Goal: Task Accomplishment & Management: Manage account settings

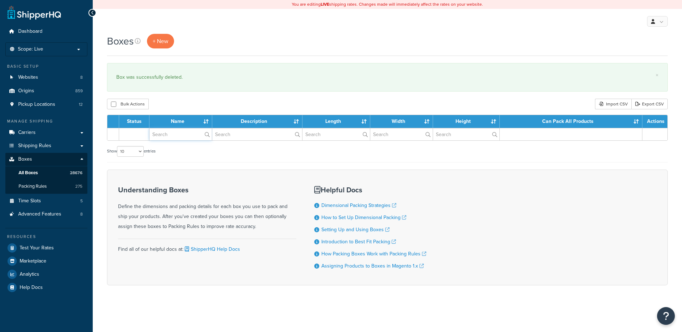
drag, startPoint x: 0, startPoint y: 0, endPoint x: 177, endPoint y: 136, distance: 223.2
click at [177, 136] on input "text" at bounding box center [180, 134] width 62 height 12
paste input "81WVV2"
type input "81WVV2"
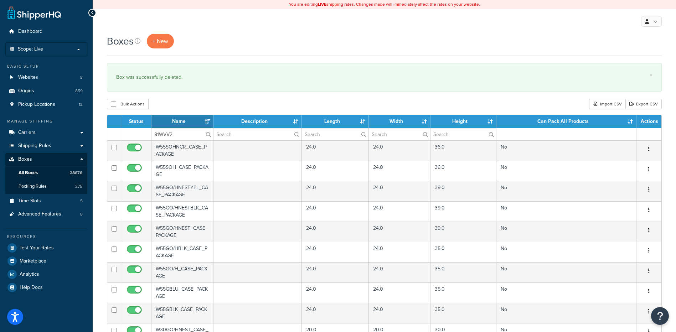
click at [176, 107] on div "Bulk Actions Duplicate [GEOGRAPHIC_DATA] Import CSV Export CSV" at bounding box center [384, 104] width 555 height 11
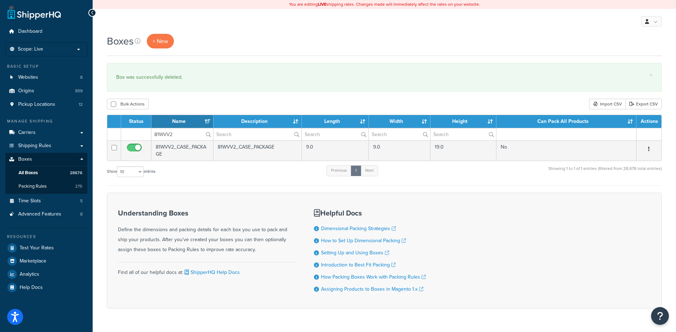
click at [651, 150] on button "button" at bounding box center [649, 149] width 10 height 11
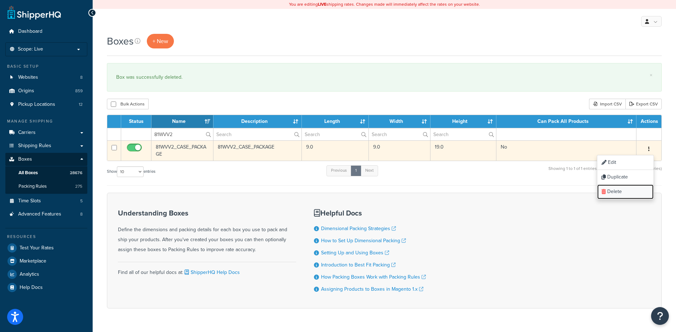
click at [637, 187] on link "Delete" at bounding box center [625, 192] width 56 height 15
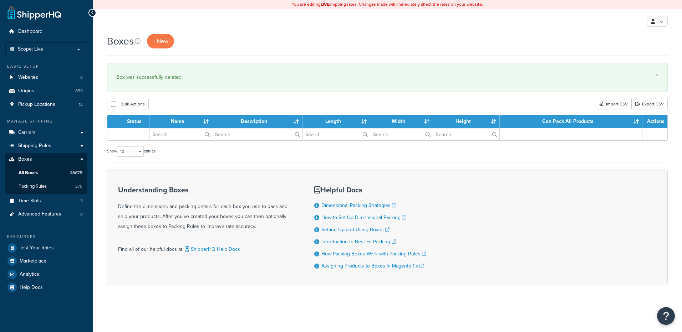
click at [170, 137] on input "text" at bounding box center [180, 134] width 62 height 12
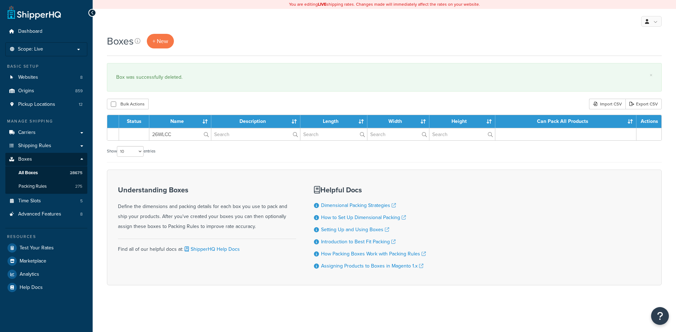
type input "26WLCC"
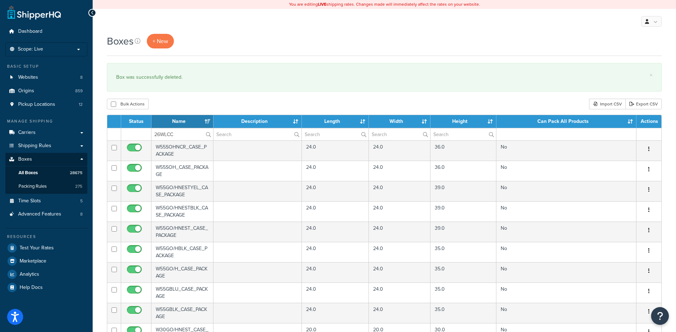
click at [182, 100] on div "Bulk Actions Duplicate [GEOGRAPHIC_DATA] Import CSV Export CSV" at bounding box center [384, 104] width 555 height 11
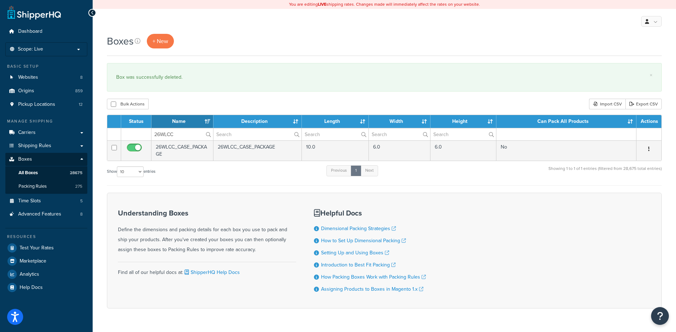
click at [650, 147] on icon "button" at bounding box center [648, 149] width 1 height 5
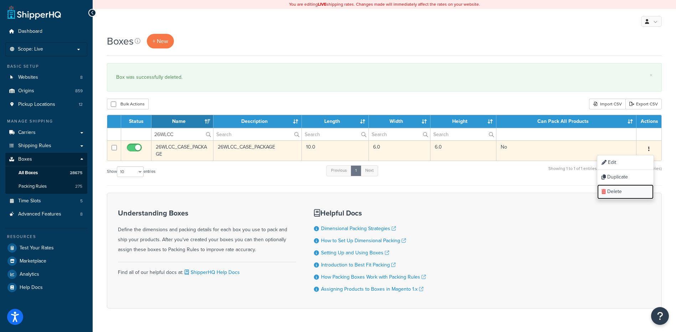
click at [638, 190] on link "Delete" at bounding box center [625, 192] width 56 height 15
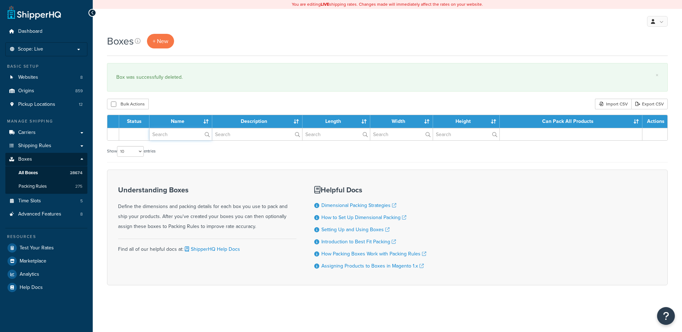
drag, startPoint x: 0, startPoint y: 0, endPoint x: 178, endPoint y: 137, distance: 224.5
click at [178, 137] on input "text" at bounding box center [180, 134] width 62 height 12
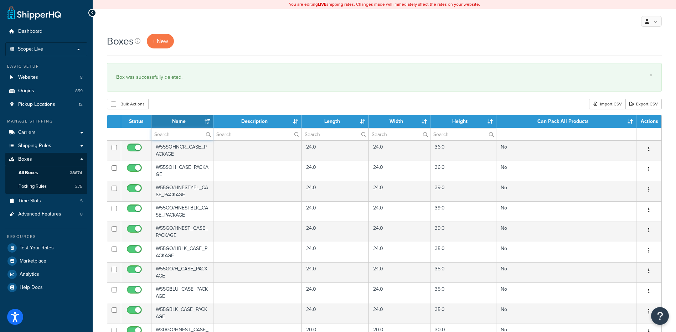
paste input "26WLCM"
type input "26WLCM"
click at [193, 104] on div "Bulk Actions Duplicate [GEOGRAPHIC_DATA] Import CSV Export CSV" at bounding box center [384, 104] width 555 height 11
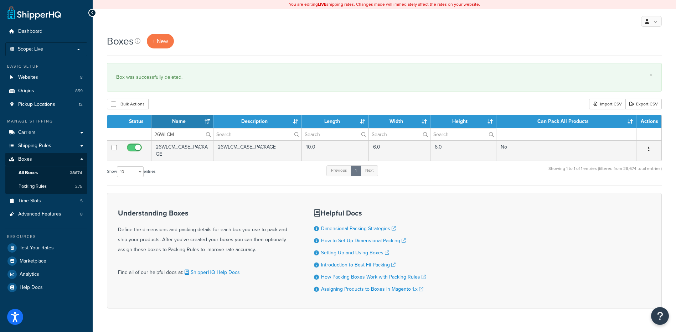
click at [651, 149] on button "button" at bounding box center [649, 149] width 10 height 11
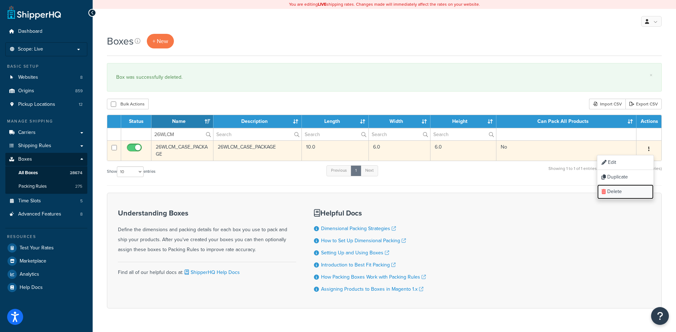
click at [630, 193] on link "Delete" at bounding box center [625, 192] width 56 height 15
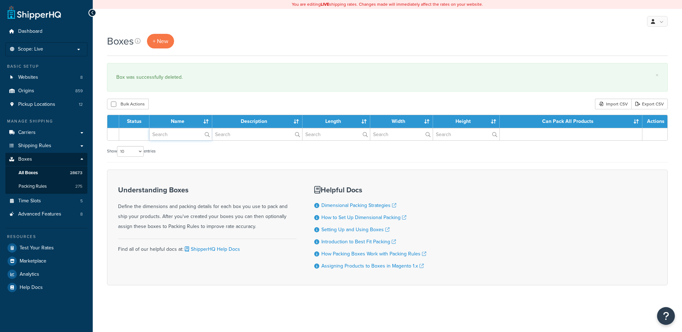
drag, startPoint x: 0, startPoint y: 0, endPoint x: 168, endPoint y: 118, distance: 205.0
click at [170, 136] on input "text" at bounding box center [180, 134] width 62 height 12
paste input "26WLCV"
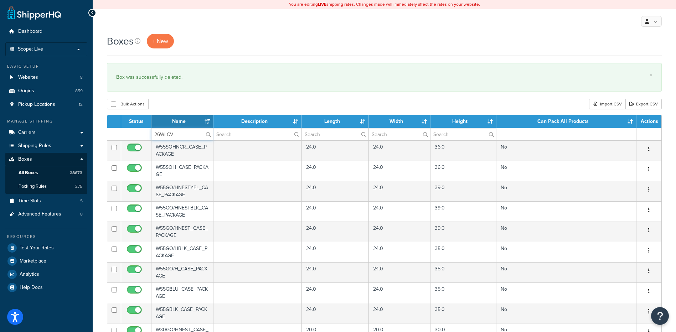
type input "26WLCV"
click at [173, 98] on div "Boxes + New × Box was successfully deleted. Bulk Actions Duplicate Delete Impor…" at bounding box center [385, 275] width 584 height 483
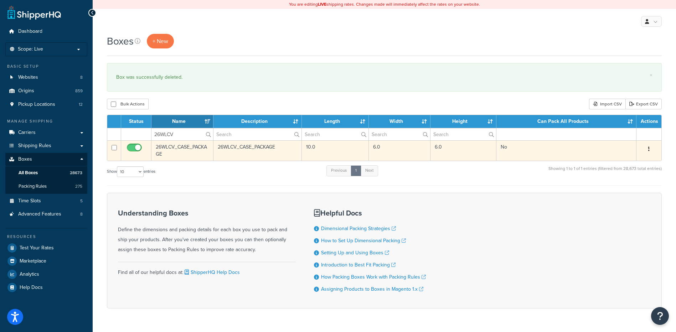
click at [649, 150] on icon "button" at bounding box center [648, 149] width 1 height 5
click at [632, 189] on link "Delete" at bounding box center [625, 192] width 56 height 15
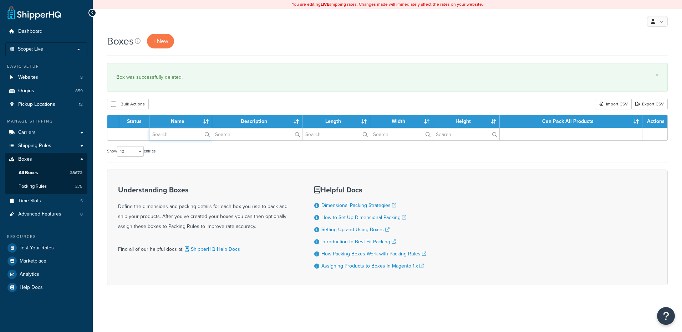
click at [158, 135] on input "text" at bounding box center [180, 134] width 62 height 12
paste input "26WLCY"
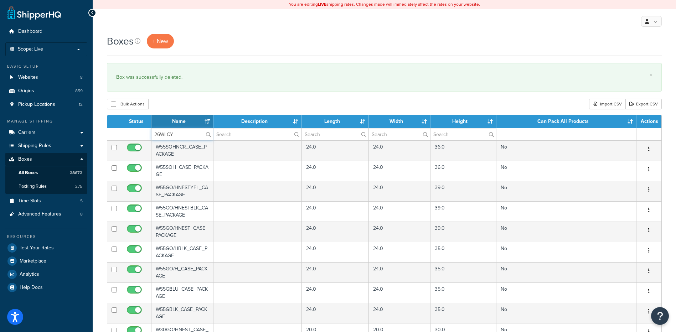
type input "26WLCY"
drag, startPoint x: 200, startPoint y: 100, endPoint x: 207, endPoint y: 106, distance: 9.4
click at [200, 100] on div "Bulk Actions Duplicate [GEOGRAPHIC_DATA] Import CSV Export CSV" at bounding box center [384, 104] width 555 height 11
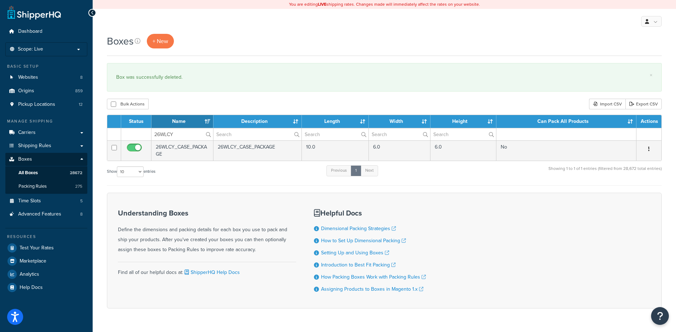
click at [648, 149] on button "button" at bounding box center [649, 149] width 10 height 11
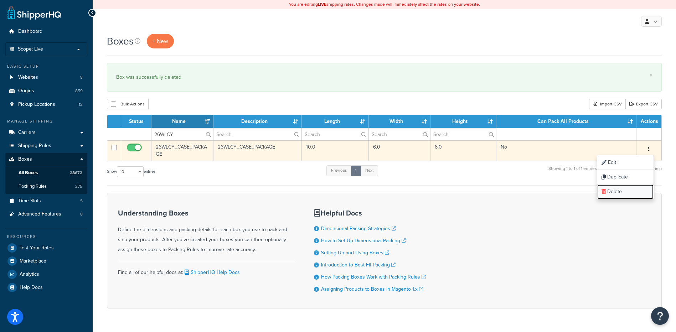
click at [628, 193] on link "Delete" at bounding box center [625, 192] width 56 height 15
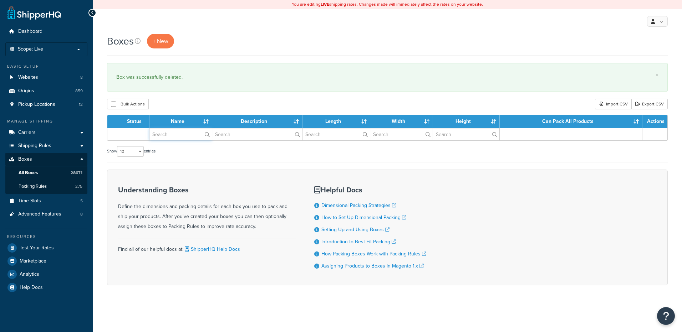
drag, startPoint x: 0, startPoint y: 0, endPoint x: 174, endPoint y: 133, distance: 219.2
click at [174, 133] on input "text" at bounding box center [180, 134] width 62 height 12
paste input "21W179"
type input "21W179"
click at [196, 108] on div "Bulk Actions Duplicate [GEOGRAPHIC_DATA] Import CSV Export CSV" at bounding box center [387, 104] width 560 height 11
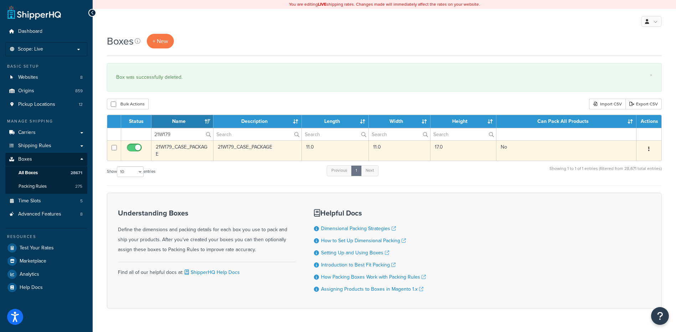
drag, startPoint x: 646, startPoint y: 149, endPoint x: 644, endPoint y: 155, distance: 6.2
click at [648, 149] on button "button" at bounding box center [649, 149] width 10 height 11
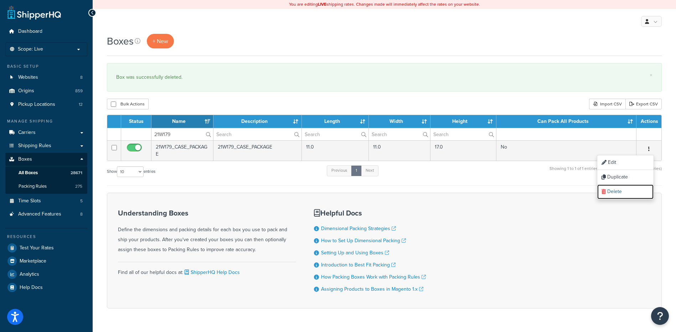
click at [626, 189] on link "Delete" at bounding box center [625, 192] width 56 height 15
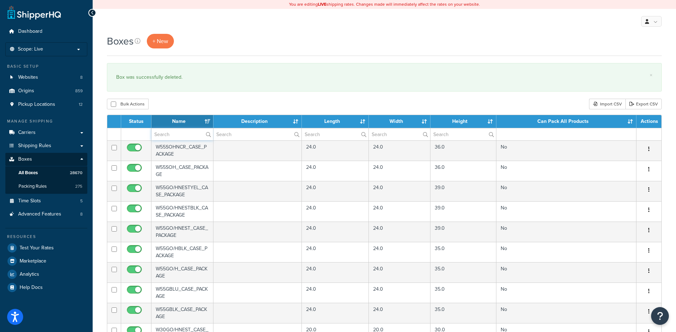
click at [164, 136] on input "text" at bounding box center [183, 134] width 62 height 12
paste input "21W25X"
type input "21W25X"
click at [181, 100] on div "Bulk Actions Duplicate [GEOGRAPHIC_DATA] Import CSV Export CSV" at bounding box center [384, 104] width 555 height 11
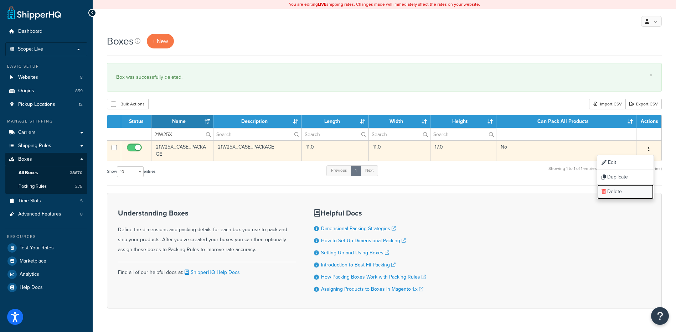
click at [625, 188] on link "Delete" at bounding box center [625, 192] width 56 height 15
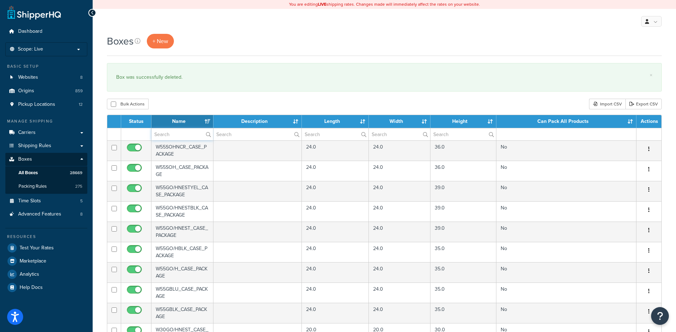
click at [166, 133] on input "text" at bounding box center [183, 134] width 62 height 12
paste input "21W50D"
type input "21W50D"
click at [213, 88] on div "× Box was successfully deleted." at bounding box center [384, 77] width 555 height 29
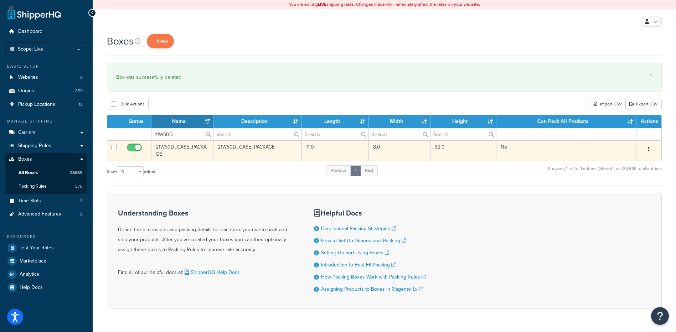
click at [651, 150] on button "button" at bounding box center [649, 149] width 10 height 11
click at [626, 196] on link "Delete" at bounding box center [625, 192] width 56 height 15
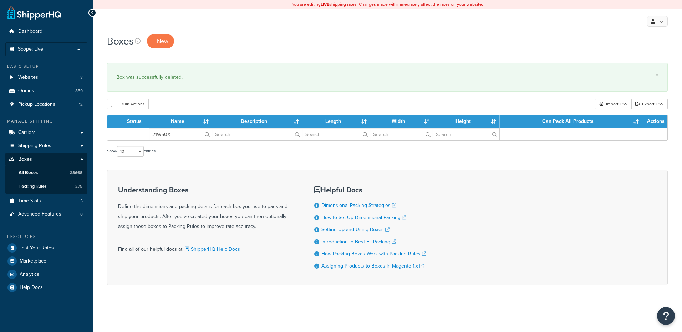
type input "21W50X"
click at [191, 102] on div "Bulk Actions Duplicate [GEOGRAPHIC_DATA] Import CSV Export CSV" at bounding box center [387, 104] width 560 height 11
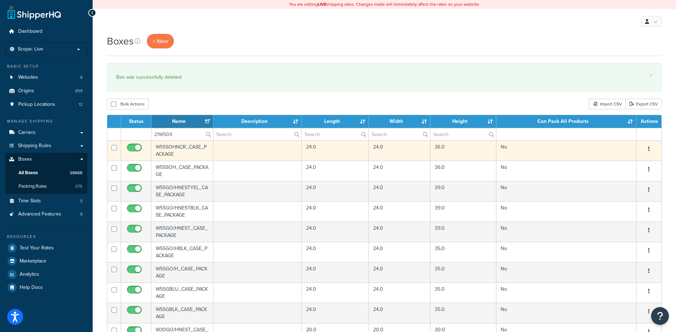
click at [650, 149] on icon "button" at bounding box center [648, 149] width 1 height 5
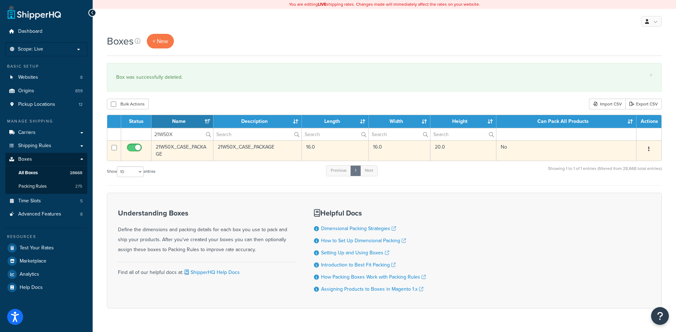
click at [650, 148] on icon "button" at bounding box center [648, 149] width 1 height 5
click at [633, 193] on link "Delete" at bounding box center [625, 192] width 56 height 15
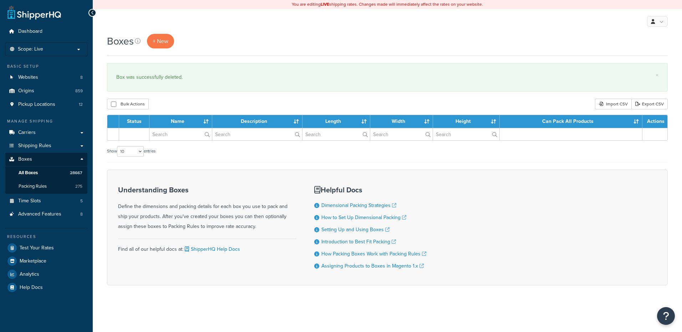
click at [175, 134] on input "text" at bounding box center [180, 134] width 62 height 12
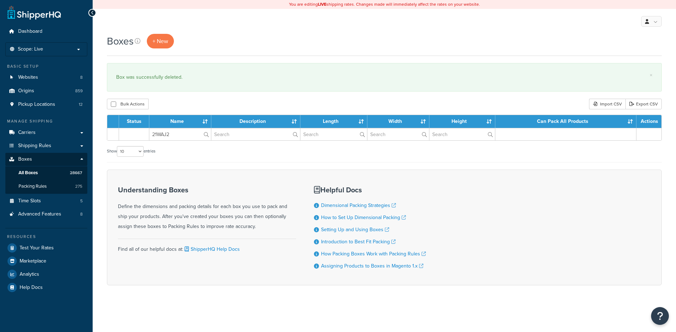
type input "21WAJ2"
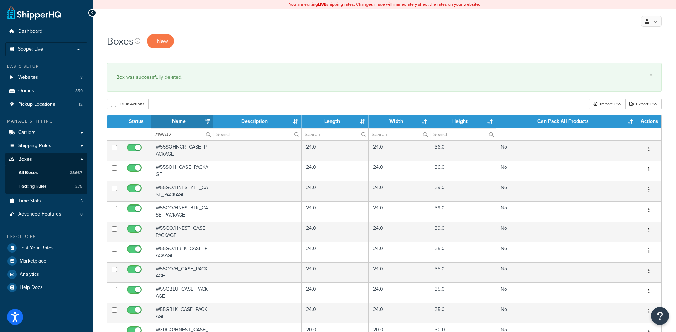
click at [187, 99] on div "Bulk Actions Duplicate Delete Import CSV Export CSV" at bounding box center [384, 104] width 555 height 11
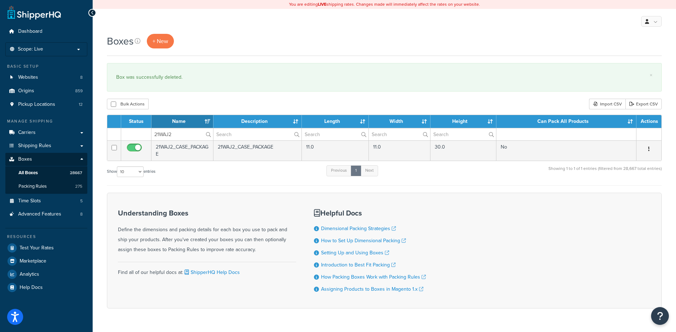
click at [651, 149] on button "button" at bounding box center [649, 149] width 10 height 11
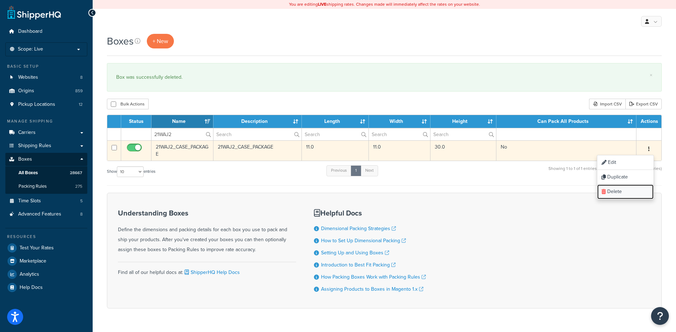
click at [632, 194] on link "Delete" at bounding box center [625, 192] width 56 height 15
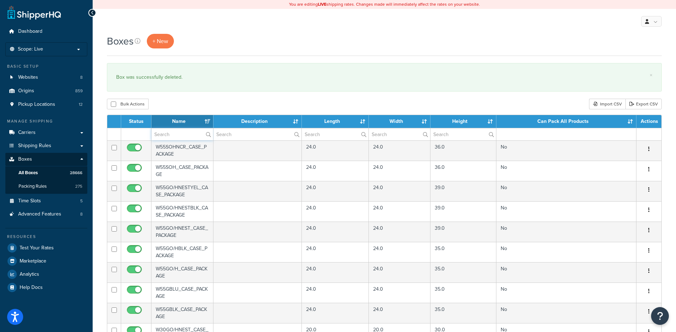
drag, startPoint x: 188, startPoint y: 135, endPoint x: 194, endPoint y: 131, distance: 7.4
click at [188, 135] on input "text" at bounding box center [183, 134] width 62 height 12
paste input "21WN47"
type input "21WN47"
click at [225, 106] on div "Bulk Actions Duplicate Delete Import CSV Export CSV" at bounding box center [384, 104] width 555 height 11
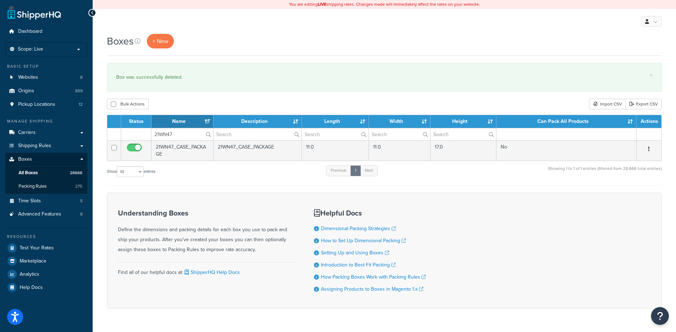
click at [649, 148] on icon "button" at bounding box center [648, 149] width 1 height 5
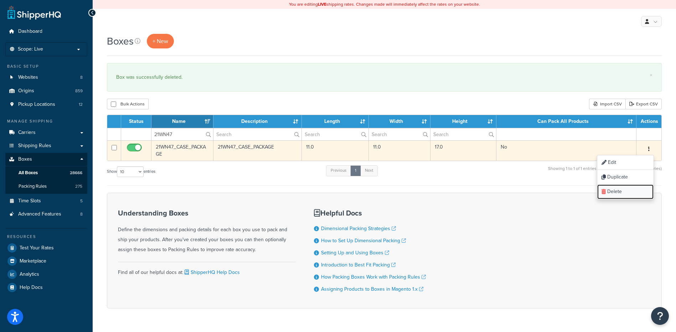
click at [636, 189] on link "Delete" at bounding box center [625, 192] width 56 height 15
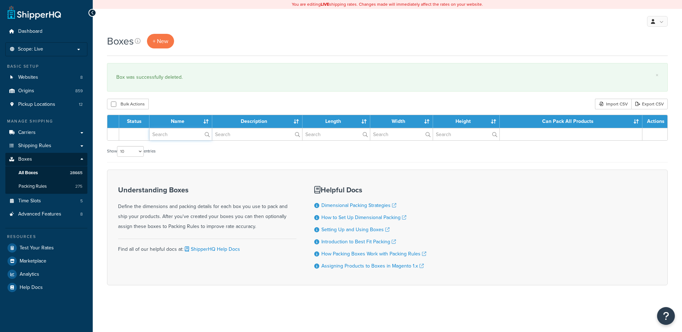
click at [179, 134] on input "text" at bounding box center [180, 134] width 62 height 12
paste input "21WU28"
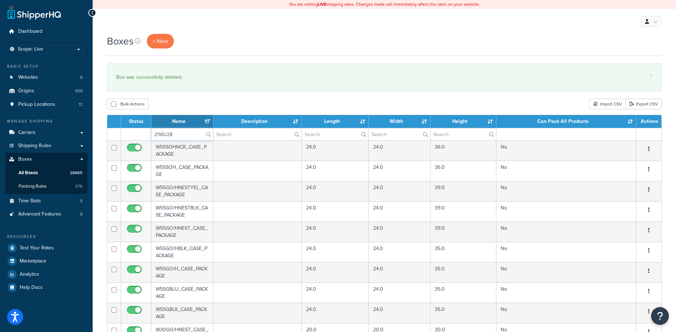
type input "21WU28"
click at [195, 98] on div "Boxes + New × Box was successfully deleted. Bulk Actions Duplicate [GEOGRAPHIC_…" at bounding box center [385, 275] width 584 height 483
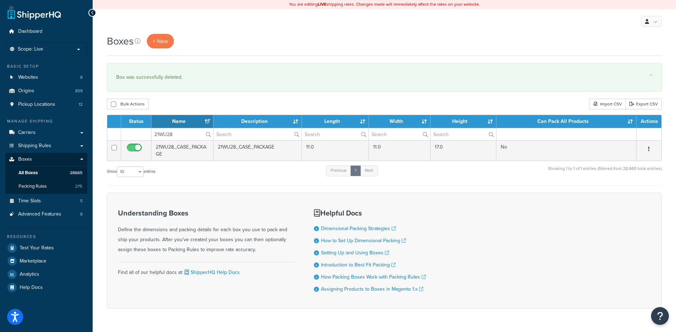
click at [649, 149] on icon "button" at bounding box center [648, 149] width 1 height 5
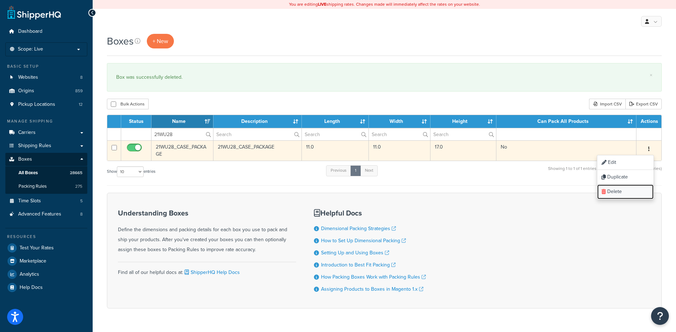
click at [617, 194] on link "Delete" at bounding box center [625, 192] width 56 height 15
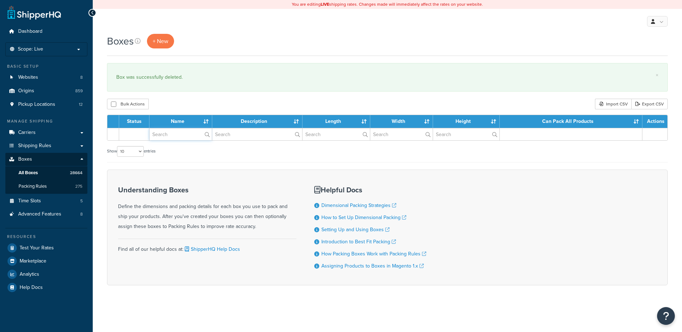
click at [177, 132] on input "text" at bounding box center [180, 134] width 62 height 12
paste input "21WU46"
type input "21WU46"
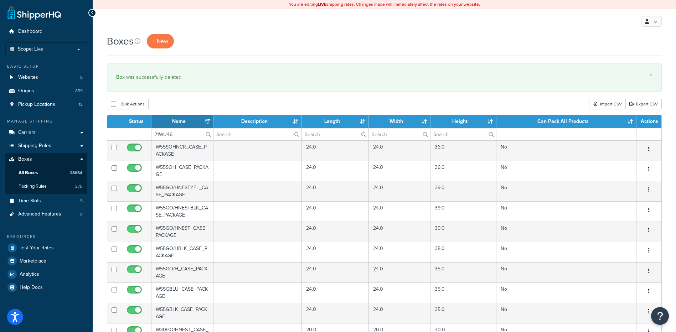
click at [188, 106] on div "Bulk Actions Duplicate Delete Import CSV Export CSV" at bounding box center [384, 104] width 555 height 11
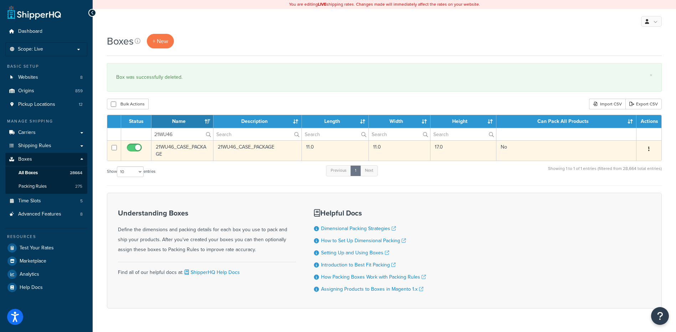
click at [648, 149] on icon "button" at bounding box center [648, 149] width 1 height 5
click at [625, 183] on link "Duplicate" at bounding box center [625, 177] width 56 height 15
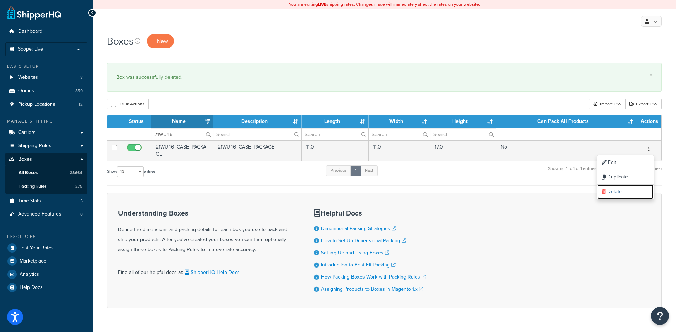
click at [608, 192] on link "Delete" at bounding box center [625, 192] width 56 height 15
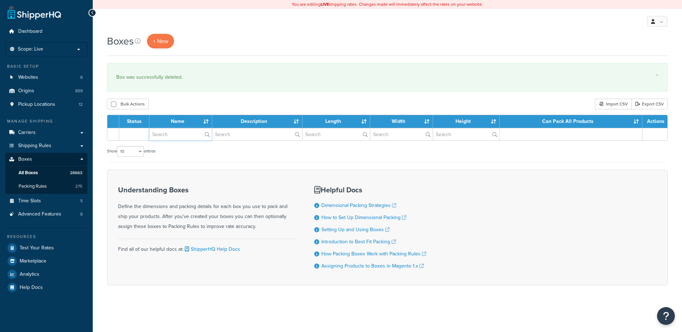
click at [175, 137] on input "text" at bounding box center [180, 134] width 62 height 12
paste input "21WU60"
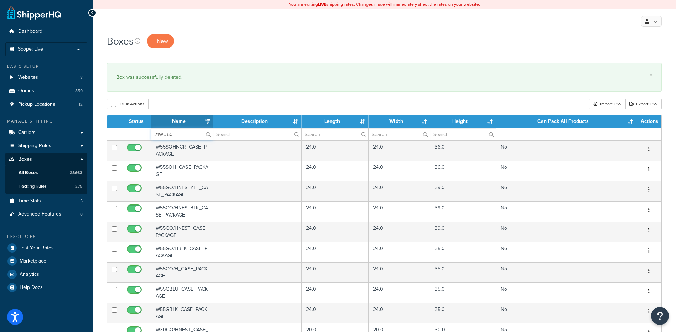
type input "21WU60"
click at [200, 96] on div "Boxes + New × Box was successfully deleted. Bulk Actions Duplicate Delete Impor…" at bounding box center [385, 275] width 584 height 483
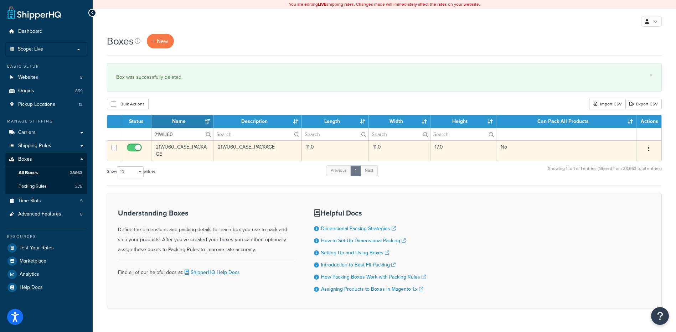
click at [652, 149] on button "button" at bounding box center [649, 149] width 10 height 11
click at [626, 194] on link "Delete" at bounding box center [625, 192] width 56 height 15
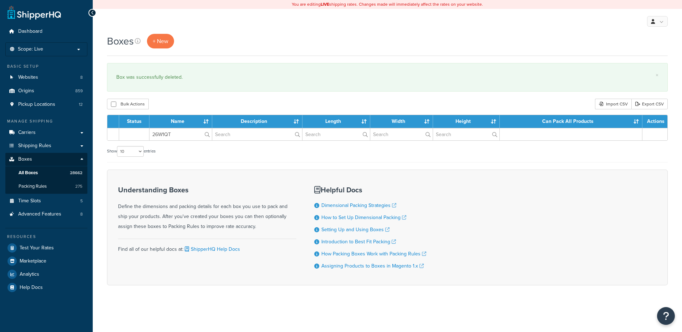
type input "26W1QT"
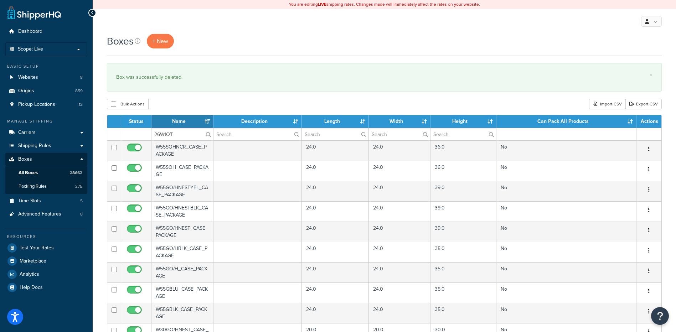
click at [172, 102] on div "Bulk Actions Duplicate [GEOGRAPHIC_DATA] Import CSV Export CSV" at bounding box center [384, 104] width 555 height 11
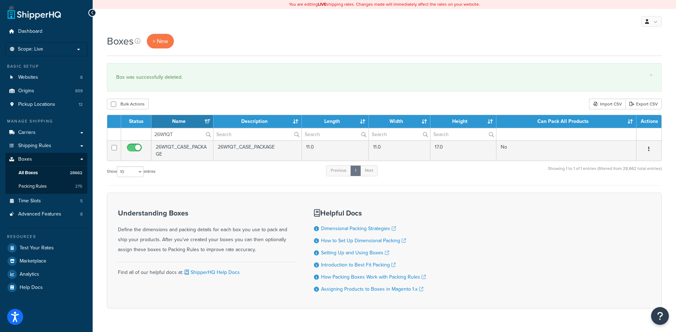
click at [649, 149] on icon "button" at bounding box center [648, 149] width 1 height 5
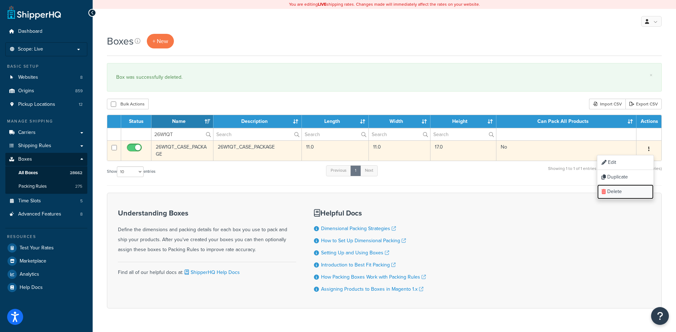
click at [623, 191] on link "Delete" at bounding box center [625, 192] width 56 height 15
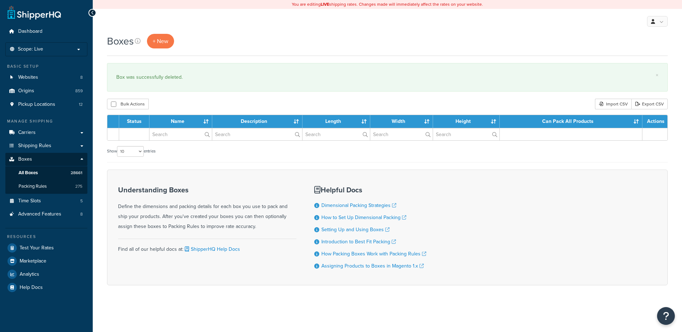
click at [175, 134] on input "text" at bounding box center [180, 134] width 62 height 12
type input "37BPRF"
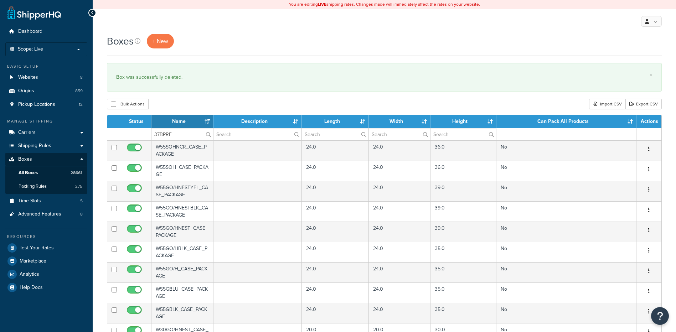
click at [182, 105] on div "Bulk Actions Duplicate [GEOGRAPHIC_DATA] Import CSV Export CSV" at bounding box center [384, 104] width 555 height 11
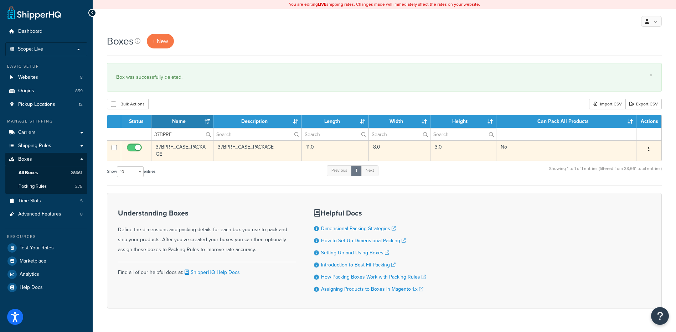
click at [649, 149] on icon "button" at bounding box center [648, 149] width 1 height 5
click at [639, 193] on link "Delete" at bounding box center [625, 192] width 56 height 15
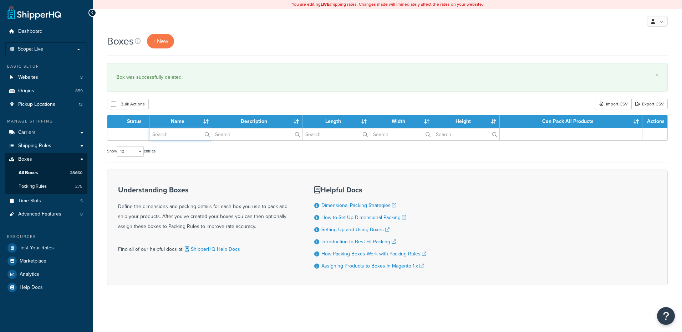
drag, startPoint x: 0, startPoint y: 0, endPoint x: 168, endPoint y: 136, distance: 216.2
click at [168, 136] on input "text" at bounding box center [180, 134] width 62 height 12
paste input "57W5GW"
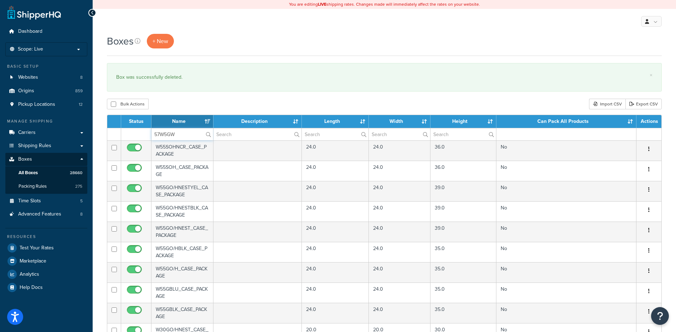
type input "57W5GW"
click at [167, 107] on div "Bulk Actions Duplicate [GEOGRAPHIC_DATA] Import CSV Export CSV" at bounding box center [384, 104] width 555 height 11
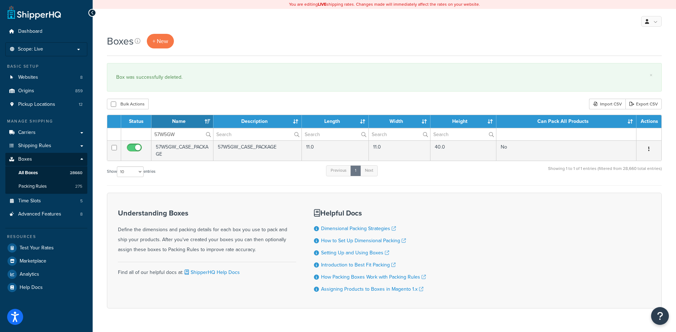
click at [650, 149] on button "button" at bounding box center [649, 149] width 10 height 11
click at [634, 190] on link "Delete" at bounding box center [625, 192] width 56 height 15
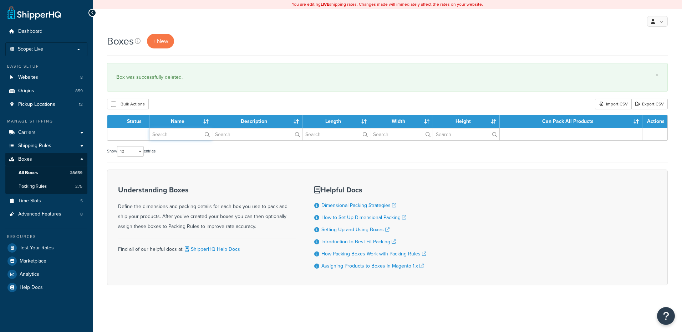
paste input "81W1WD"
click at [181, 135] on input "text" at bounding box center [180, 134] width 62 height 12
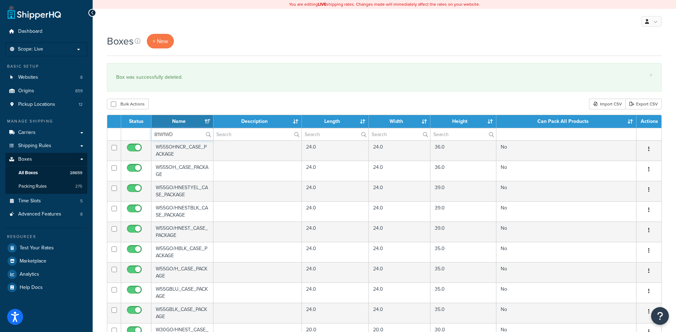
type input "81W1WD"
click at [211, 96] on div "Boxes + New × Box was successfully deleted. Bulk Actions Duplicate Delete Impor…" at bounding box center [385, 275] width 584 height 483
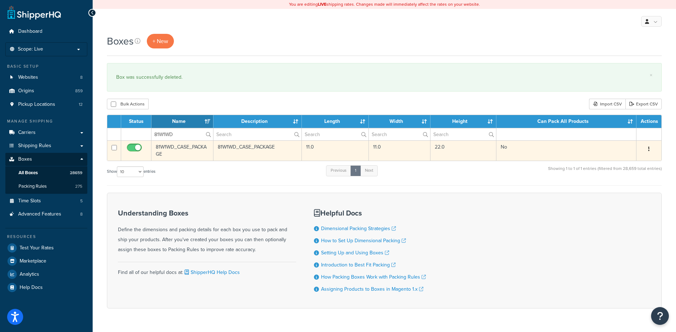
click at [650, 149] on icon "button" at bounding box center [648, 149] width 1 height 5
click at [637, 191] on link "Delete" at bounding box center [625, 192] width 56 height 15
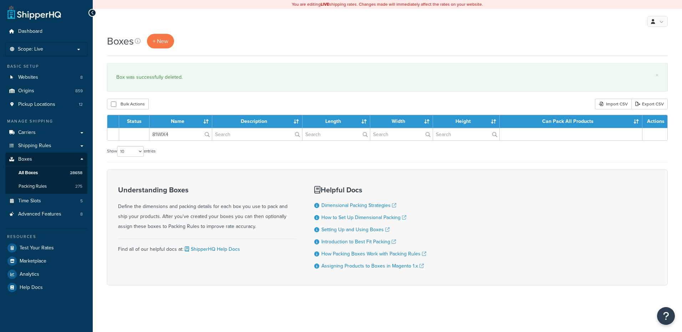
type input "81WIX4"
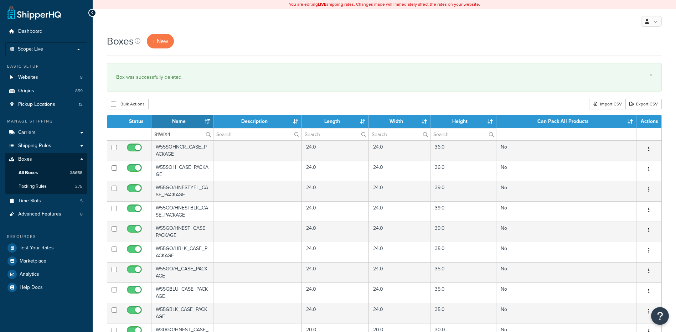
click at [201, 99] on div "Boxes + New × Box was successfully deleted. Bulk Actions Duplicate [GEOGRAPHIC_…" at bounding box center [385, 275] width 584 height 483
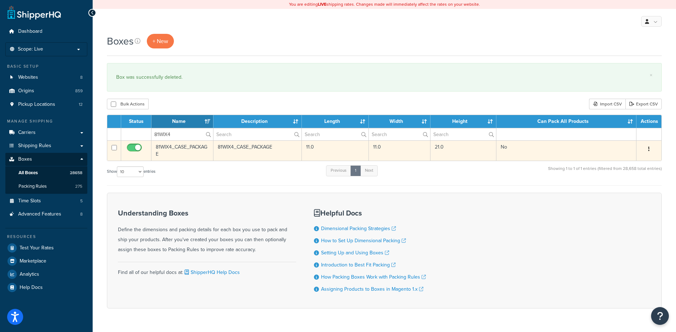
click at [648, 148] on button "button" at bounding box center [649, 149] width 10 height 11
click at [627, 190] on link "Delete" at bounding box center [625, 192] width 56 height 15
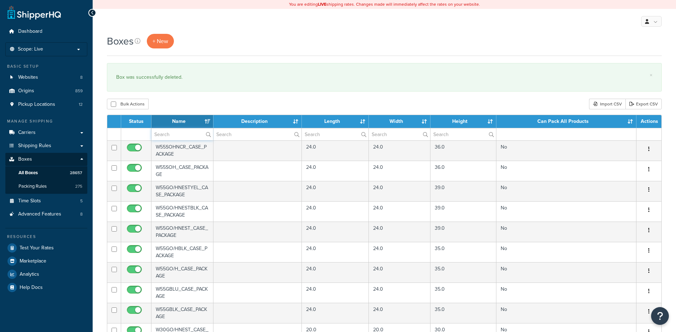
click at [187, 135] on input "text" at bounding box center [183, 134] width 62 height 12
paste input "81WZX3"
type input "81WZX3"
click at [202, 96] on div "Boxes + New × Box was successfully deleted. Bulk Actions Duplicate Delete Impor…" at bounding box center [385, 275] width 584 height 483
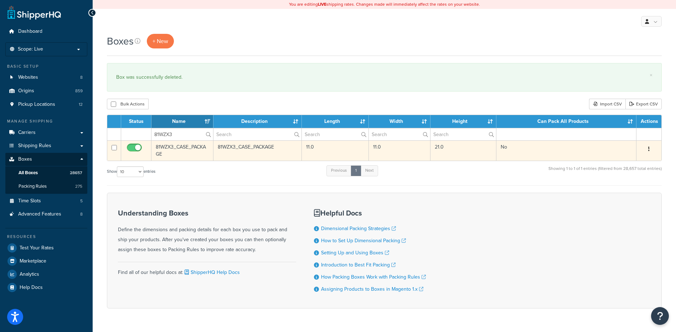
click at [650, 149] on icon "button" at bounding box center [648, 149] width 1 height 5
click at [636, 195] on link "Delete" at bounding box center [625, 192] width 56 height 15
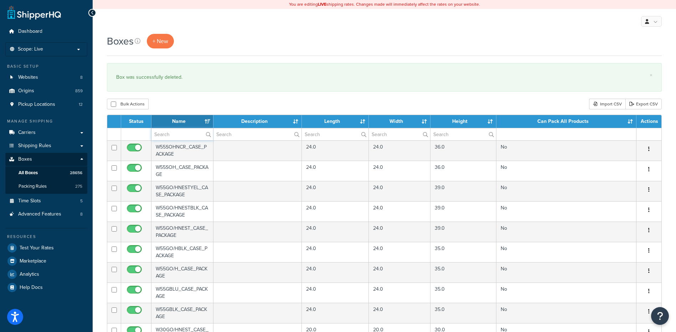
click at [175, 140] on input "text" at bounding box center [183, 134] width 62 height 12
paste input "21W3CR"
type input "21W3CR"
click at [225, 95] on div "Boxes + New × Box was successfully deleted. Bulk Actions Duplicate Delete Impor…" at bounding box center [385, 275] width 584 height 483
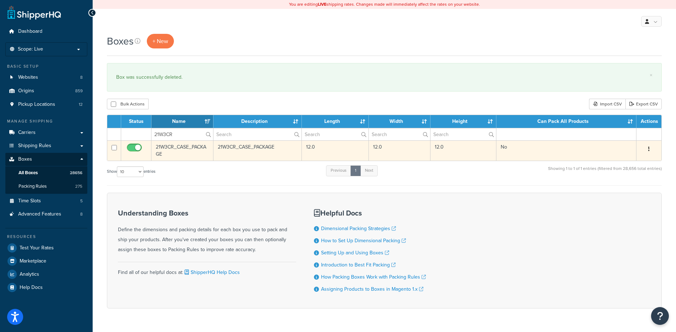
click at [651, 149] on button "button" at bounding box center [649, 149] width 10 height 11
click at [631, 197] on link "Delete" at bounding box center [625, 192] width 56 height 15
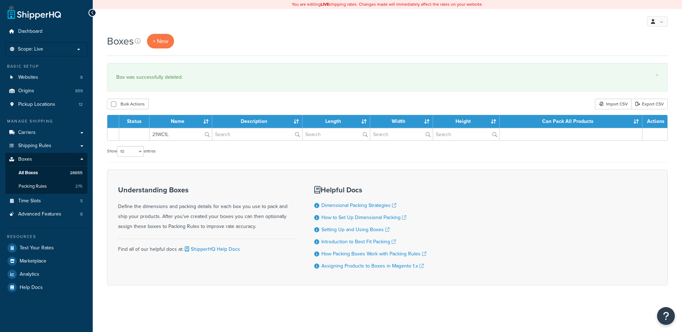
type input "21WC1L"
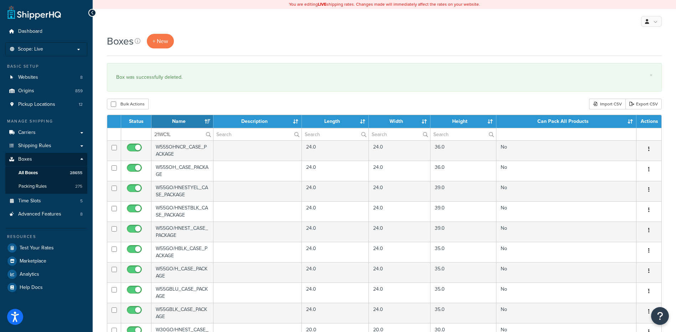
click at [203, 101] on div "Bulk Actions Duplicate [GEOGRAPHIC_DATA] Import CSV Export CSV" at bounding box center [384, 104] width 555 height 11
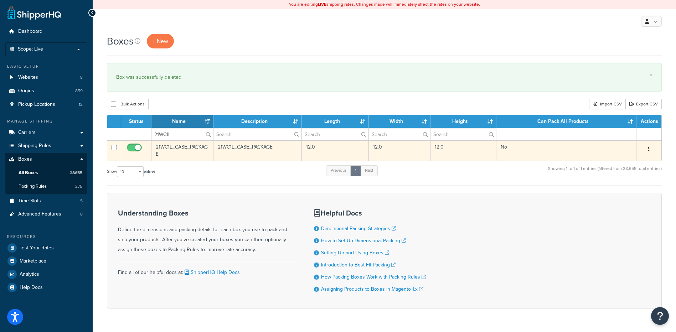
click at [648, 152] on button "button" at bounding box center [649, 149] width 10 height 11
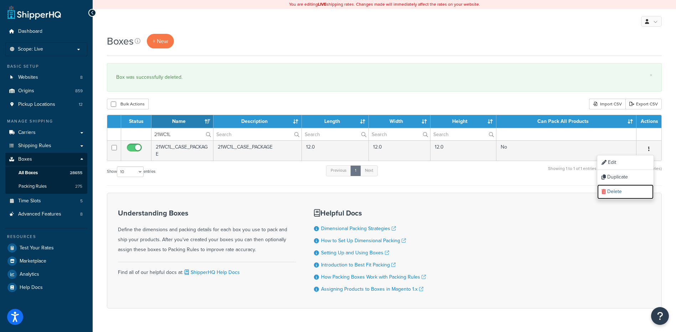
drag, startPoint x: 631, startPoint y: 196, endPoint x: 379, endPoint y: 21, distance: 306.4
click at [631, 196] on link "Delete" at bounding box center [625, 192] width 56 height 15
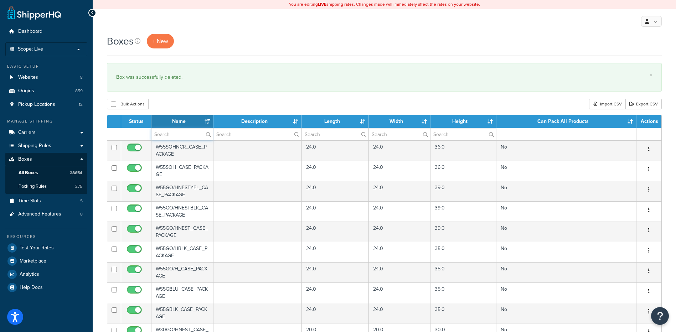
drag, startPoint x: 171, startPoint y: 134, endPoint x: 173, endPoint y: 128, distance: 6.7
click at [171, 134] on input "text" at bounding box center [183, 134] width 62 height 12
paste input "21WDSG"
type input "21WDSG"
click at [181, 98] on div "Boxes + New × Box was successfully deleted. Bulk Actions Duplicate [GEOGRAPHIC_…" at bounding box center [385, 275] width 584 height 483
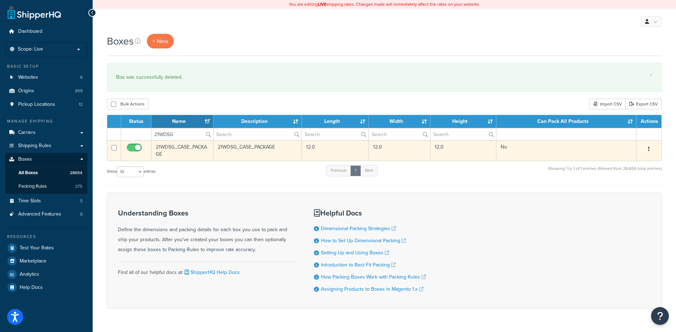
click at [650, 149] on button "button" at bounding box center [649, 149] width 10 height 11
click at [628, 193] on link "Delete" at bounding box center [625, 192] width 56 height 15
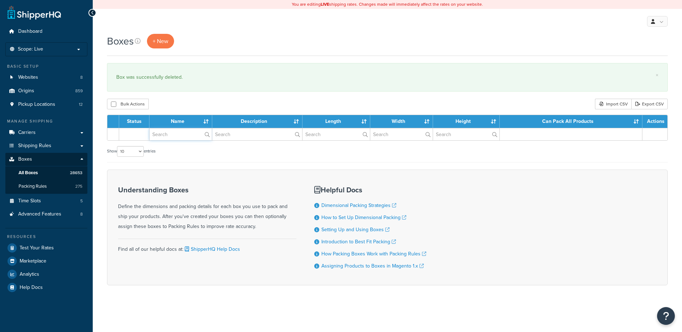
drag, startPoint x: 0, startPoint y: 0, endPoint x: 169, endPoint y: 137, distance: 217.5
click at [169, 137] on input "text" at bounding box center [180, 134] width 62 height 12
paste input "21WLB2"
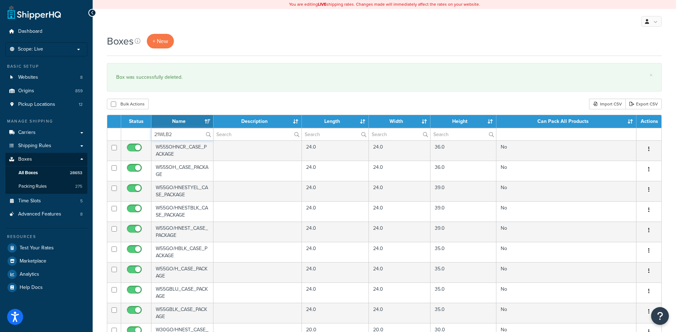
type input "21WLB2"
click at [175, 102] on div "Bulk Actions Duplicate [GEOGRAPHIC_DATA] Import CSV Export CSV" at bounding box center [384, 104] width 555 height 11
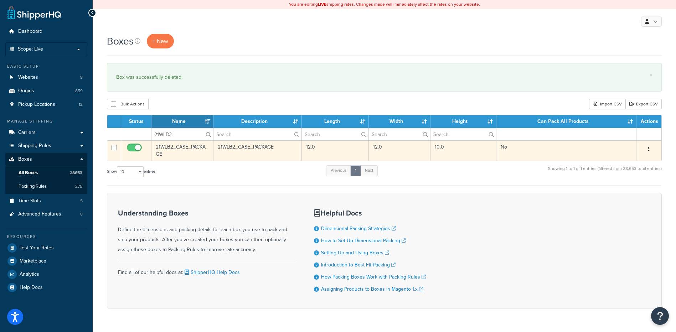
click at [650, 151] on button "button" at bounding box center [649, 149] width 10 height 11
click at [633, 189] on link "Delete" at bounding box center [625, 192] width 56 height 15
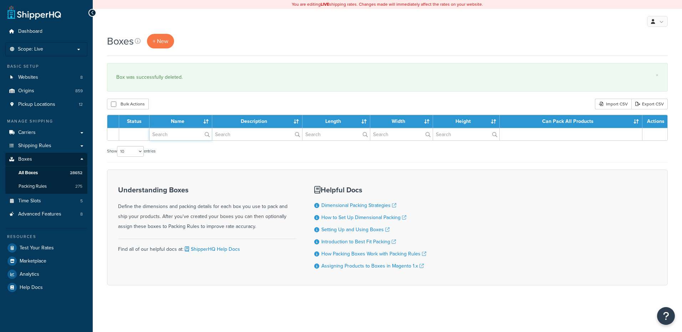
drag, startPoint x: 0, startPoint y: 0, endPoint x: 171, endPoint y: 137, distance: 219.1
click at [171, 137] on input "text" at bounding box center [180, 134] width 62 height 12
paste input "21WLB5"
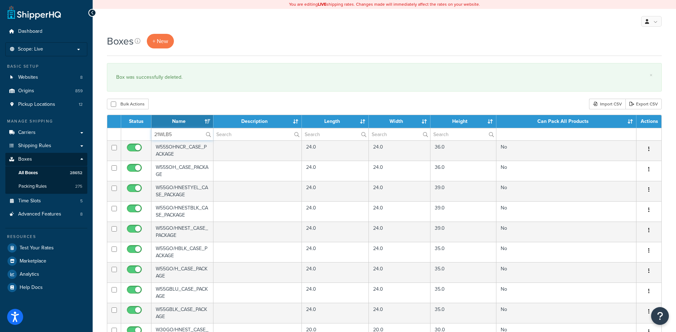
type input "21WLB5"
click at [185, 92] on div "× Box was successfully deleted." at bounding box center [384, 77] width 555 height 29
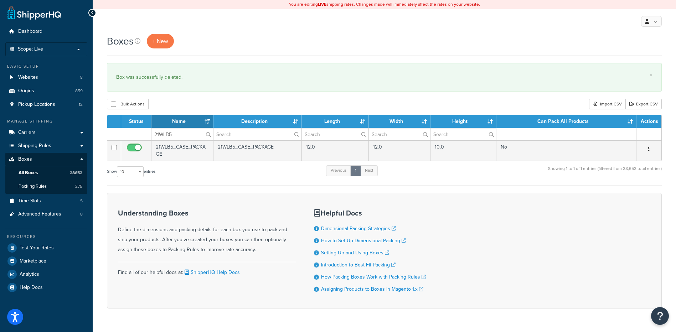
click at [649, 150] on icon "button" at bounding box center [648, 149] width 1 height 5
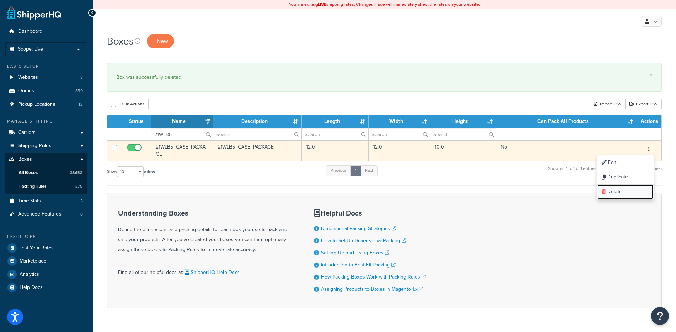
click at [632, 192] on link "Delete" at bounding box center [625, 192] width 56 height 15
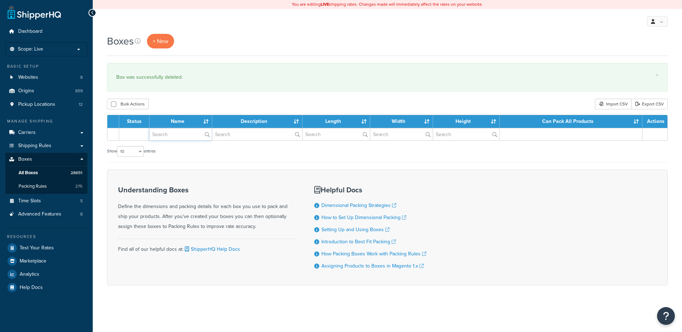
drag, startPoint x: 0, startPoint y: 0, endPoint x: 173, endPoint y: 136, distance: 219.8
click at [173, 136] on input "text" at bounding box center [180, 134] width 62 height 12
paste input "21WMSC"
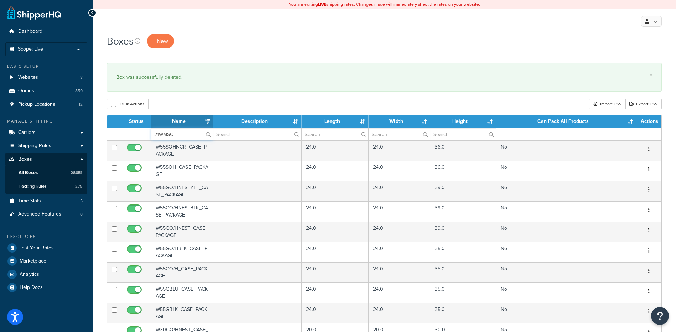
type input "21WMSC"
click at [185, 102] on div "Bulk Actions Duplicate [GEOGRAPHIC_DATA] Import CSV Export CSV" at bounding box center [384, 104] width 555 height 11
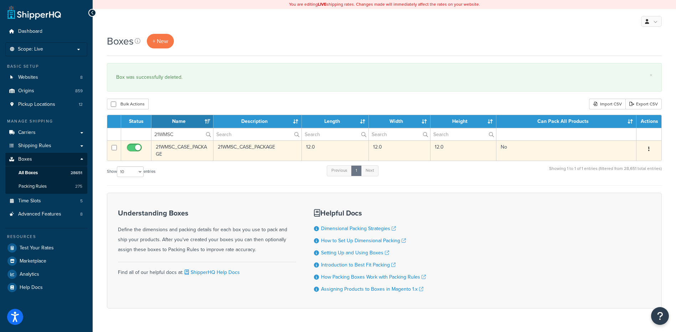
click at [649, 150] on icon "button" at bounding box center [648, 149] width 1 height 5
click at [627, 194] on link "Delete" at bounding box center [625, 192] width 56 height 15
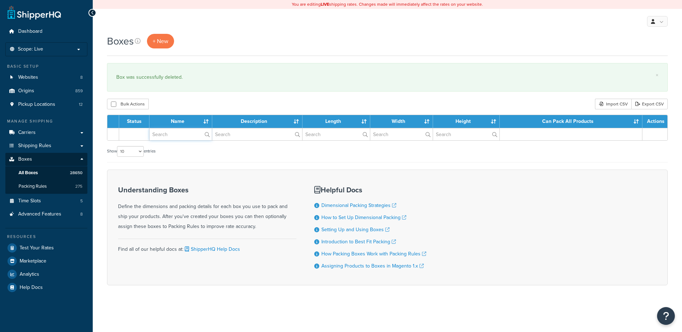
drag, startPoint x: 0, startPoint y: 0, endPoint x: 179, endPoint y: 136, distance: 224.6
click at [179, 136] on input "text" at bounding box center [180, 134] width 62 height 12
paste input "21WN2S"
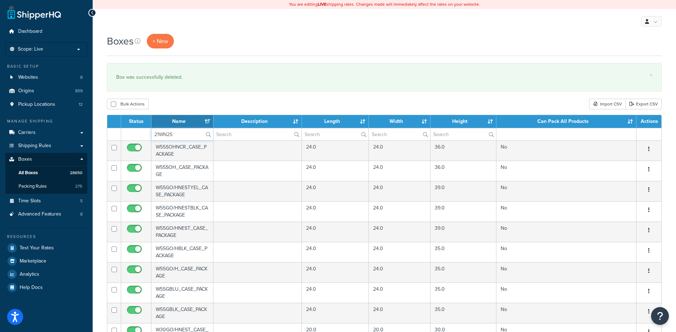
type input "21WN2S"
click at [183, 104] on div "Bulk Actions Duplicate Delete Import CSV Export CSV" at bounding box center [384, 104] width 555 height 11
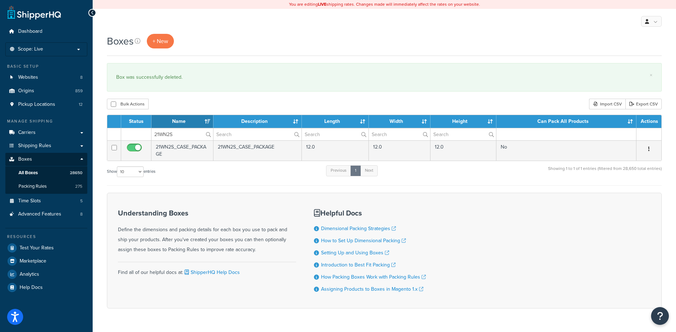
click at [649, 149] on icon "button" at bounding box center [648, 149] width 1 height 5
click at [629, 195] on link "Delete" at bounding box center [625, 192] width 56 height 15
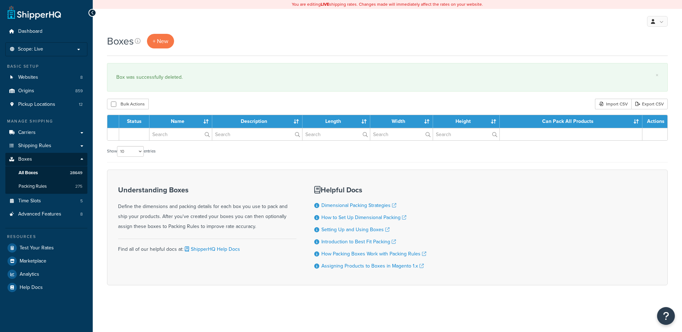
click at [159, 137] on input "text" at bounding box center [180, 134] width 62 height 12
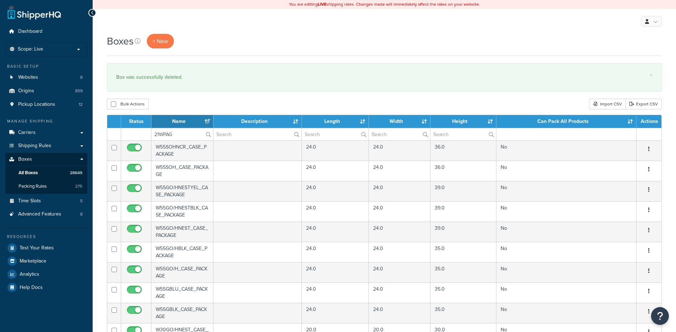
type input "21WPAG"
click at [180, 104] on div "Bulk Actions Duplicate [GEOGRAPHIC_DATA] Import CSV Export CSV" at bounding box center [384, 104] width 555 height 11
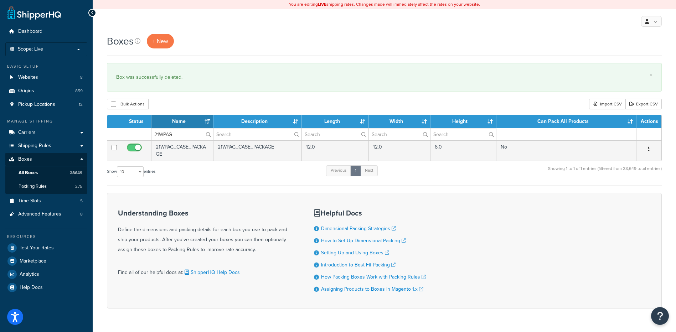
click at [648, 151] on icon "button" at bounding box center [648, 149] width 1 height 5
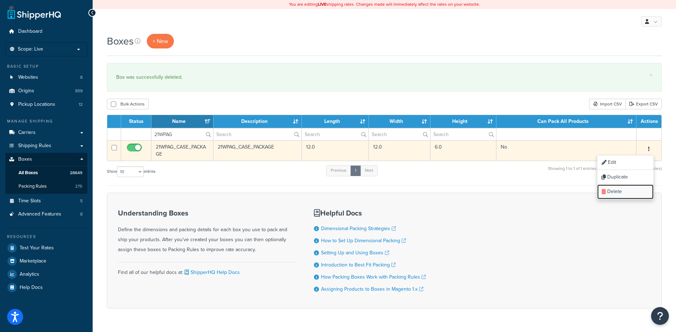
click at [630, 196] on link "Delete" at bounding box center [625, 192] width 56 height 15
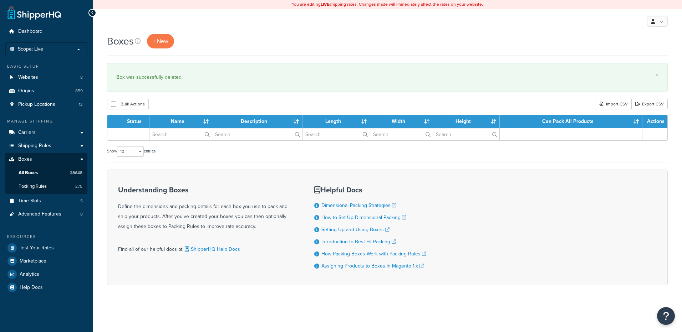
click at [181, 135] on input "text" at bounding box center [180, 134] width 62 height 12
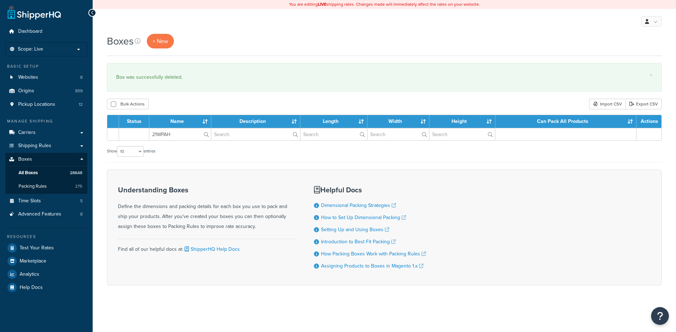
type input "21WPAH"
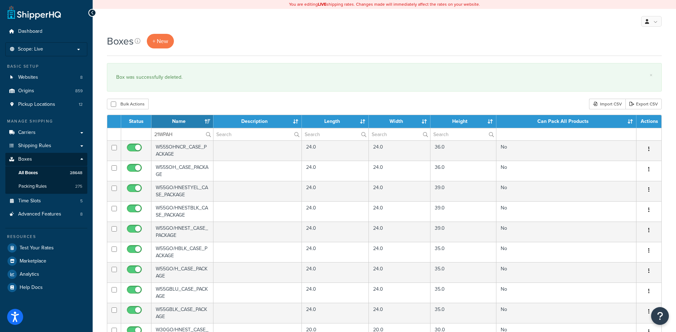
click at [198, 103] on div "Bulk Actions Duplicate [GEOGRAPHIC_DATA] Import CSV Export CSV" at bounding box center [384, 104] width 555 height 11
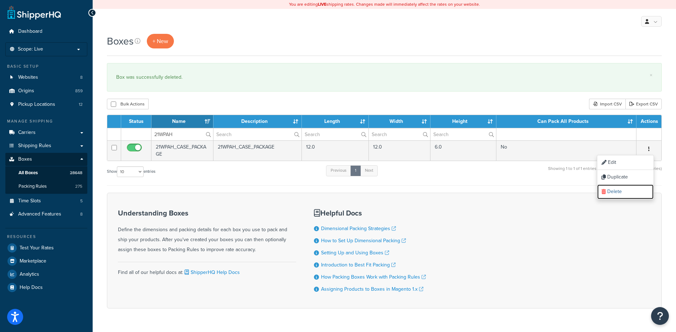
click at [615, 194] on link "Delete" at bounding box center [625, 192] width 56 height 15
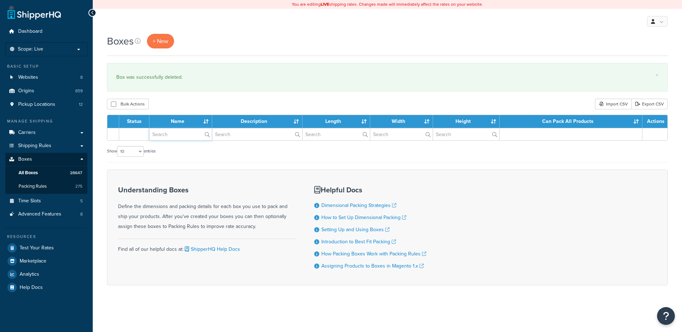
click at [176, 139] on input "text" at bounding box center [180, 134] width 62 height 12
paste input "21WPAI"
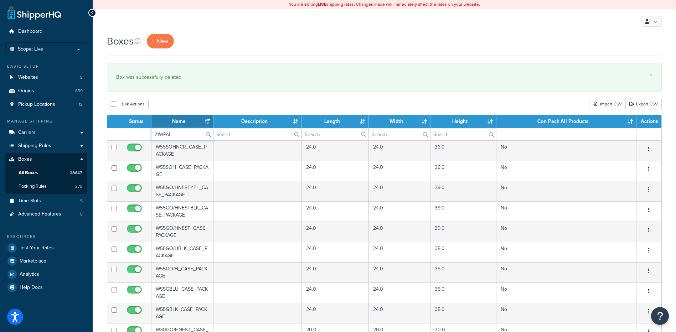
type input "21WPAI"
click at [184, 97] on div "Boxes + New × Box was successfully deleted. Bulk Actions Duplicate [GEOGRAPHIC_…" at bounding box center [385, 275] width 584 height 483
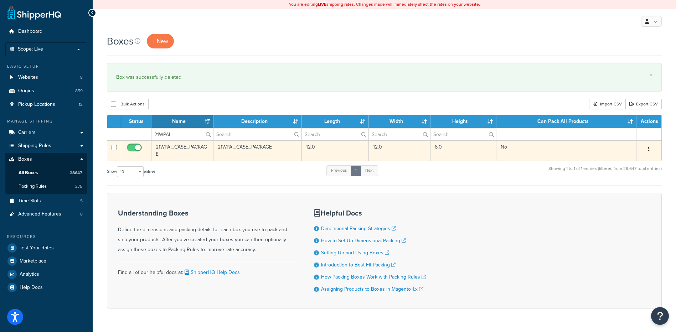
click at [648, 151] on button "button" at bounding box center [649, 149] width 10 height 11
click at [640, 191] on link "Delete" at bounding box center [625, 192] width 56 height 15
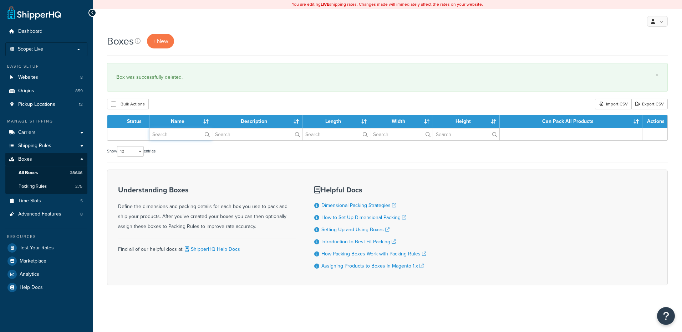
drag, startPoint x: 0, startPoint y: 0, endPoint x: 172, endPoint y: 137, distance: 220.0
click at [172, 137] on input "text" at bounding box center [180, 134] width 62 height 12
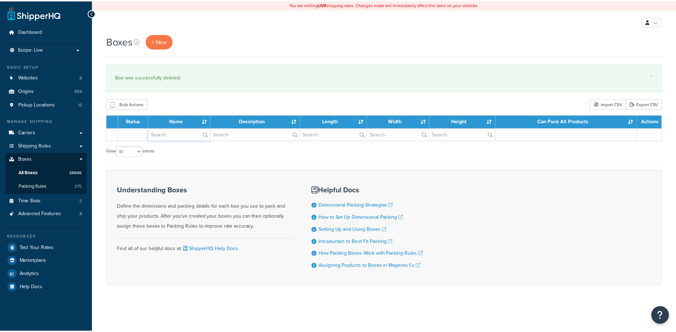
paste input "21WSE2"
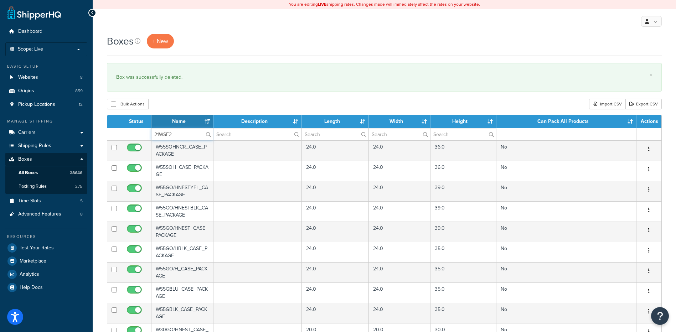
type input "21WSE2"
click at [186, 107] on div "Bulk Actions Duplicate [GEOGRAPHIC_DATA] Import CSV Export CSV" at bounding box center [384, 104] width 555 height 11
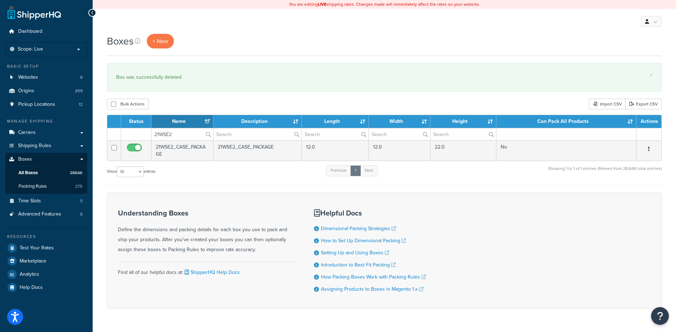
click at [648, 150] on button "button" at bounding box center [649, 149] width 10 height 11
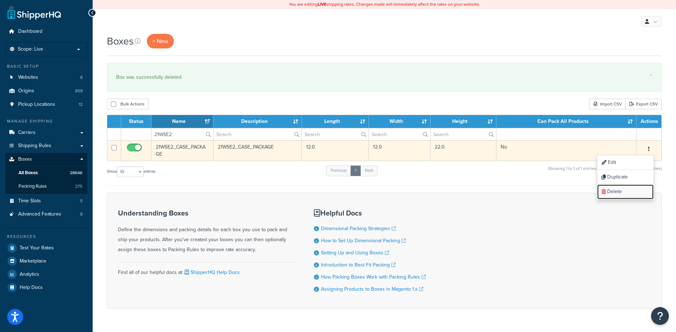
click at [643, 195] on link "Delete" at bounding box center [625, 192] width 56 height 15
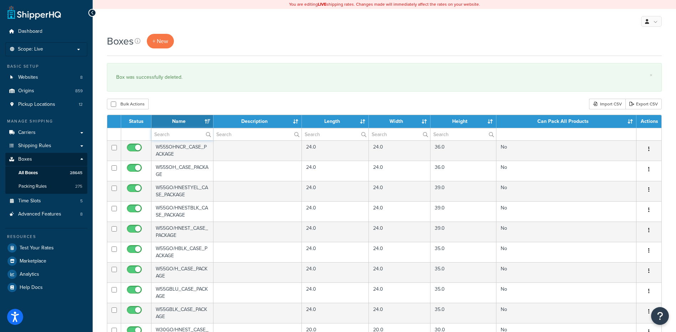
drag, startPoint x: 181, startPoint y: 138, endPoint x: 181, endPoint y: 130, distance: 7.8
click at [181, 138] on input "text" at bounding box center [183, 134] width 62 height 12
paste input "21WSSS"
type input "21WSSS"
click at [189, 107] on div "Bulk Actions Duplicate [GEOGRAPHIC_DATA] Import CSV Export CSV" at bounding box center [384, 104] width 555 height 11
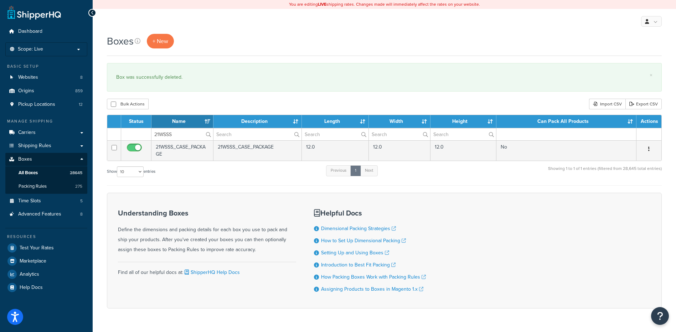
click at [650, 150] on icon "button" at bounding box center [648, 149] width 1 height 5
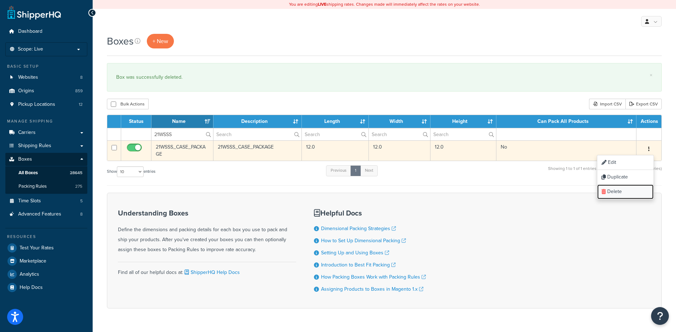
click at [635, 190] on link "Delete" at bounding box center [625, 192] width 56 height 15
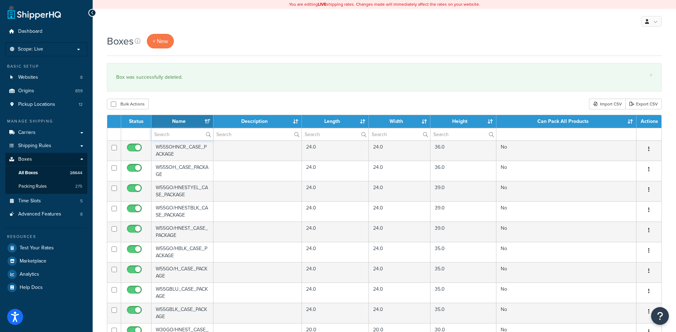
click at [169, 138] on input "text" at bounding box center [183, 134] width 62 height 12
paste input "21WTBA"
type input "21WTBA"
click at [191, 103] on div "Bulk Actions Duplicate [GEOGRAPHIC_DATA] Import CSV Export CSV" at bounding box center [384, 104] width 555 height 11
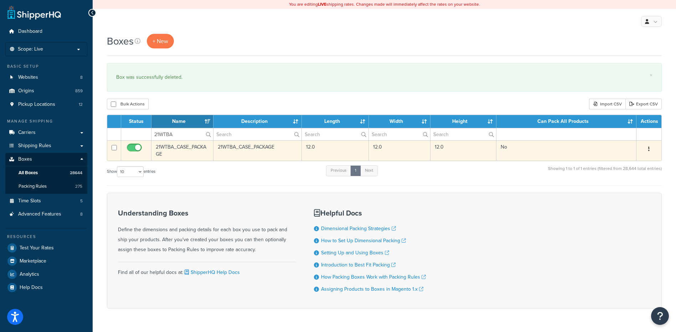
click at [649, 151] on icon "button" at bounding box center [648, 149] width 1 height 5
click at [628, 197] on link "Delete" at bounding box center [625, 192] width 56 height 15
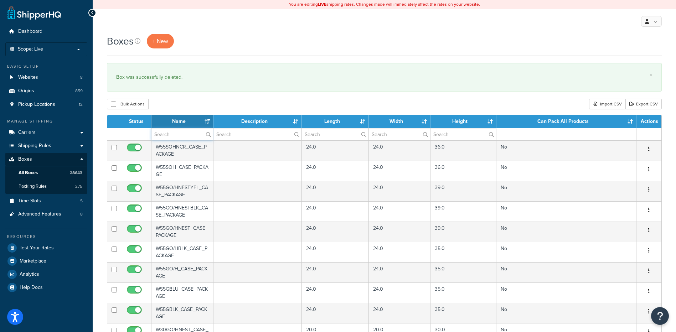
click at [159, 138] on input "text" at bounding box center [183, 134] width 62 height 12
paste input "26BMHP"
type input "26BMHP"
click at [228, 102] on div "Bulk Actions Duplicate [GEOGRAPHIC_DATA] Import CSV Export CSV" at bounding box center [384, 104] width 555 height 11
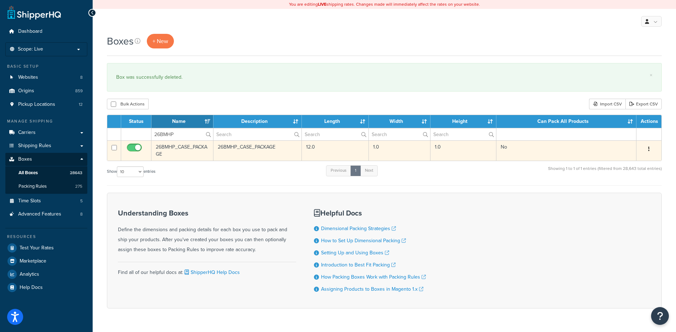
click at [646, 148] on button "button" at bounding box center [649, 149] width 10 height 11
click at [614, 193] on link "Delete" at bounding box center [625, 192] width 56 height 15
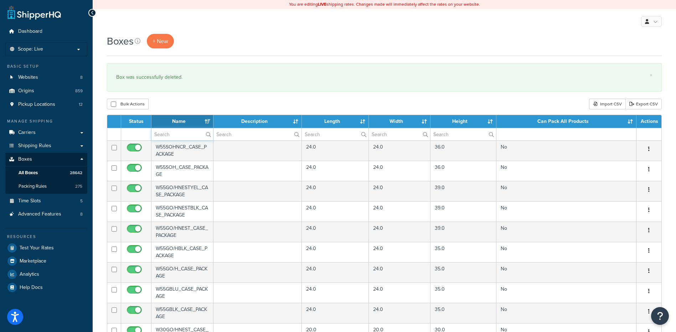
click at [182, 137] on input "text" at bounding box center [183, 134] width 62 height 12
paste input "26BSSV"
type input "26BSSV"
click at [196, 102] on div "Bulk Actions Duplicate Delete Import CSV Export CSV" at bounding box center [384, 104] width 555 height 11
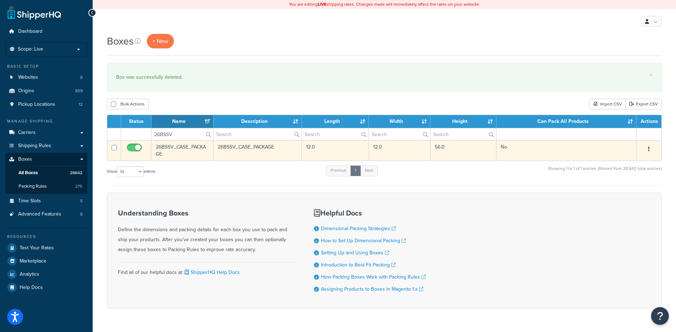
click at [648, 149] on button "button" at bounding box center [649, 149] width 10 height 11
click at [618, 193] on link "Delete" at bounding box center [625, 192] width 56 height 15
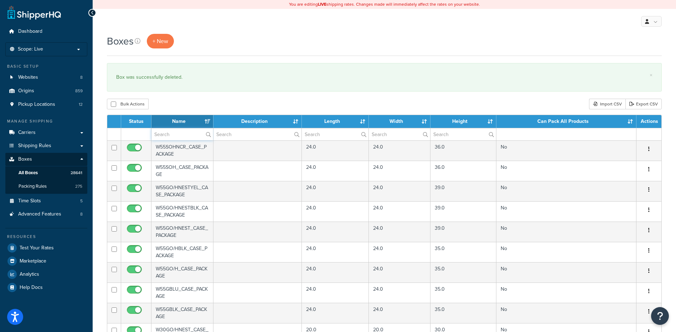
click at [181, 136] on input "text" at bounding box center [183, 134] width 62 height 12
paste input "26W4QT"
type input "26W4QT"
click at [203, 97] on div "Boxes + New × Box was successfully deleted. Bulk Actions Duplicate Delete Impor…" at bounding box center [385, 275] width 584 height 483
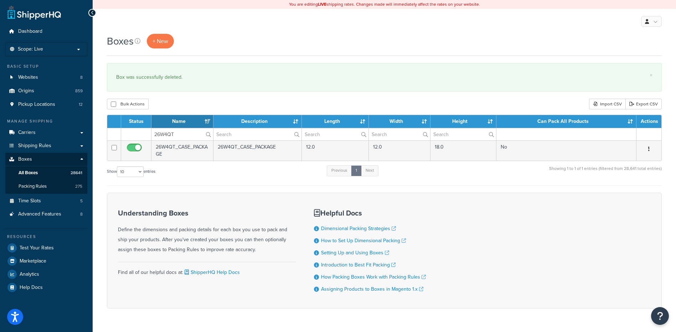
click at [649, 149] on icon "button" at bounding box center [648, 149] width 1 height 5
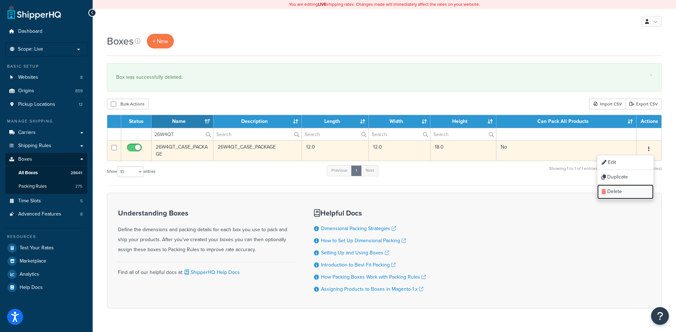
click at [621, 198] on link "Delete" at bounding box center [625, 192] width 56 height 15
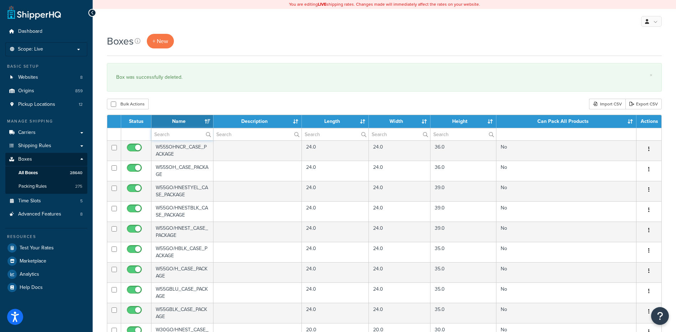
click at [190, 139] on input "text" at bounding box center [183, 134] width 62 height 12
paste input "30WP08"
type input "30WP08"
click at [198, 98] on div "Boxes + New × Box was successfully deleted. Bulk Actions Duplicate Delete Impor…" at bounding box center [385, 275] width 584 height 483
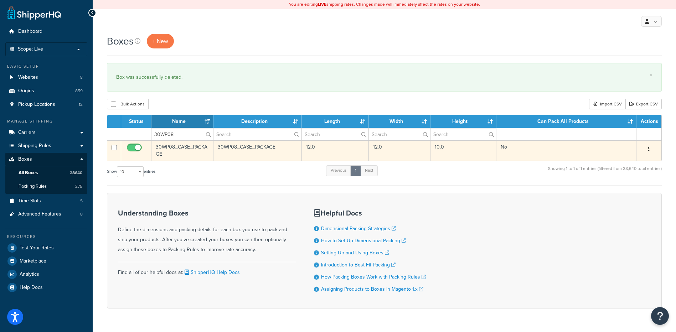
click at [655, 149] on div "Edit Duplicate Delete" at bounding box center [649, 149] width 16 height 11
click at [650, 150] on icon "button" at bounding box center [648, 149] width 1 height 5
click at [616, 199] on link "Delete" at bounding box center [625, 192] width 56 height 15
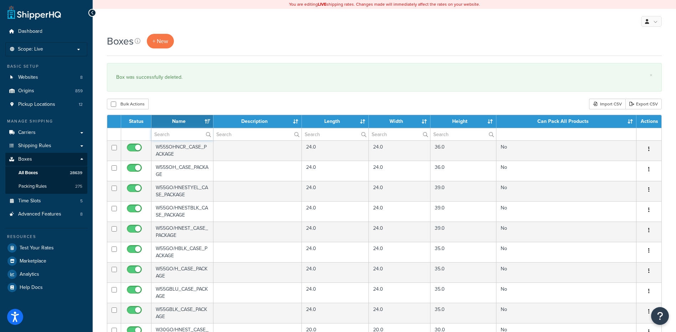
click at [190, 136] on input "text" at bounding box center [183, 134] width 62 height 12
paste input "37WCBB"
type input "37WCBB"
click at [202, 104] on div "Bulk Actions Duplicate [GEOGRAPHIC_DATA] Import CSV Export CSV" at bounding box center [384, 104] width 555 height 11
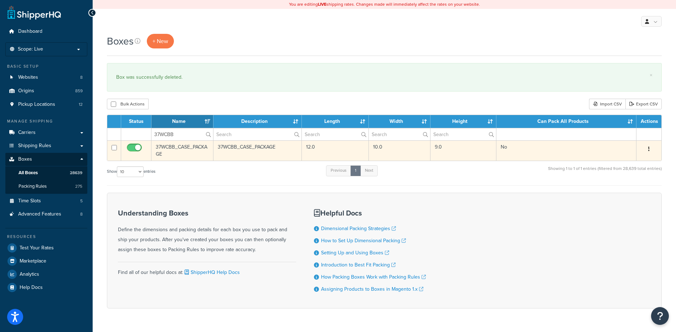
click at [650, 148] on icon "button" at bounding box center [648, 149] width 1 height 5
click at [630, 191] on link "Delete" at bounding box center [625, 192] width 56 height 15
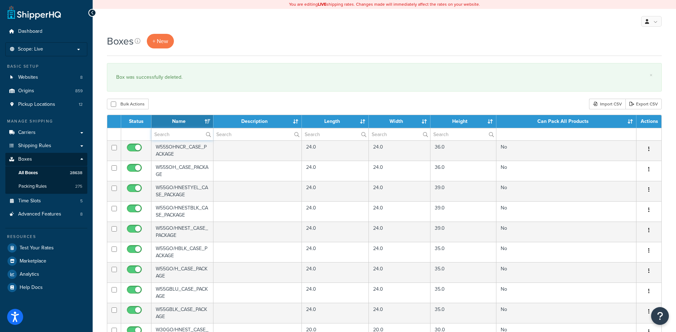
click at [175, 132] on input "text" at bounding box center [183, 134] width 62 height 12
paste input "37WCBB"
click at [174, 98] on div "Boxes + New × Box was successfully deleted. Bulk Actions Duplicate [GEOGRAPHIC_…" at bounding box center [385, 275] width 584 height 483
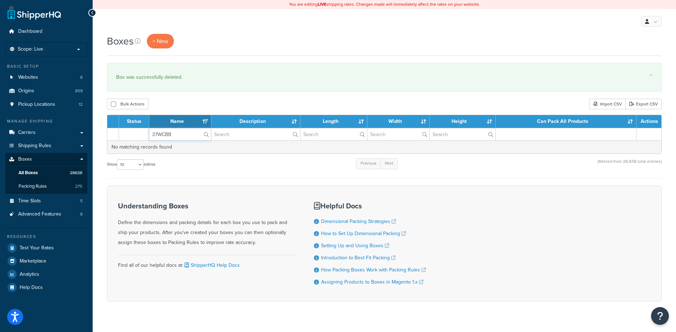
paste input "K"
drag, startPoint x: 181, startPoint y: 134, endPoint x: 113, endPoint y: 124, distance: 68.1
click at [112, 124] on table "Status Name Description Length Width Height Can Pack All Products Actions 37WCB…" at bounding box center [384, 134] width 555 height 39
type input "37WCBK"
click at [203, 96] on div "Boxes + New × Box was successfully deleted. Bulk Actions Duplicate [GEOGRAPHIC_…" at bounding box center [385, 180] width 584 height 293
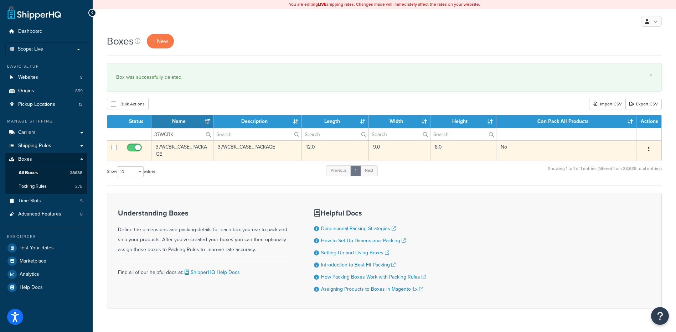
click at [650, 150] on icon "button" at bounding box center [648, 149] width 1 height 5
click at [635, 191] on link "Delete" at bounding box center [625, 192] width 56 height 15
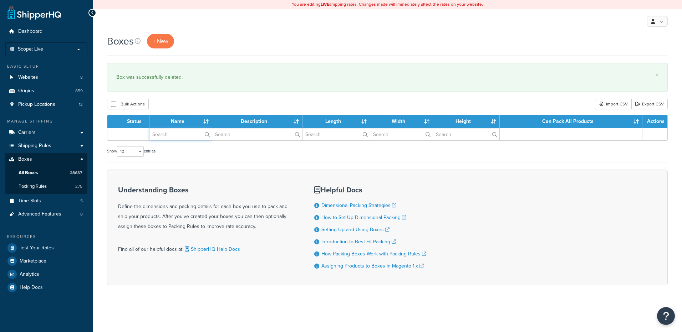
drag, startPoint x: 0, startPoint y: 0, endPoint x: 171, endPoint y: 131, distance: 215.6
click at [171, 131] on input "text" at bounding box center [180, 134] width 62 height 12
paste input "37WGMG"
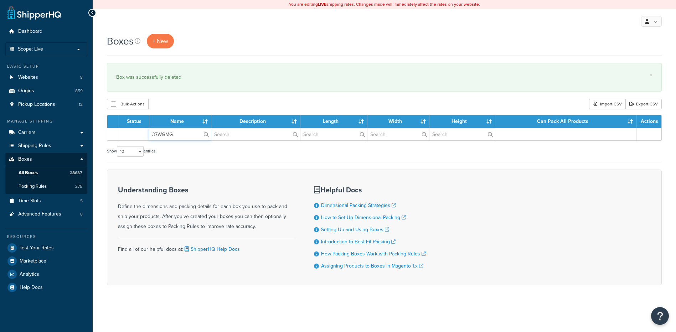
type input "37WGMG"
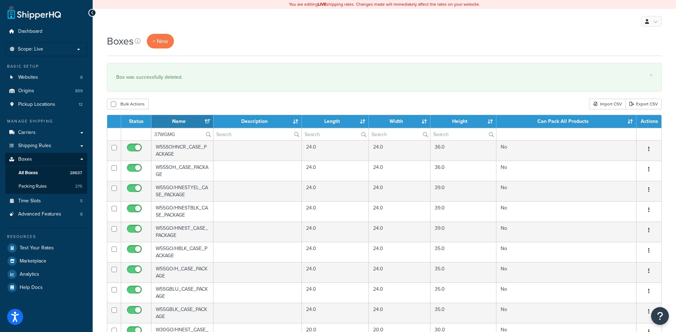
click at [175, 93] on div "Boxes + New × Box was successfully deleted. Bulk Actions Duplicate [GEOGRAPHIC_…" at bounding box center [385, 275] width 584 height 483
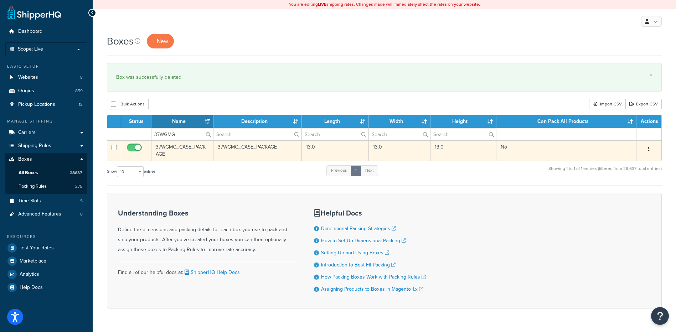
click at [649, 149] on icon "button" at bounding box center [648, 149] width 1 height 5
click at [629, 191] on link "Delete" at bounding box center [625, 192] width 56 height 15
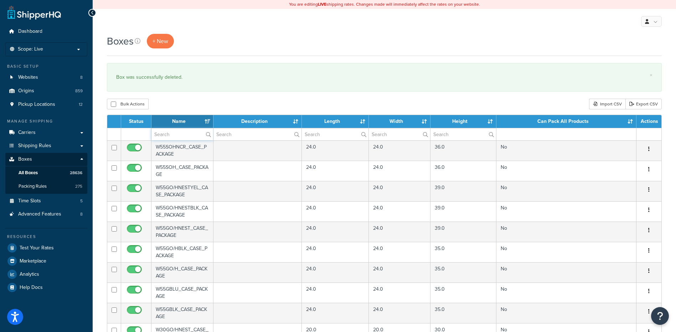
click at [161, 137] on input "text" at bounding box center [183, 134] width 62 height 12
paste input "37WTXG"
type input "37WTXG"
click at [190, 97] on div "Boxes + New × Box was successfully deleted. Bulk Actions Duplicate [GEOGRAPHIC_…" at bounding box center [385, 275] width 584 height 483
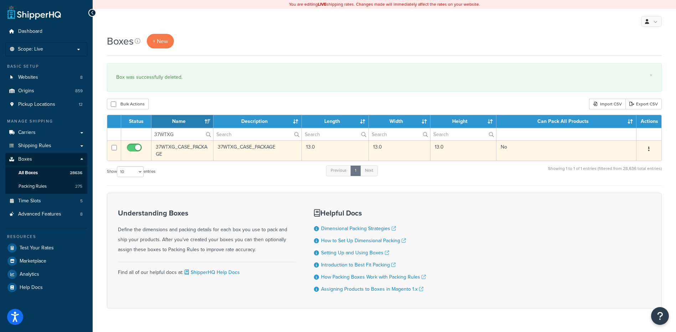
click at [647, 147] on button "button" at bounding box center [649, 149] width 10 height 11
click at [622, 192] on link "Delete" at bounding box center [625, 192] width 56 height 15
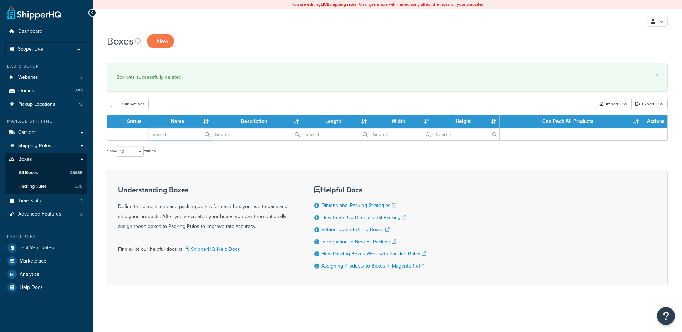
drag, startPoint x: 0, startPoint y: 0, endPoint x: 181, endPoint y: 137, distance: 227.2
click at [181, 137] on input "text" at bounding box center [180, 134] width 62 height 12
paste input "08W97L"
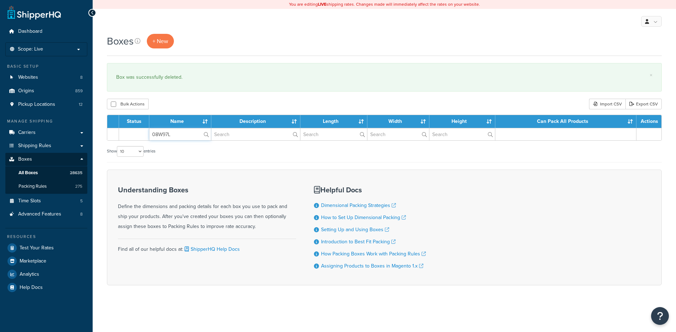
type input "08W97L"
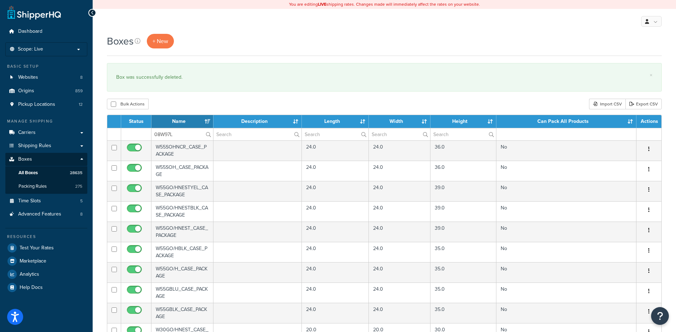
click at [193, 104] on div "Bulk Actions Duplicate [GEOGRAPHIC_DATA] Import CSV Export CSV" at bounding box center [384, 104] width 555 height 11
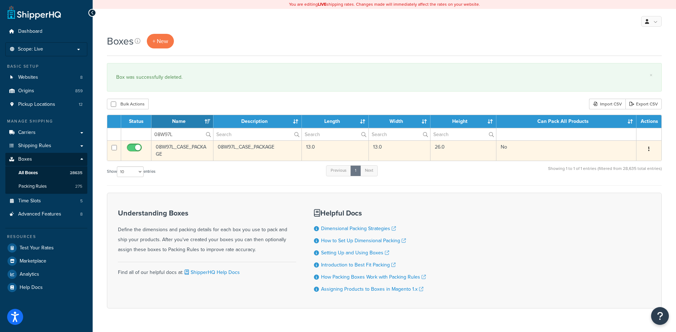
click at [648, 149] on icon "button" at bounding box center [648, 149] width 1 height 5
click at [623, 196] on link "Delete" at bounding box center [625, 192] width 56 height 15
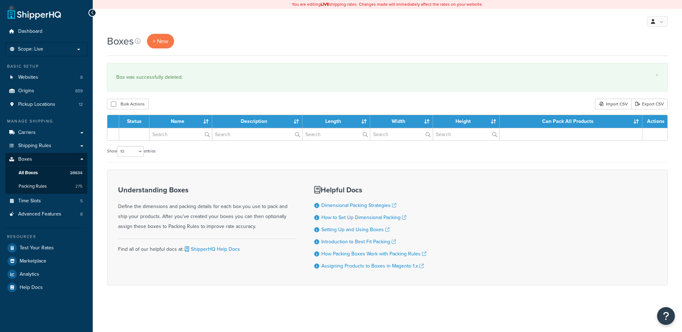
click at [170, 131] on input "text" at bounding box center [180, 134] width 62 height 12
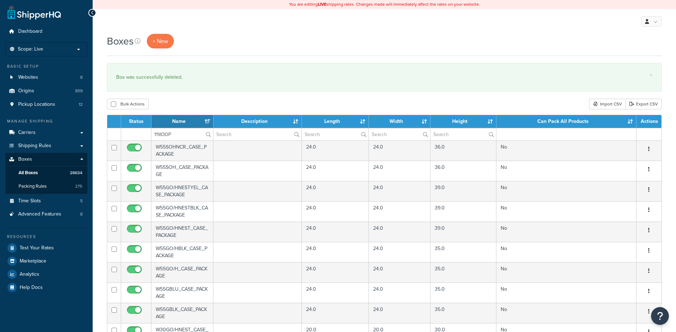
type input "11W30P"
click at [180, 107] on div "Bulk Actions Duplicate [GEOGRAPHIC_DATA] Import CSV Export CSV" at bounding box center [384, 104] width 555 height 11
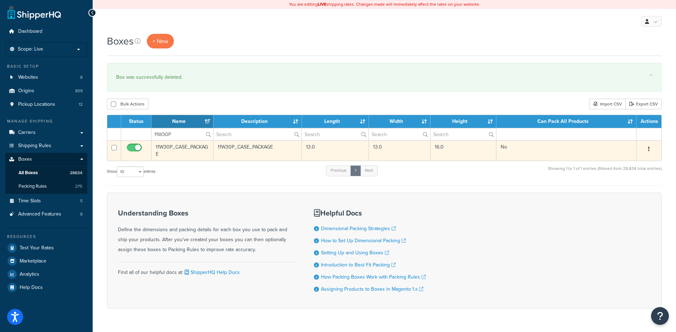
click at [647, 149] on button "button" at bounding box center [649, 149] width 10 height 11
click at [616, 189] on link "Delete" at bounding box center [625, 192] width 56 height 15
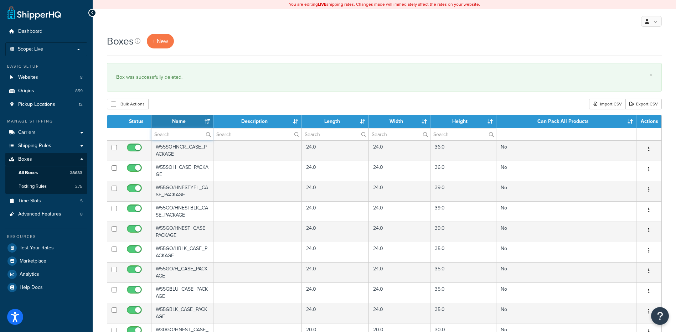
click at [178, 138] on input "text" at bounding box center [183, 134] width 62 height 12
paste input "11W550"
type input "11W550"
click at [193, 96] on div "Boxes + New × Box was successfully deleted. Bulk Actions Duplicate Delete Impor…" at bounding box center [385, 275] width 584 height 483
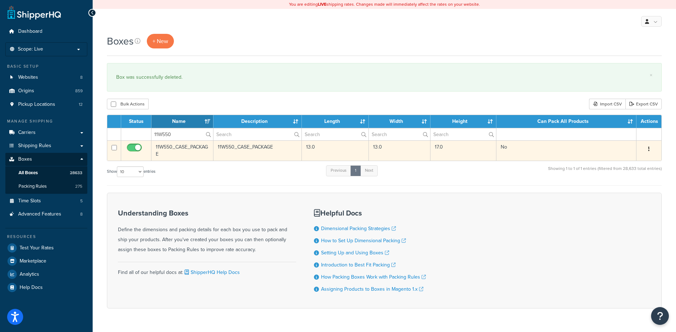
click at [647, 147] on button "button" at bounding box center [649, 149] width 10 height 11
click at [614, 196] on link "Delete" at bounding box center [625, 192] width 56 height 15
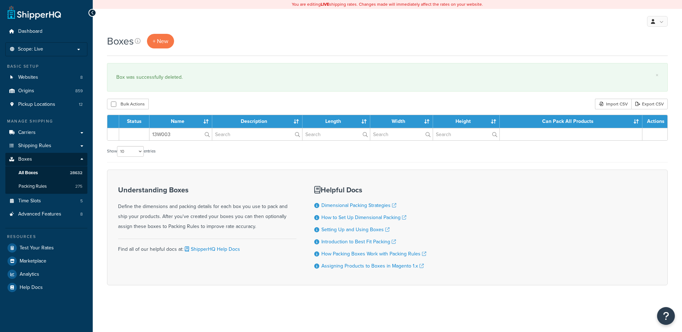
type input "13W003"
click at [185, 106] on div "Bulk Actions Duplicate [GEOGRAPHIC_DATA] Import CSV Export CSV" at bounding box center [387, 104] width 560 height 11
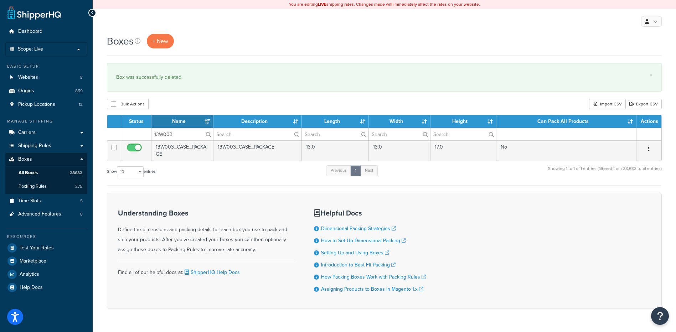
click at [649, 148] on icon "button" at bounding box center [648, 149] width 1 height 5
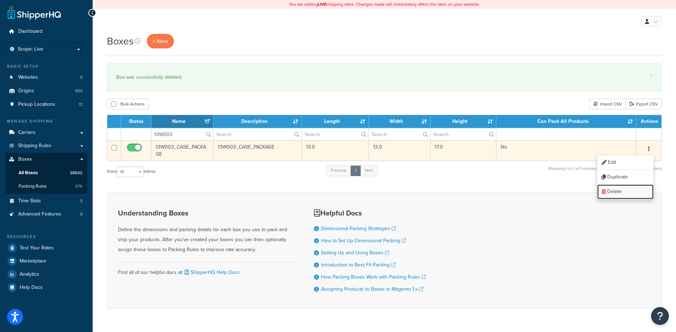
click at [628, 191] on link "Delete" at bounding box center [625, 192] width 56 height 15
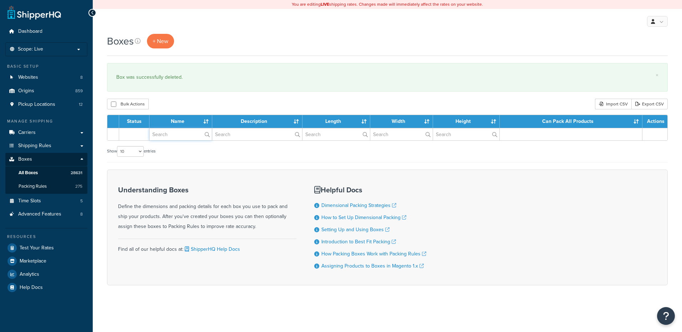
click at [167, 137] on input "text" at bounding box center [180, 134] width 62 height 12
paste input "13W041"
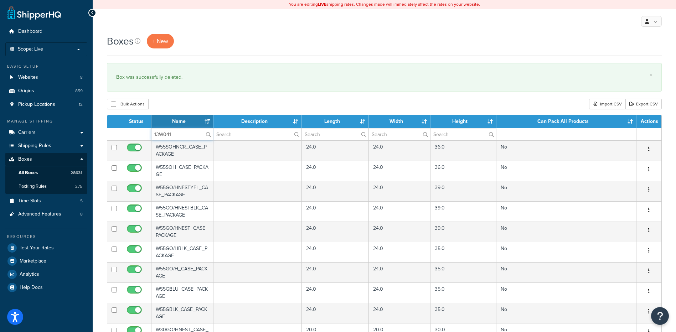
type input "13W041"
click at [182, 103] on div "Bulk Actions Duplicate [GEOGRAPHIC_DATA] Import CSV Export CSV" at bounding box center [384, 104] width 555 height 11
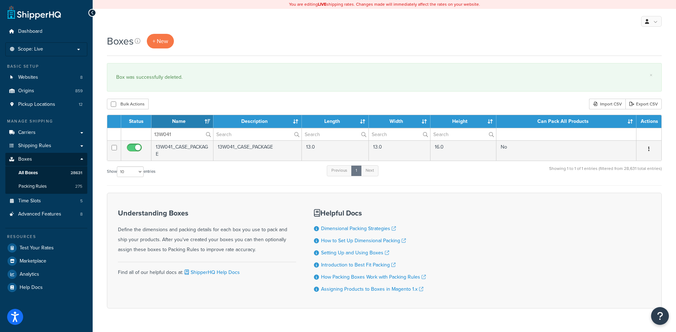
click at [649, 149] on icon "button" at bounding box center [648, 149] width 1 height 5
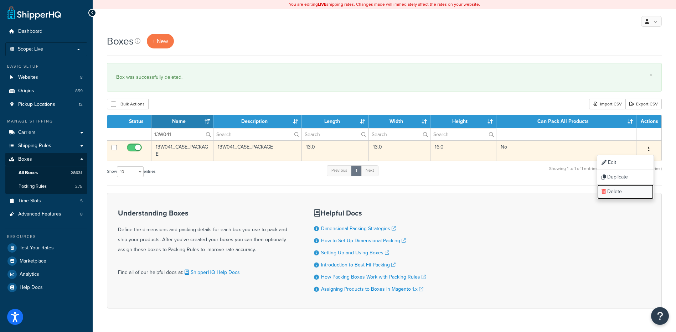
click at [635, 188] on link "Delete" at bounding box center [625, 192] width 56 height 15
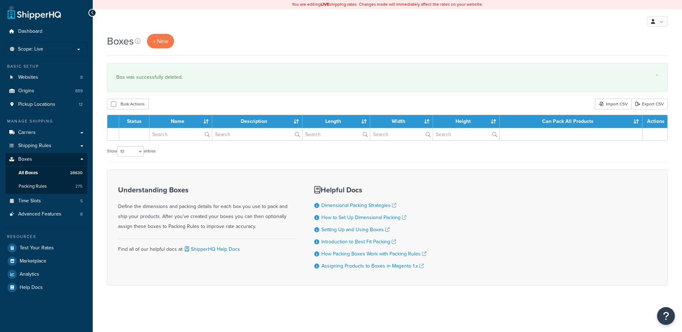
click at [176, 134] on input "text" at bounding box center [180, 134] width 62 height 12
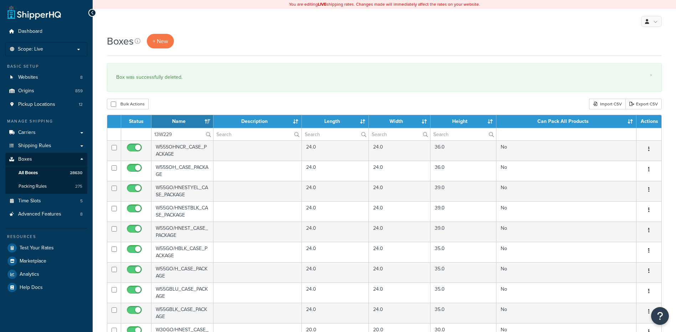
type input "13W229"
click at [181, 104] on div "Bulk Actions Duplicate [GEOGRAPHIC_DATA] Import CSV Export CSV" at bounding box center [384, 104] width 555 height 11
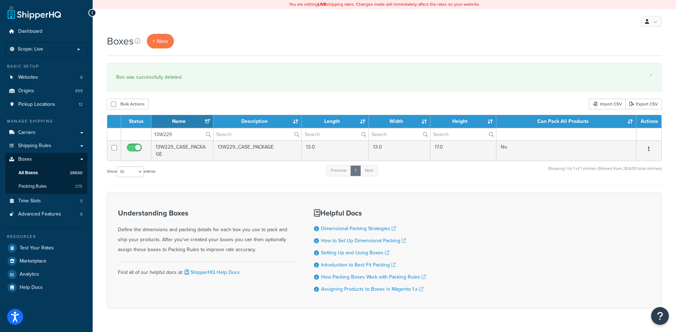
click at [649, 146] on button "button" at bounding box center [649, 149] width 10 height 11
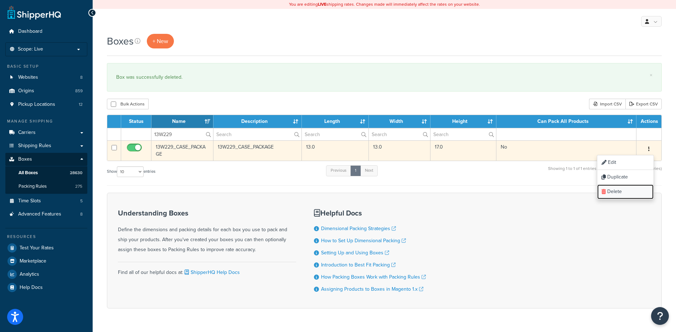
click at [631, 194] on link "Delete" at bounding box center [625, 192] width 56 height 15
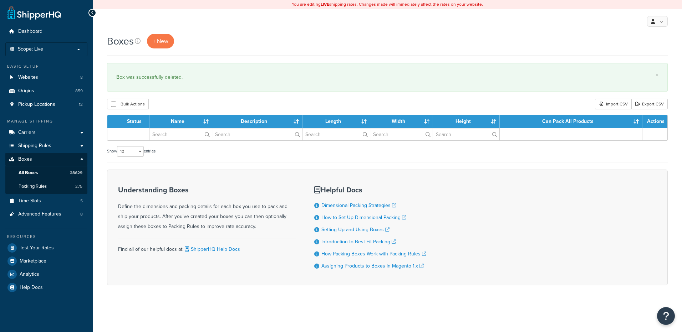
drag, startPoint x: 0, startPoint y: 0, endPoint x: 184, endPoint y: 130, distance: 225.4
click at [185, 127] on th "Name" at bounding box center [180, 121] width 63 height 13
click at [184, 131] on input "text" at bounding box center [180, 134] width 62 height 12
paste input "13W245"
type input "13W245"
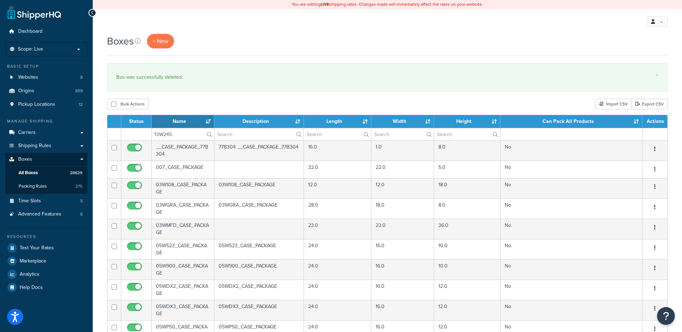
click at [210, 92] on div "× Box was successfully deleted." at bounding box center [387, 77] width 560 height 29
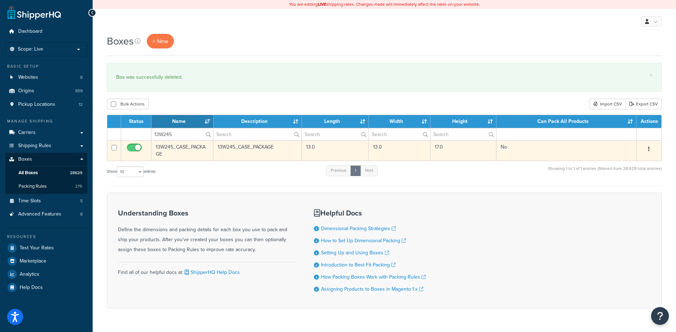
click at [648, 147] on button "button" at bounding box center [649, 149] width 10 height 11
click at [609, 191] on link "Delete" at bounding box center [625, 192] width 56 height 15
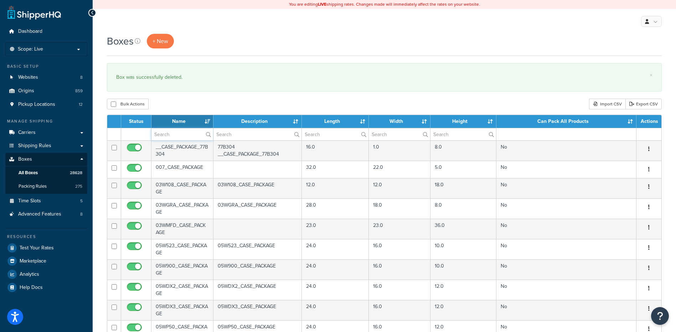
click at [181, 136] on input "text" at bounding box center [183, 134] width 62 height 12
paste input "13W711"
type input "13W711"
click at [188, 107] on div "Bulk Actions Duplicate [GEOGRAPHIC_DATA] Import CSV Export CSV" at bounding box center [384, 104] width 555 height 11
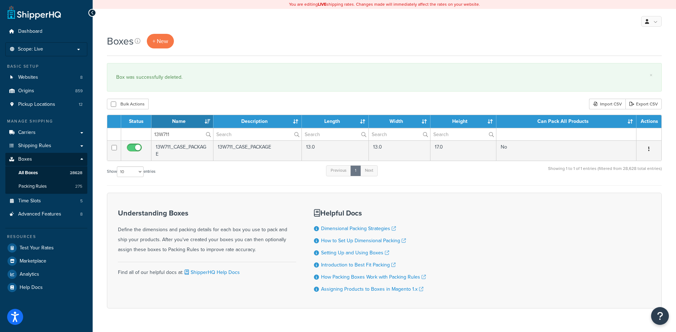
click at [650, 149] on button "button" at bounding box center [649, 149] width 10 height 11
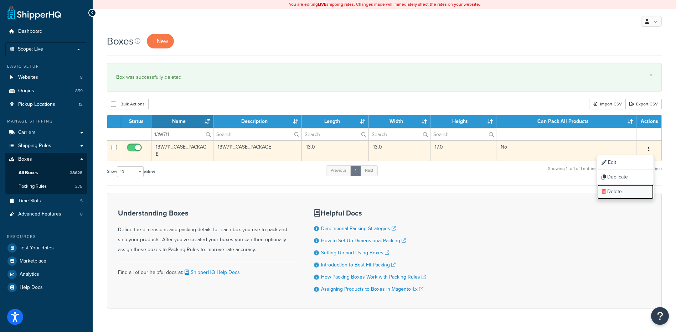
click at [627, 191] on link "Delete" at bounding box center [625, 192] width 56 height 15
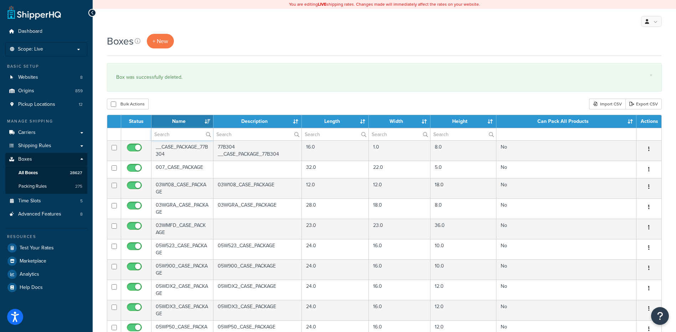
click at [175, 134] on input "text" at bounding box center [183, 134] width 62 height 12
paste input "13W740"
type input "13W740"
click at [198, 109] on div "Bulk Actions Duplicate [GEOGRAPHIC_DATA] Import CSV Export CSV" at bounding box center [384, 104] width 555 height 11
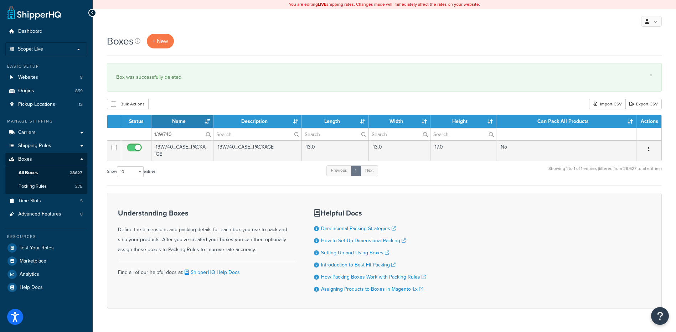
click at [648, 149] on button "button" at bounding box center [649, 149] width 10 height 11
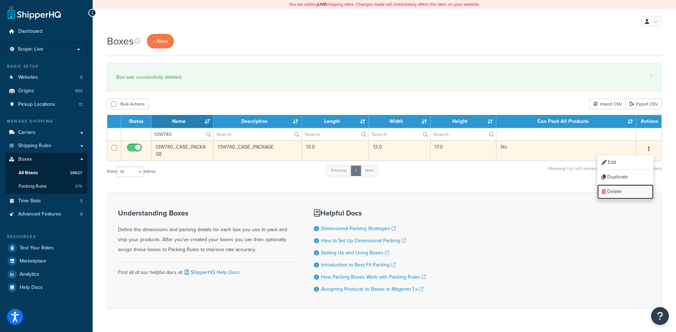
click at [632, 196] on link "Delete" at bounding box center [625, 192] width 56 height 15
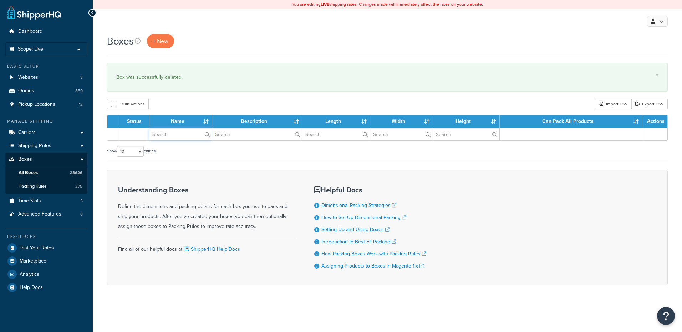
drag, startPoint x: 0, startPoint y: 0, endPoint x: 171, endPoint y: 140, distance: 221.4
click at [171, 140] on input "text" at bounding box center [180, 134] width 62 height 12
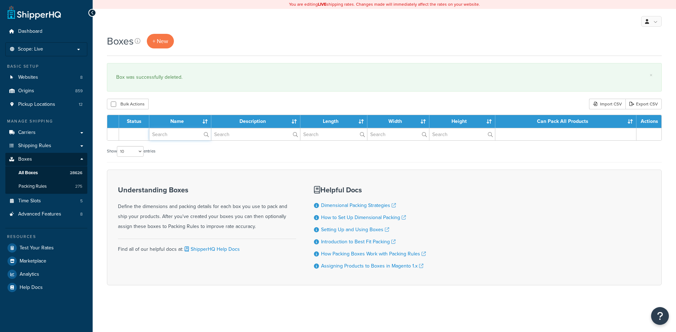
paste input "13W745"
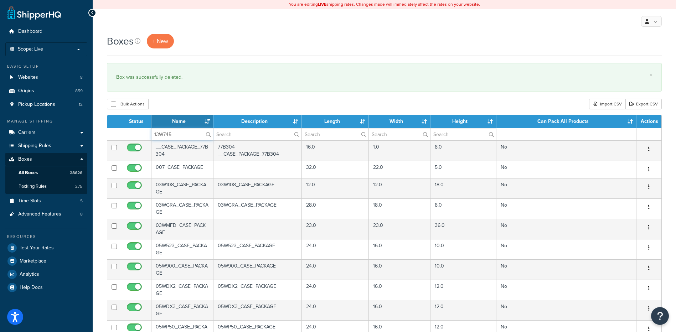
type input "13W745"
click at [178, 104] on div "Bulk Actions Duplicate [GEOGRAPHIC_DATA] Import CSV Export CSV" at bounding box center [384, 104] width 555 height 11
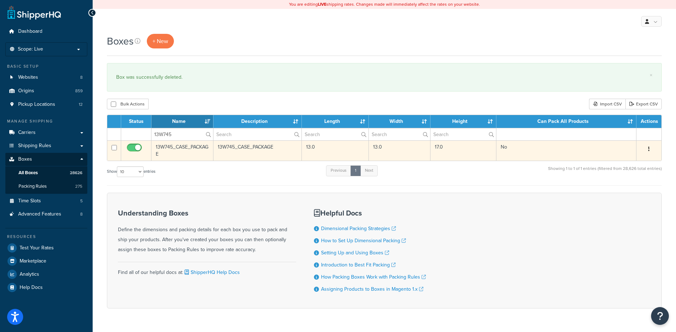
click at [650, 149] on icon "button" at bounding box center [648, 149] width 1 height 5
click at [638, 191] on link "Delete" at bounding box center [625, 192] width 56 height 15
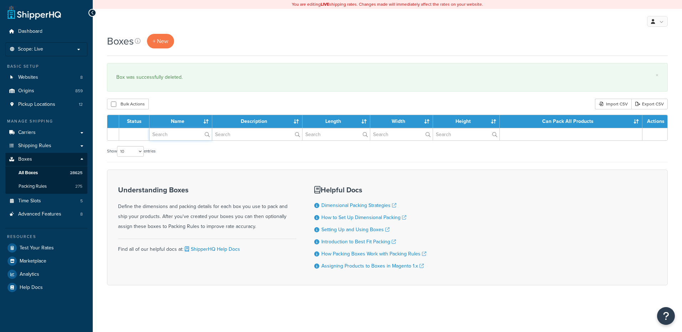
drag, startPoint x: 0, startPoint y: 0, endPoint x: 176, endPoint y: 137, distance: 223.3
click at [176, 137] on input "text" at bounding box center [180, 134] width 62 height 12
paste input "13W919"
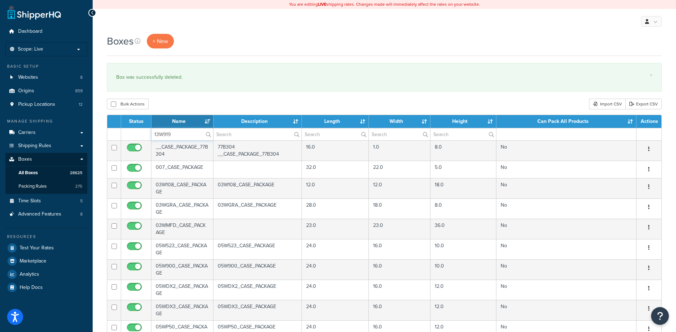
type input "13W919"
click at [196, 101] on div "Bulk Actions Duplicate [GEOGRAPHIC_DATA] Import CSV Export CSV" at bounding box center [384, 104] width 555 height 11
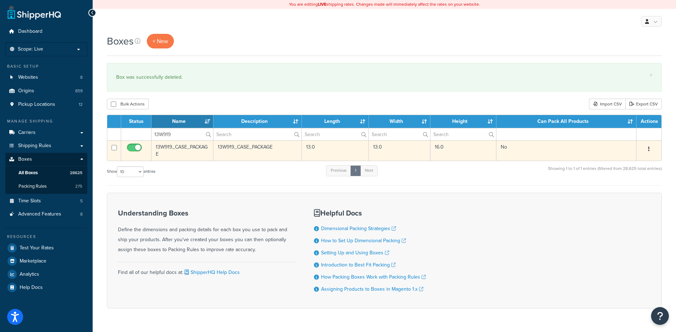
click at [651, 150] on button "button" at bounding box center [649, 149] width 10 height 11
click at [638, 192] on link "Delete" at bounding box center [625, 192] width 56 height 15
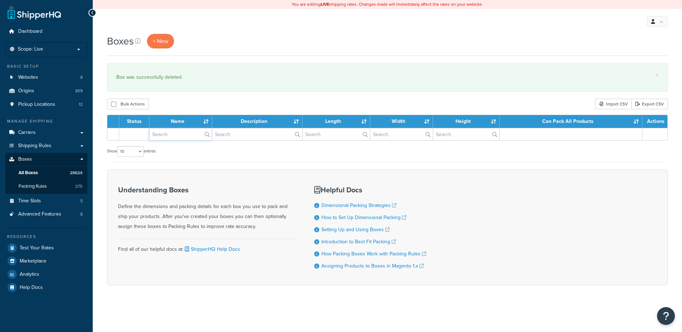
drag, startPoint x: 0, startPoint y: 0, endPoint x: 171, endPoint y: 135, distance: 218.2
click at [171, 135] on input "text" at bounding box center [180, 134] width 62 height 12
paste input "13WM88"
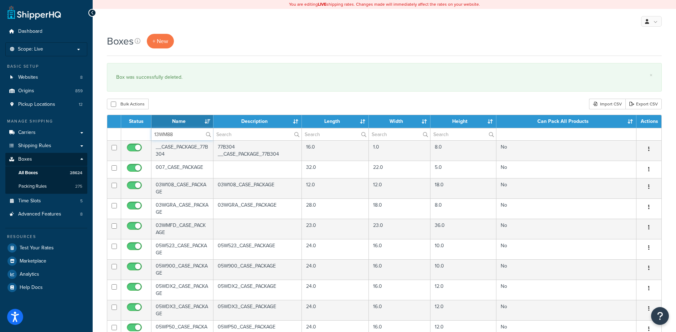
type input "13WM88"
click at [188, 96] on div "Boxes + New × Box was successfully deleted. Bulk Actions Duplicate [GEOGRAPHIC_…" at bounding box center [385, 274] width 584 height 480
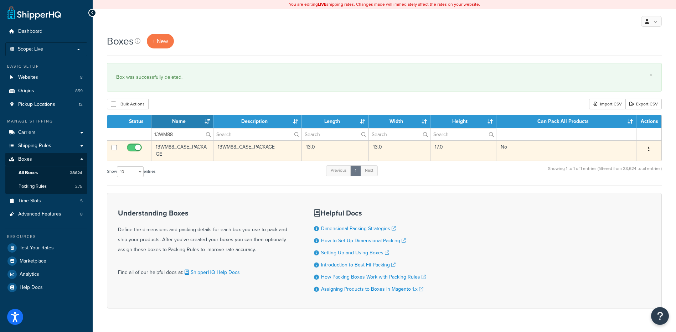
click at [649, 149] on icon "button" at bounding box center [648, 149] width 1 height 5
click at [627, 196] on link "Delete" at bounding box center [625, 192] width 56 height 15
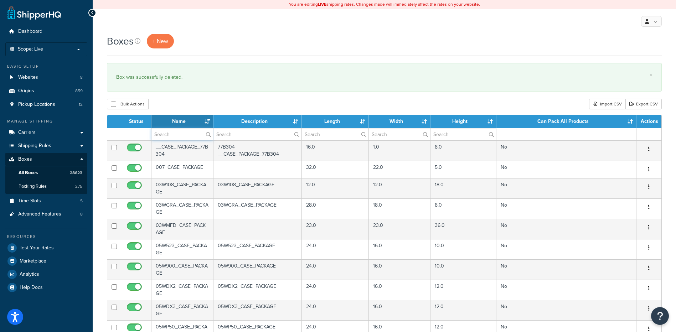
click at [158, 135] on input "text" at bounding box center [183, 134] width 62 height 12
paste input "21WN45"
type input "21WN45"
click at [186, 103] on div "Bulk Actions Duplicate [GEOGRAPHIC_DATA] Import CSV Export CSV" at bounding box center [384, 104] width 555 height 11
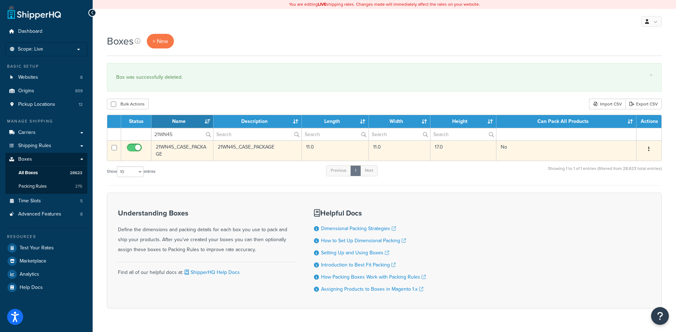
click at [651, 151] on button "button" at bounding box center [649, 149] width 10 height 11
click at [631, 192] on link "Delete" at bounding box center [625, 192] width 56 height 15
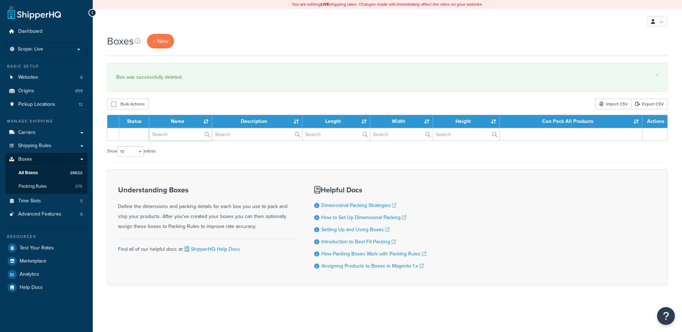
drag, startPoint x: 0, startPoint y: 0, endPoint x: 164, endPoint y: 139, distance: 214.5
click at [164, 139] on input "text" at bounding box center [180, 134] width 62 height 12
paste input "24W916"
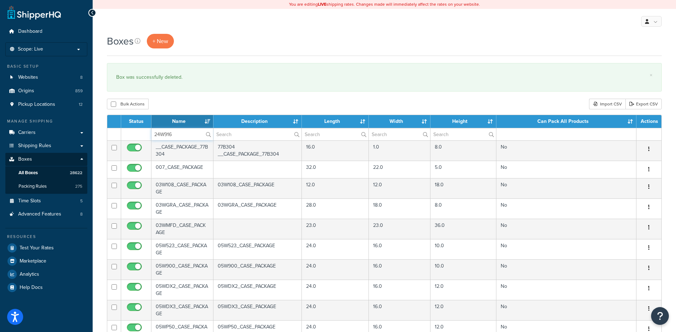
type input "24W916"
click at [199, 106] on div "Bulk Actions Duplicate [GEOGRAPHIC_DATA] Import CSV Export CSV" at bounding box center [384, 104] width 555 height 11
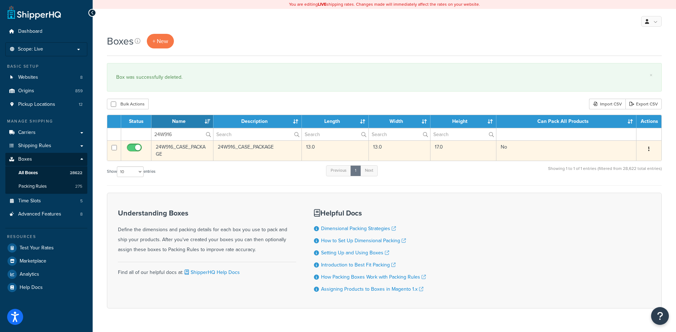
click at [648, 148] on icon "button" at bounding box center [648, 149] width 1 height 5
click at [638, 199] on link "Delete" at bounding box center [625, 192] width 56 height 15
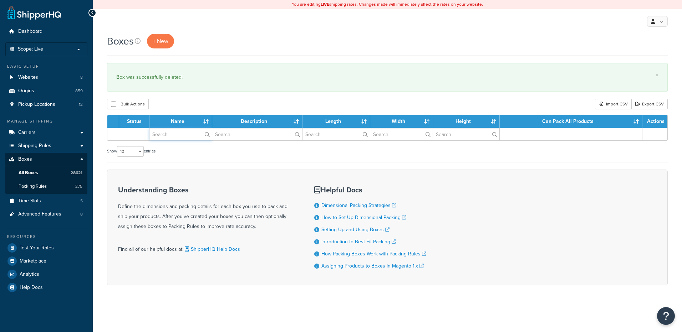
click at [183, 138] on input "text" at bounding box center [180, 134] width 62 height 12
paste input "26WA4L"
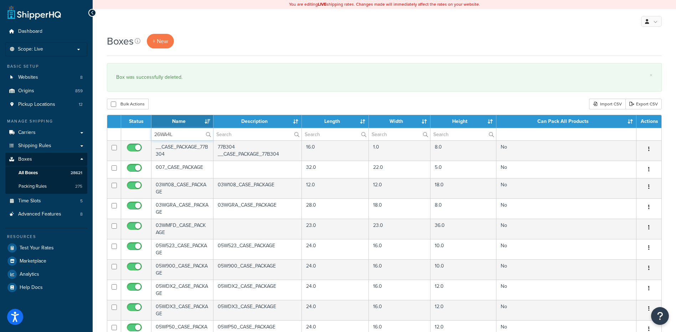
type input "26WA4L"
click at [205, 84] on div "× Box was successfully deleted." at bounding box center [384, 77] width 555 height 29
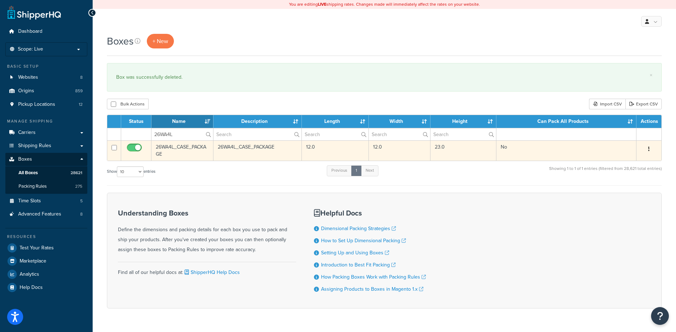
click at [650, 147] on button "button" at bounding box center [649, 149] width 10 height 11
click at [630, 194] on link "Delete" at bounding box center [625, 192] width 56 height 15
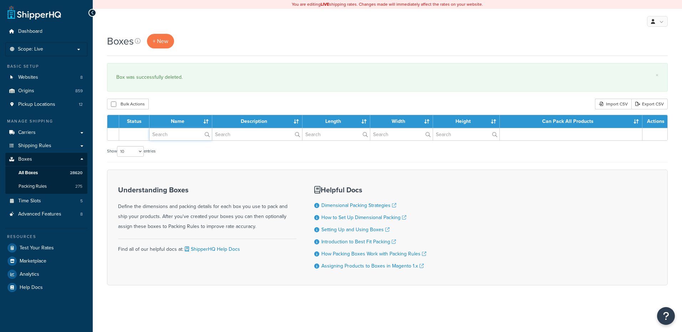
click at [174, 134] on input "text" at bounding box center [180, 134] width 62 height 12
paste input "26WL62"
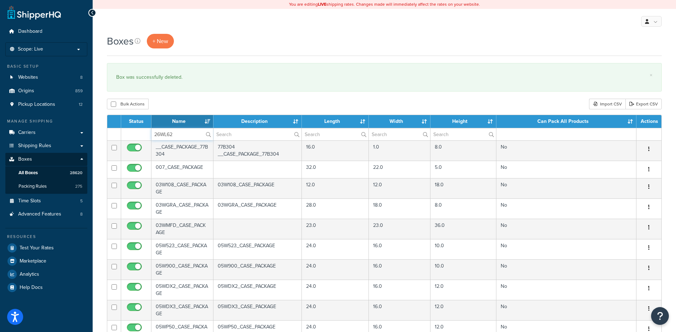
type input "26WL62"
click at [177, 109] on div "Bulk Actions Duplicate [GEOGRAPHIC_DATA] Import CSV Export CSV" at bounding box center [384, 104] width 555 height 11
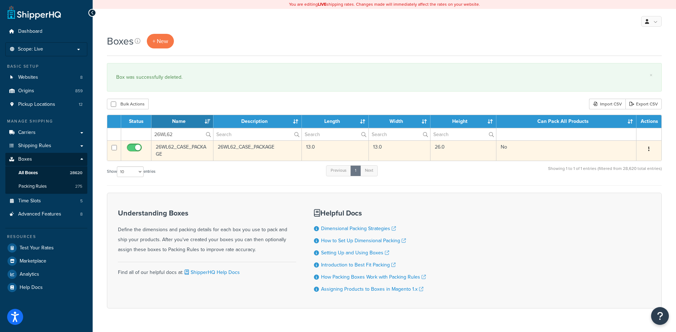
click at [648, 149] on button "button" at bounding box center [649, 149] width 10 height 11
click at [631, 190] on link "Delete" at bounding box center [625, 192] width 56 height 15
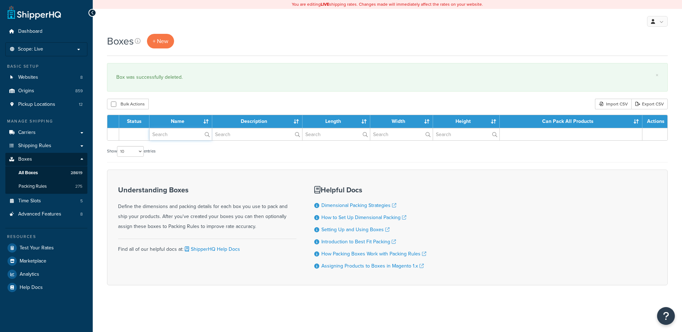
drag, startPoint x: 0, startPoint y: 0, endPoint x: 164, endPoint y: 134, distance: 211.7
click at [164, 134] on input "text" at bounding box center [180, 134] width 62 height 12
paste input "26WLID"
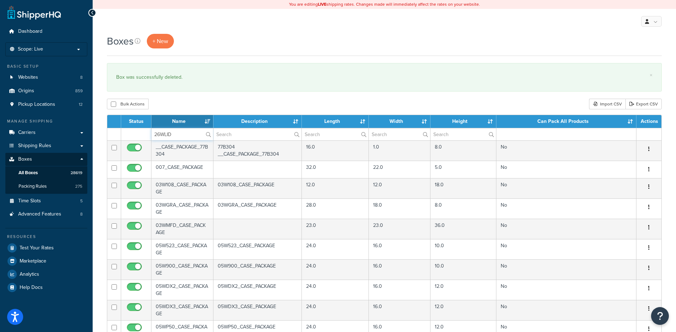
type input "26WLID"
click at [198, 103] on div "Bulk Actions Duplicate [GEOGRAPHIC_DATA] Import CSV Export CSV" at bounding box center [384, 104] width 555 height 11
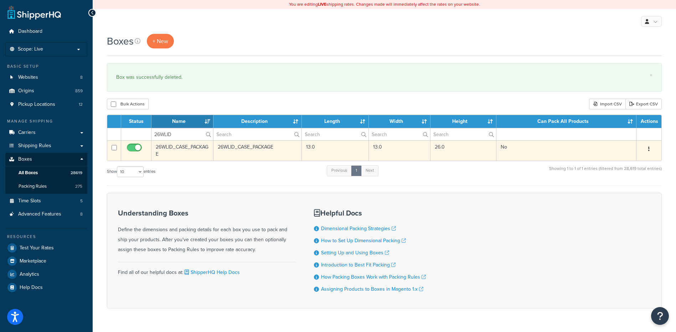
click at [648, 148] on button "button" at bounding box center [649, 149] width 10 height 11
click at [616, 200] on div "Edit Duplicate Delete" at bounding box center [625, 177] width 57 height 45
click at [615, 196] on link "Delete" at bounding box center [625, 192] width 56 height 15
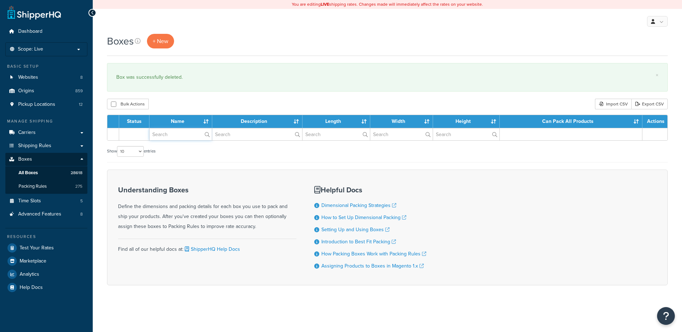
paste input "29W012"
click at [164, 140] on input "text" at bounding box center [180, 134] width 62 height 12
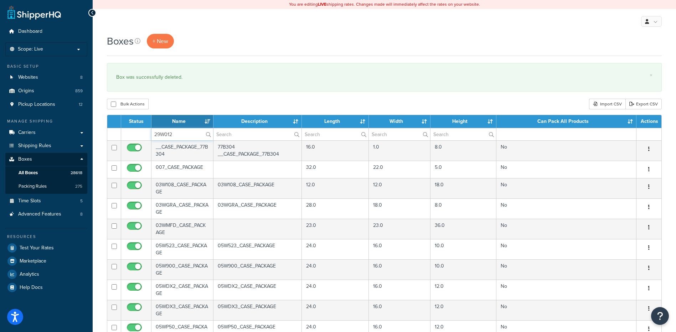
type input "29W012"
click at [178, 107] on div "Bulk Actions Duplicate [GEOGRAPHIC_DATA] Import CSV Export CSV" at bounding box center [384, 104] width 555 height 11
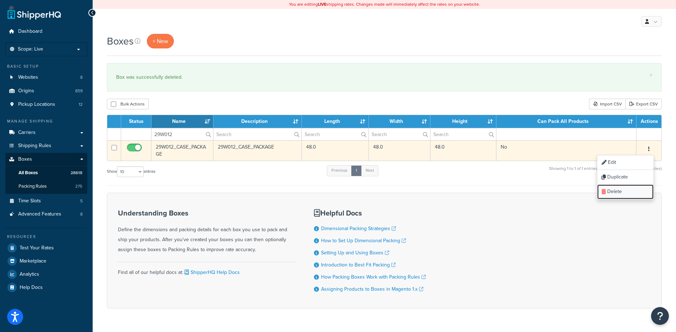
click at [627, 187] on link "Delete" at bounding box center [625, 192] width 56 height 15
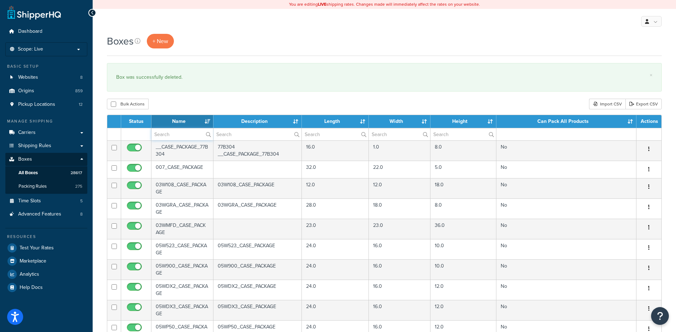
click at [162, 133] on input "text" at bounding box center [183, 134] width 62 height 12
paste input "30W33C"
type input "30W33C"
click at [180, 103] on div "Bulk Actions Duplicate [GEOGRAPHIC_DATA] Import CSV Export CSV" at bounding box center [384, 104] width 555 height 11
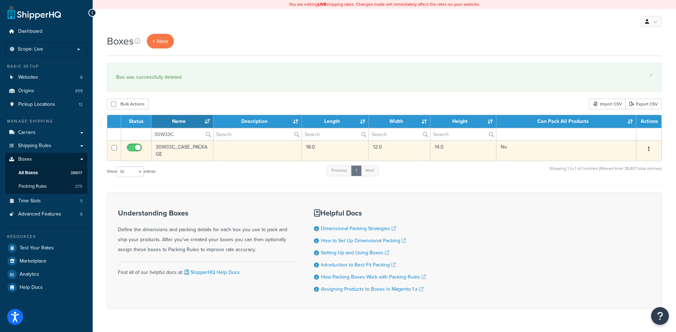
click at [649, 149] on icon "button" at bounding box center [648, 149] width 1 height 5
click at [628, 191] on link "Delete" at bounding box center [625, 192] width 56 height 15
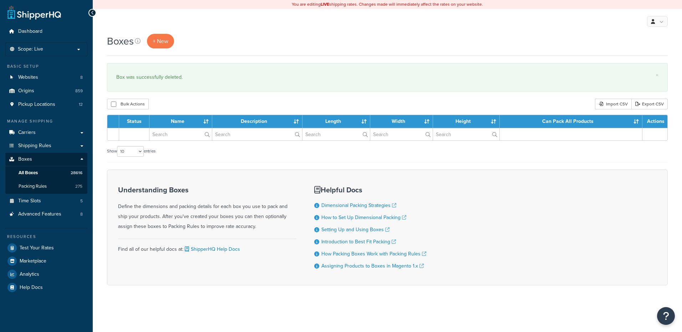
click at [172, 136] on input "text" at bounding box center [180, 134] width 62 height 12
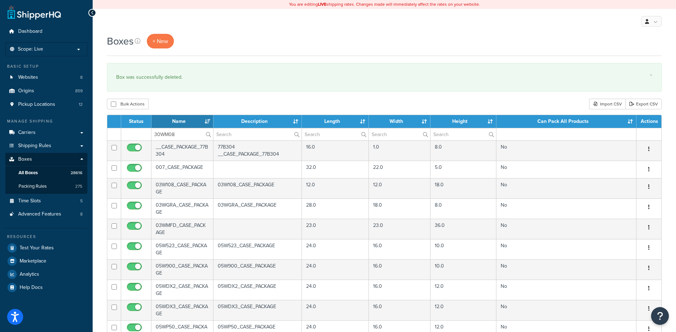
type input "30WM08"
click at [178, 103] on div "Bulk Actions Duplicate [GEOGRAPHIC_DATA] Import CSV Export CSV" at bounding box center [384, 104] width 555 height 11
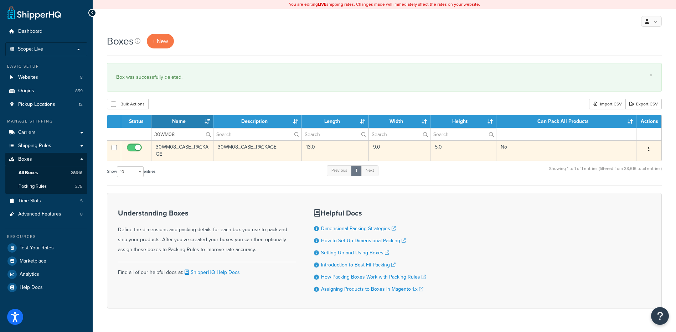
click at [647, 151] on button "button" at bounding box center [649, 149] width 10 height 11
click at [627, 191] on link "Delete" at bounding box center [625, 192] width 56 height 15
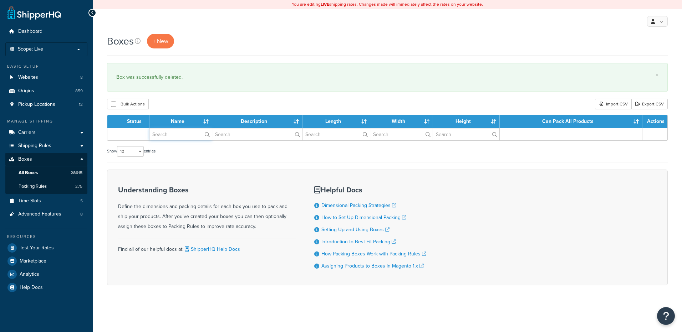
drag, startPoint x: 0, startPoint y: 0, endPoint x: 173, endPoint y: 135, distance: 219.4
click at [173, 135] on input "text" at bounding box center [180, 134] width 62 height 12
paste input "30WMQ1"
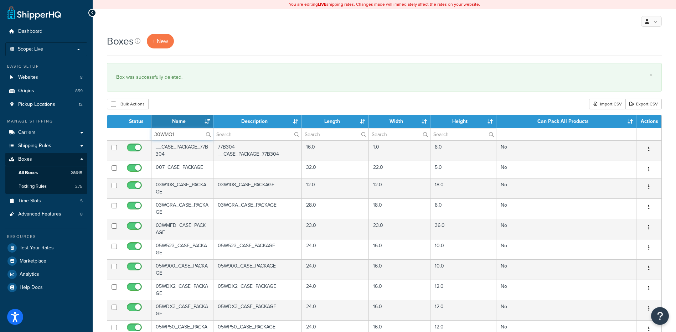
type input "30WMQ1"
drag, startPoint x: 184, startPoint y: 101, endPoint x: 183, endPoint y: 104, distance: 3.6
click at [184, 101] on div "Bulk Actions Duplicate [GEOGRAPHIC_DATA] Import CSV Export CSV" at bounding box center [384, 104] width 555 height 11
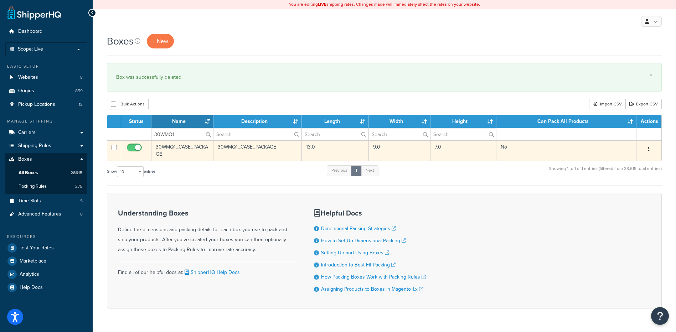
click at [652, 148] on button "button" at bounding box center [649, 149] width 10 height 11
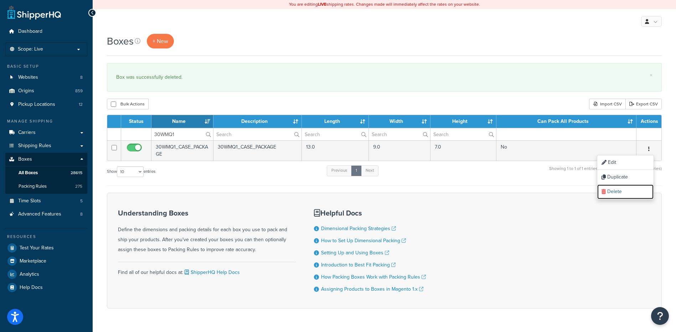
click at [629, 193] on link "Delete" at bounding box center [625, 192] width 56 height 15
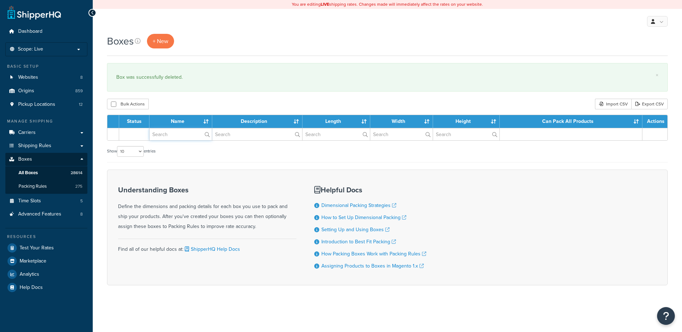
drag, startPoint x: 0, startPoint y: 0, endPoint x: 177, endPoint y: 133, distance: 221.3
click at [177, 133] on input "text" at bounding box center [180, 134] width 62 height 12
paste input "30WUG3"
type input "30WUG3"
click at [197, 100] on div "Bulk Actions Duplicate [GEOGRAPHIC_DATA] Import CSV Export CSV" at bounding box center [387, 104] width 560 height 11
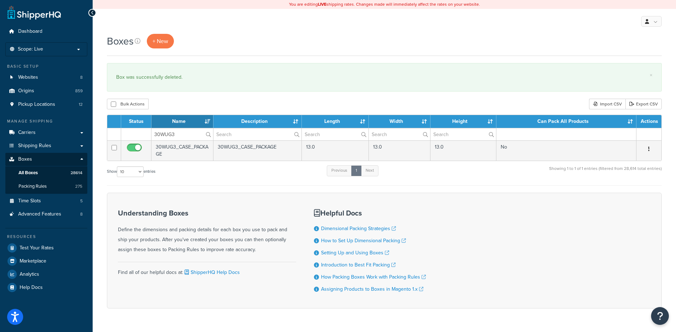
click at [648, 150] on button "button" at bounding box center [649, 149] width 10 height 11
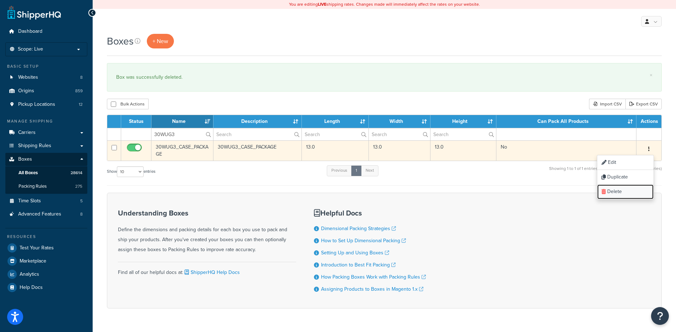
click at [636, 190] on link "Delete" at bounding box center [625, 192] width 56 height 15
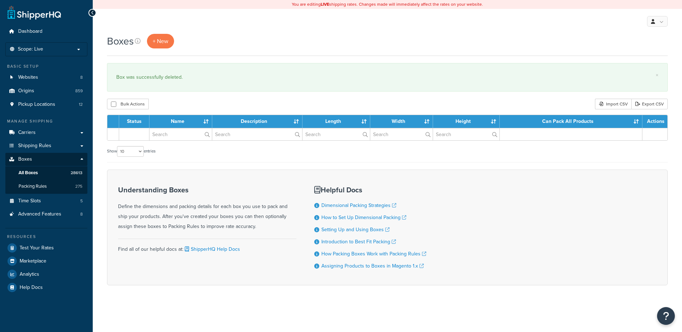
click at [177, 135] on input "text" at bounding box center [180, 134] width 62 height 12
type input "37WAC4"
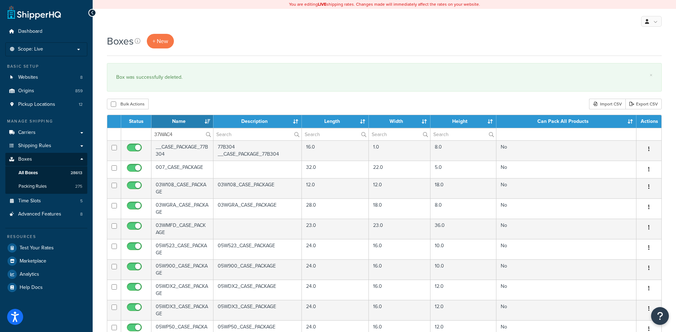
click at [185, 107] on div "Bulk Actions Duplicate [GEOGRAPHIC_DATA] Import CSV Export CSV" at bounding box center [384, 104] width 555 height 11
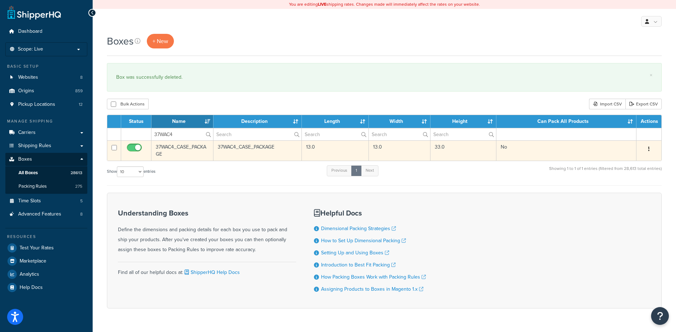
click at [649, 150] on icon "button" at bounding box center [648, 149] width 1 height 5
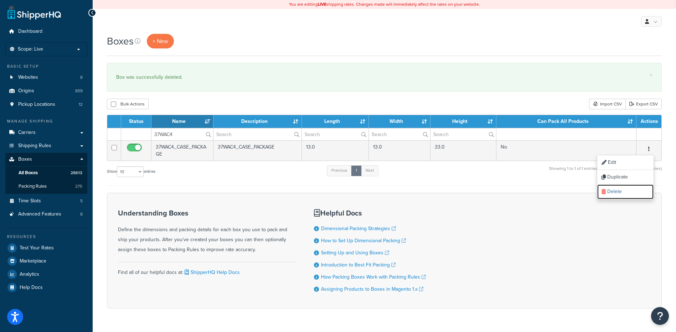
click at [623, 192] on link "Delete" at bounding box center [625, 192] width 56 height 15
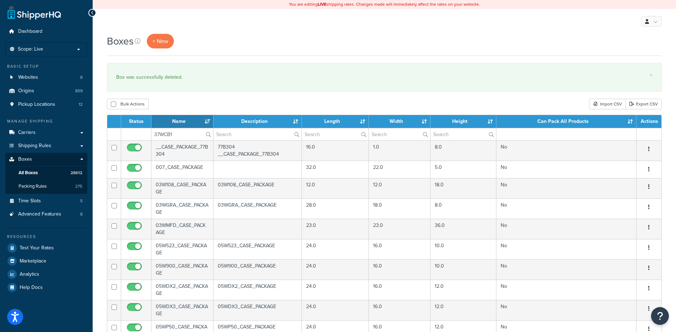
type input "37WCB1"
click at [170, 94] on div "Boxes + New × Box was successfully deleted. Bulk Actions Duplicate [GEOGRAPHIC_…" at bounding box center [385, 274] width 584 height 480
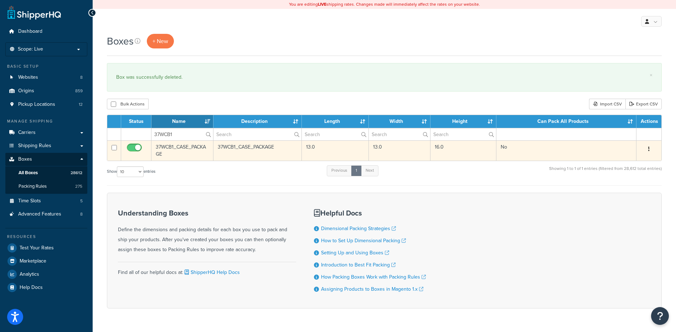
click at [651, 149] on button "button" at bounding box center [649, 149] width 10 height 11
click at [622, 193] on link "Delete" at bounding box center [625, 192] width 56 height 15
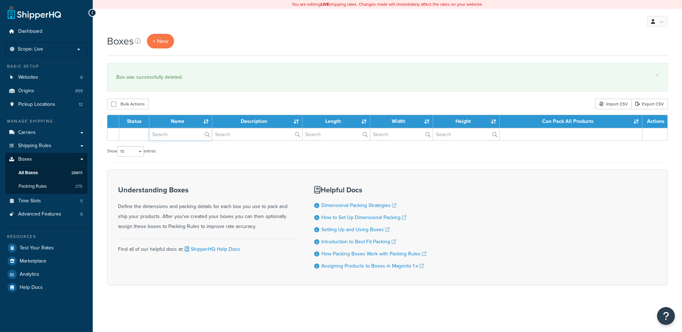
drag, startPoint x: 0, startPoint y: 0, endPoint x: 169, endPoint y: 136, distance: 216.7
click at [169, 136] on input "text" at bounding box center [180, 134] width 62 height 12
paste input "37WCSG"
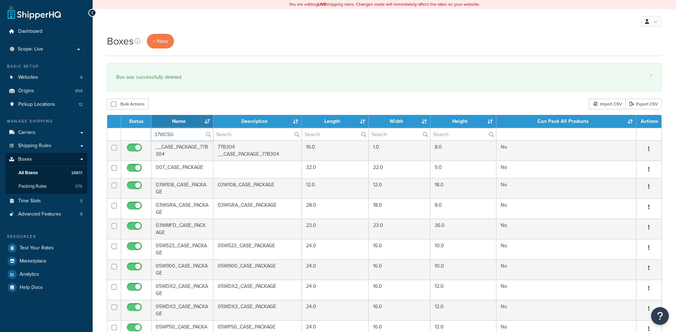
type input "37WCSG"
click at [177, 109] on div "Bulk Actions Duplicate [GEOGRAPHIC_DATA] Import CSV Export CSV" at bounding box center [384, 104] width 555 height 11
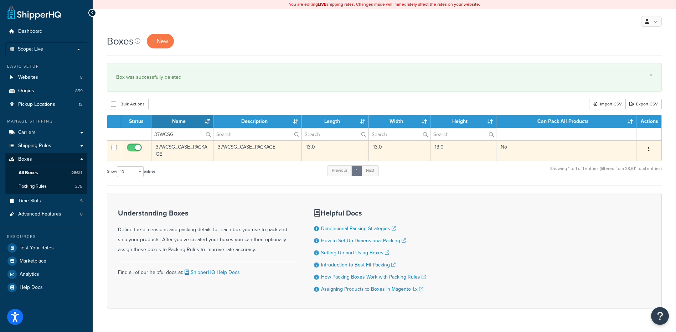
click at [650, 150] on button "button" at bounding box center [649, 149] width 10 height 11
click at [635, 189] on link "Delete" at bounding box center [625, 192] width 56 height 15
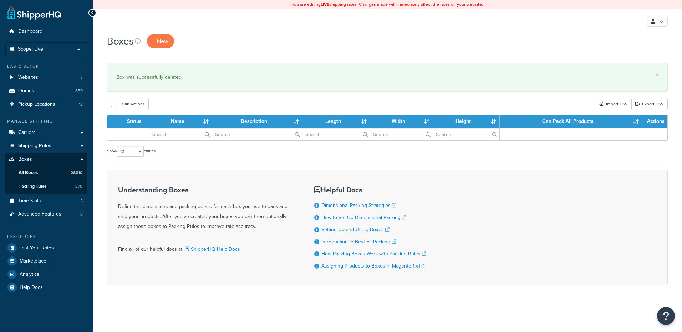
click at [171, 135] on input "text" at bounding box center [180, 134] width 62 height 12
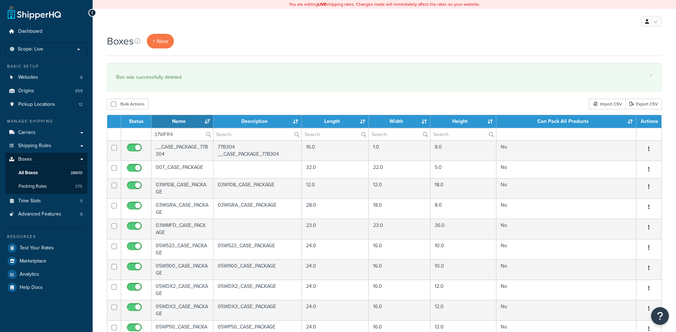
type input "37WFR4"
click at [174, 103] on div "Bulk Actions Duplicate [GEOGRAPHIC_DATA] Import CSV Export CSV" at bounding box center [384, 104] width 555 height 11
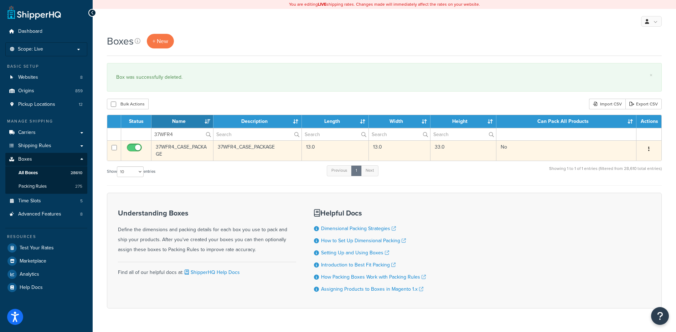
click at [651, 148] on button "button" at bounding box center [649, 149] width 10 height 11
click at [628, 186] on link "Delete" at bounding box center [625, 192] width 56 height 15
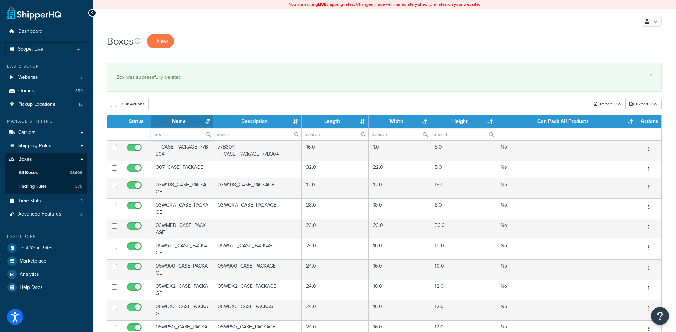
click at [160, 134] on input "text" at bounding box center [183, 134] width 62 height 12
paste input "37WFR4"
click at [177, 106] on div "Bulk Actions Duplicate [GEOGRAPHIC_DATA] Import CSV Export CSV" at bounding box center [384, 104] width 555 height 11
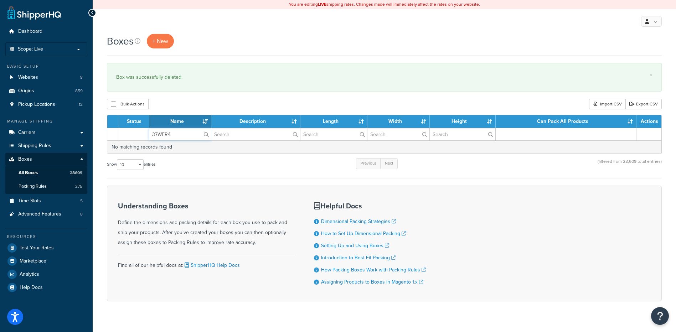
drag, startPoint x: 191, startPoint y: 137, endPoint x: 97, endPoint y: 128, distance: 95.3
click at [97, 128] on div "Boxes + New × Box was successfully deleted. Bulk Actions Duplicate Delete Impor…" at bounding box center [385, 180] width 584 height 293
paste input "IC1"
type input "37WIC1"
click at [243, 86] on div "× Box was successfully deleted." at bounding box center [384, 77] width 555 height 29
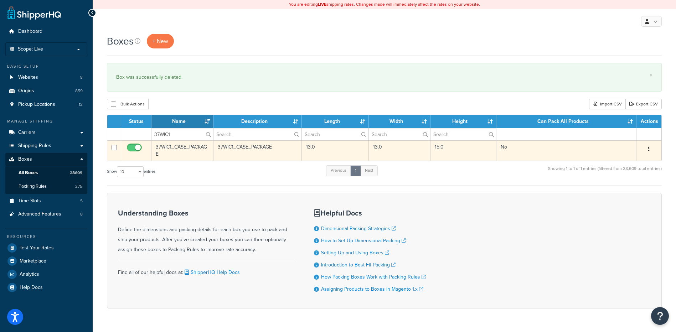
click at [647, 149] on button "button" at bounding box center [649, 149] width 10 height 11
click at [627, 191] on link "Delete" at bounding box center [625, 192] width 56 height 15
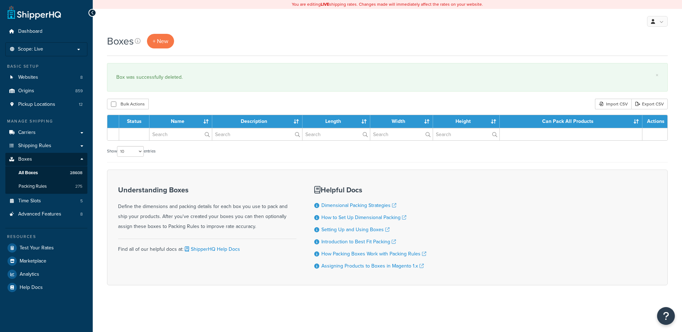
click at [180, 137] on input "text" at bounding box center [180, 134] width 62 height 12
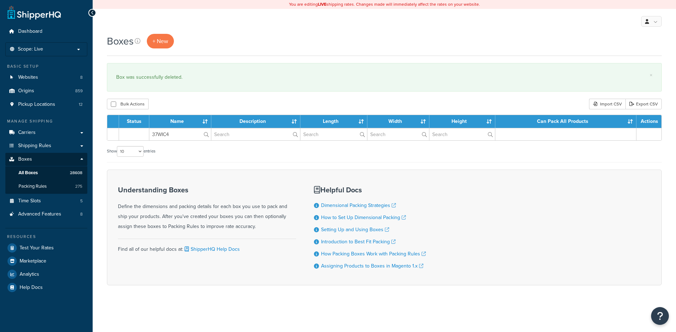
type input "37WIC4"
click at [193, 103] on div "Bulk Actions Duplicate [GEOGRAPHIC_DATA] Import CSV Export CSV" at bounding box center [384, 104] width 555 height 11
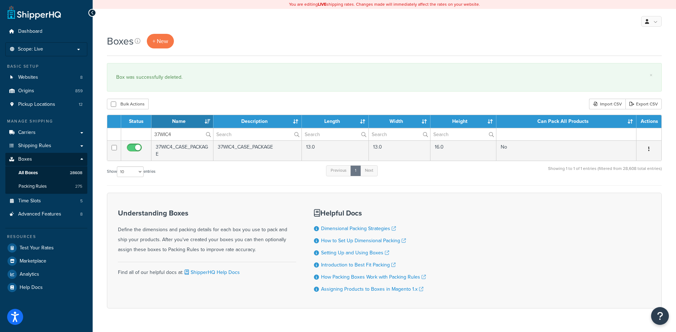
click at [650, 148] on button "button" at bounding box center [649, 149] width 10 height 11
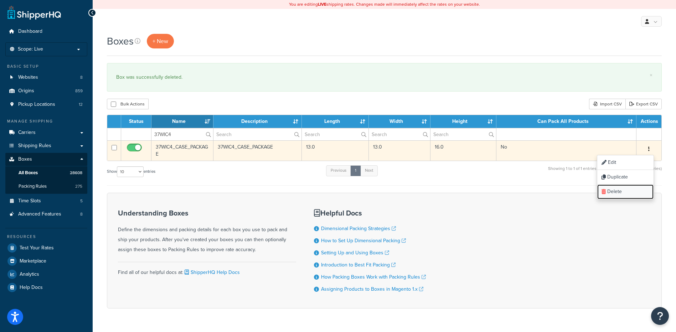
click at [636, 189] on link "Delete" at bounding box center [625, 192] width 56 height 15
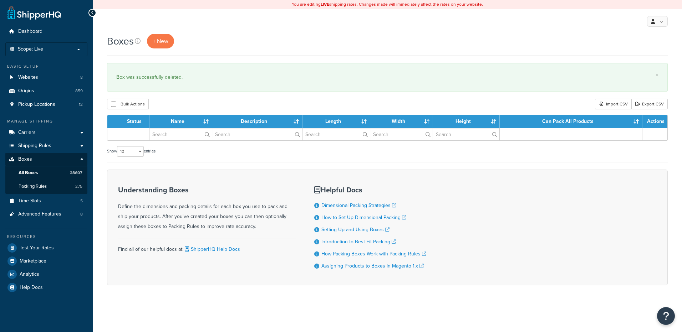
click at [177, 136] on input "text" at bounding box center [180, 134] width 62 height 12
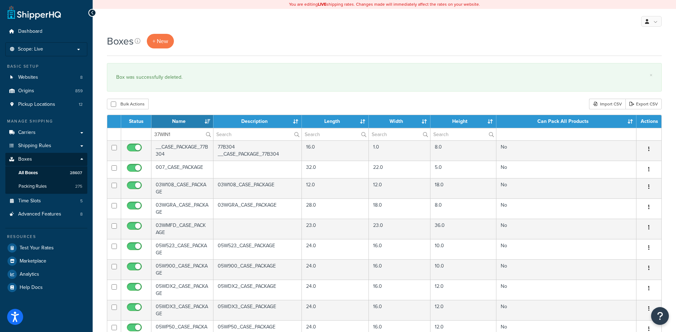
type input "37WIN1"
click at [190, 102] on div "Bulk Actions Duplicate [GEOGRAPHIC_DATA] Import CSV Export CSV" at bounding box center [384, 104] width 555 height 11
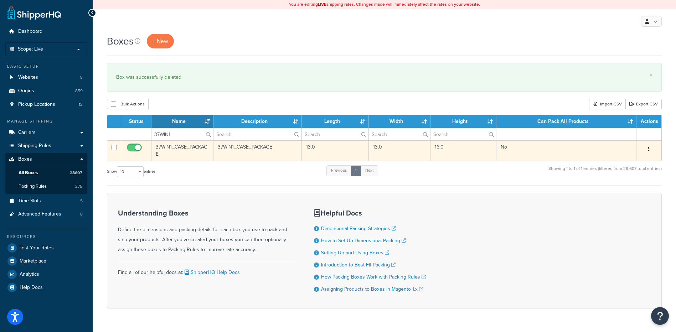
click at [648, 148] on button "button" at bounding box center [649, 149] width 10 height 11
click at [626, 194] on link "Delete" at bounding box center [625, 192] width 56 height 15
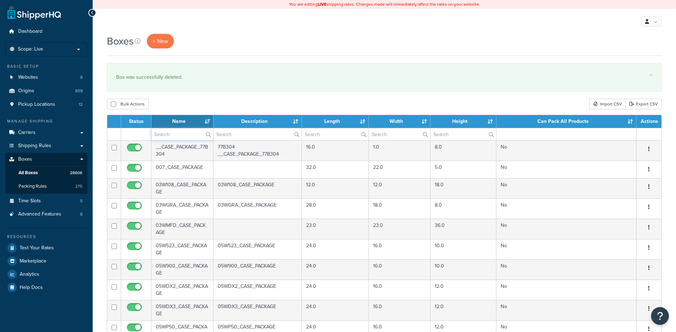
click at [168, 133] on input "text" at bounding box center [183, 134] width 62 height 12
paste input "37WK01"
type input "37WK01"
click at [183, 106] on div "Bulk Actions Duplicate [GEOGRAPHIC_DATA] Import CSV Export CSV" at bounding box center [384, 104] width 555 height 11
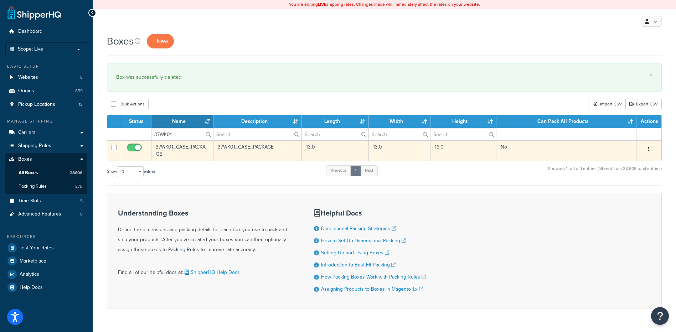
click at [651, 150] on button "button" at bounding box center [649, 149] width 10 height 11
click at [631, 191] on link "Delete" at bounding box center [625, 192] width 56 height 15
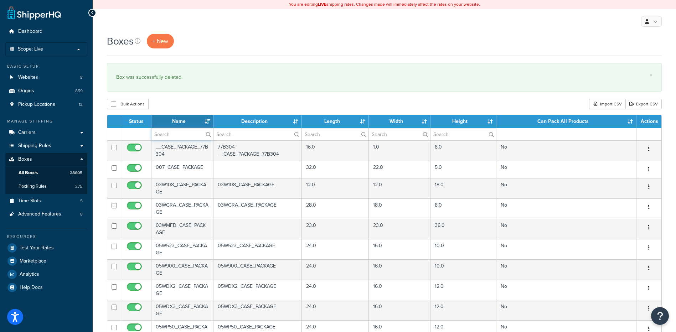
click at [165, 138] on input "text" at bounding box center [183, 134] width 62 height 12
paste input "37WMCG"
type input "37WMCG"
click at [199, 104] on div "Bulk Actions Duplicate [GEOGRAPHIC_DATA] Import CSV Export CSV" at bounding box center [384, 104] width 555 height 11
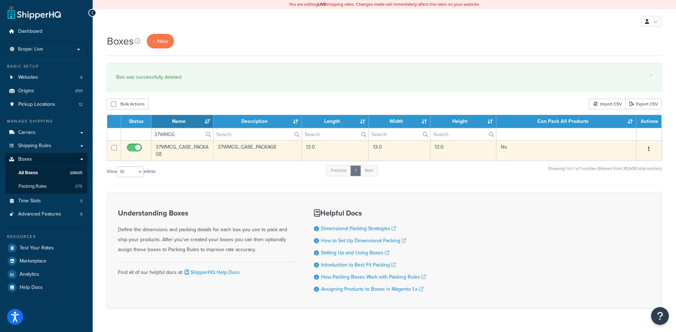
click at [650, 149] on button "button" at bounding box center [649, 149] width 10 height 11
click at [635, 194] on link "Delete" at bounding box center [625, 192] width 56 height 15
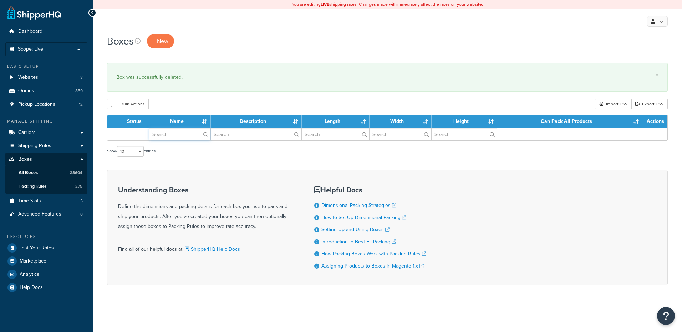
drag, startPoint x: 0, startPoint y: 0, endPoint x: 178, endPoint y: 135, distance: 223.7
click at [178, 135] on input "text" at bounding box center [179, 134] width 61 height 12
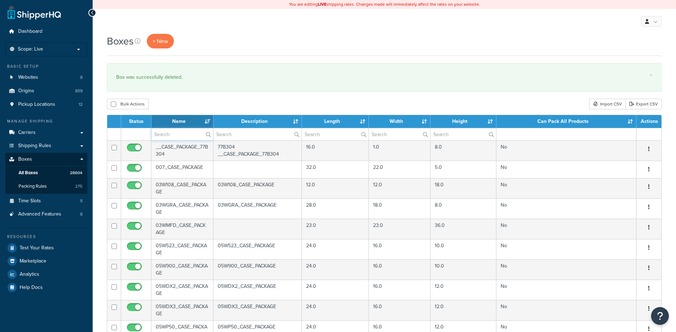
paste input "37WMCP"
type input "37WMCP"
click at [194, 106] on div "Bulk Actions Duplicate [GEOGRAPHIC_DATA] Import CSV Export CSV" at bounding box center [384, 104] width 555 height 11
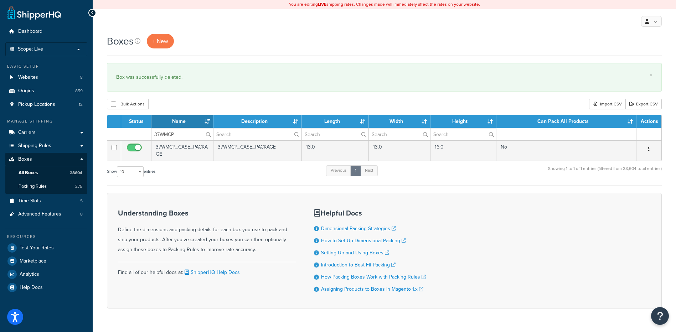
click at [650, 149] on button "button" at bounding box center [649, 149] width 10 height 11
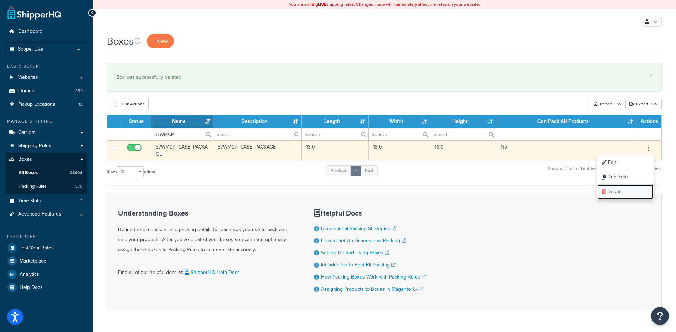
click at [621, 193] on link "Delete" at bounding box center [625, 192] width 56 height 15
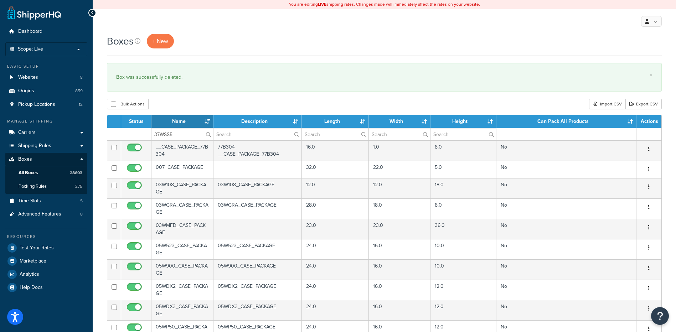
type input "37WSS5"
click at [199, 103] on div "Bulk Actions Duplicate [GEOGRAPHIC_DATA] Import CSV Export CSV" at bounding box center [384, 104] width 555 height 11
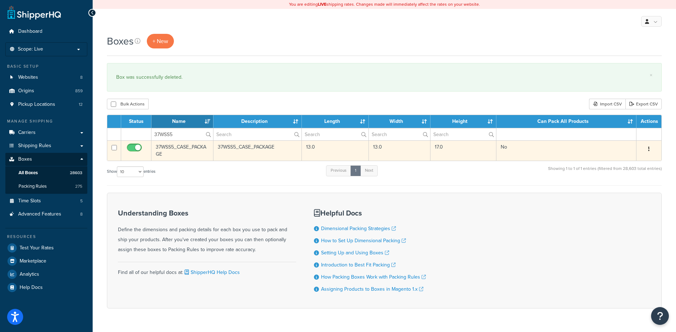
click at [649, 149] on icon "button" at bounding box center [648, 149] width 1 height 5
click at [631, 198] on link "Delete" at bounding box center [625, 192] width 56 height 15
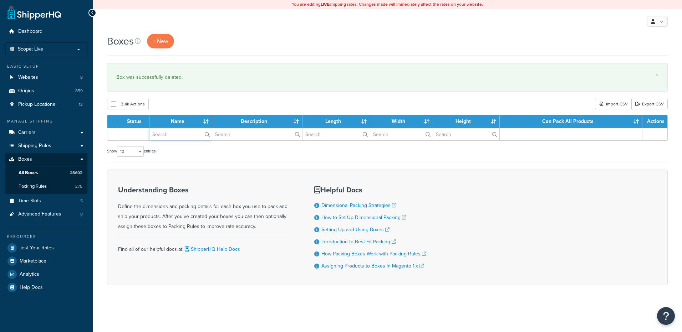
drag, startPoint x: 0, startPoint y: 0, endPoint x: 173, endPoint y: 134, distance: 218.5
click at [173, 134] on input "text" at bounding box center [180, 134] width 62 height 12
paste input "37WSW1"
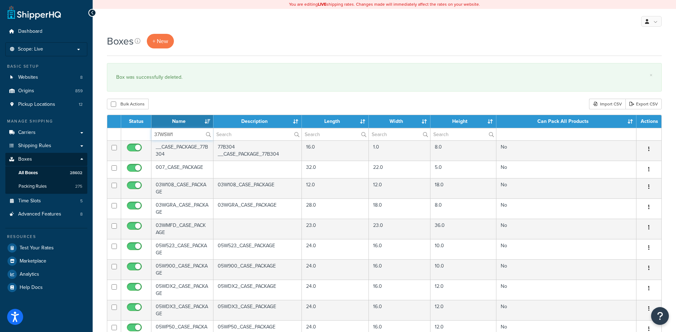
type input "37WSW1"
click at [180, 109] on div "Bulk Actions Duplicate [GEOGRAPHIC_DATA] Import CSV Export CSV" at bounding box center [384, 104] width 555 height 11
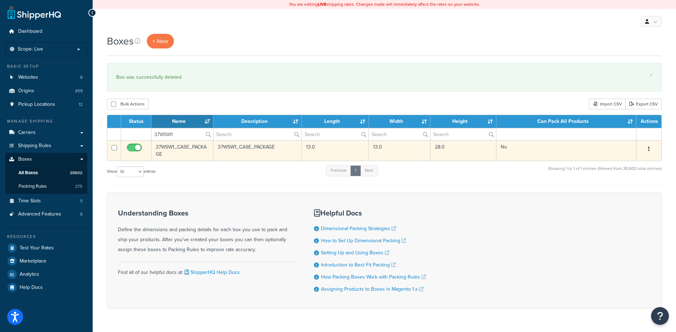
click at [649, 151] on icon "button" at bounding box center [648, 149] width 1 height 5
click at [617, 195] on link "Delete" at bounding box center [625, 192] width 56 height 15
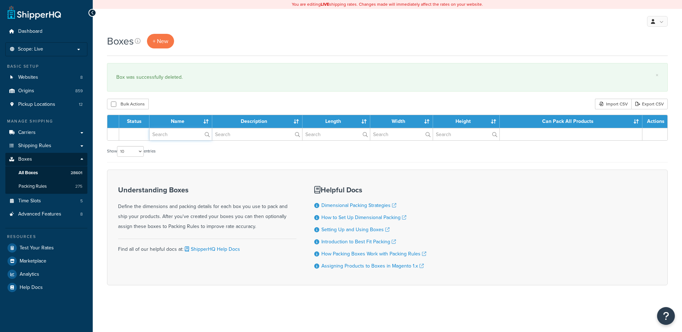
click at [169, 136] on input "text" at bounding box center [180, 134] width 62 height 12
paste input "37WSW7"
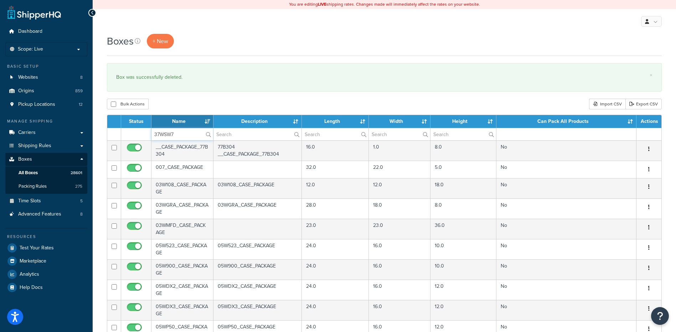
type input "37WSW7"
click at [177, 108] on div "Bulk Actions Duplicate [GEOGRAPHIC_DATA] Import CSV Export CSV" at bounding box center [384, 104] width 555 height 11
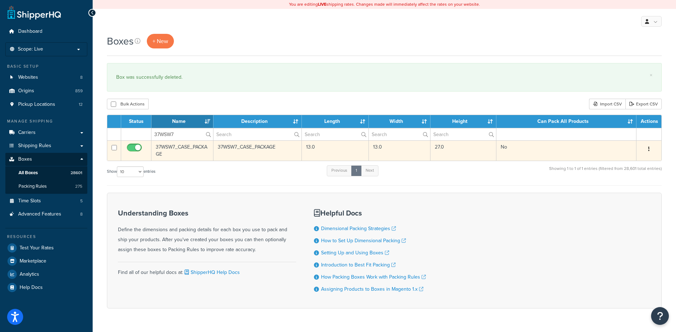
click at [646, 148] on button "button" at bounding box center [649, 149] width 10 height 11
click at [628, 192] on link "Delete" at bounding box center [625, 192] width 56 height 15
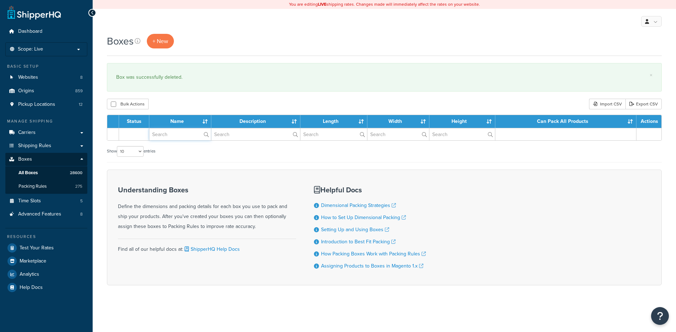
click at [173, 138] on input "text" at bounding box center [180, 134] width 62 height 12
paste input "37WWD1"
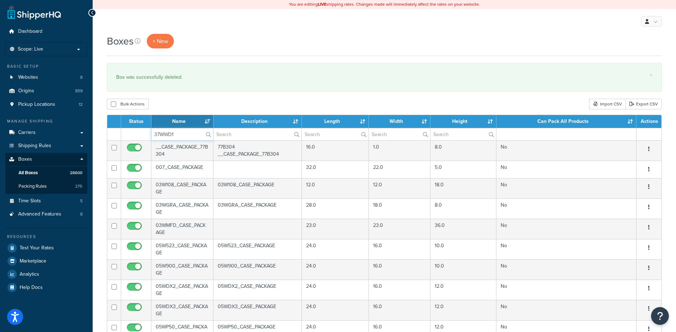
type input "37WWD1"
click at [204, 95] on div "Boxes + New × Box was successfully deleted. Bulk Actions Duplicate Delete Impor…" at bounding box center [385, 274] width 584 height 480
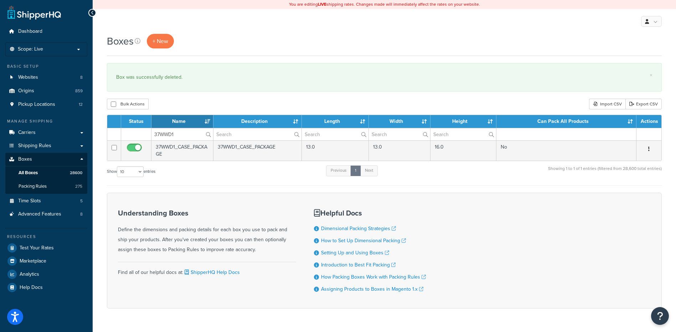
click at [649, 149] on icon "button" at bounding box center [648, 149] width 1 height 5
click at [637, 189] on link "Delete" at bounding box center [625, 192] width 56 height 15
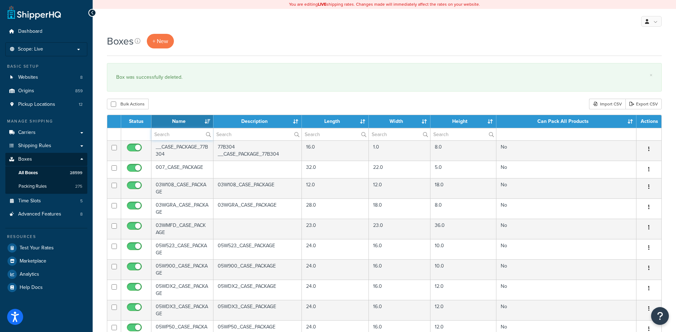
click at [161, 132] on input "text" at bounding box center [183, 134] width 62 height 12
paste input "48W106"
type input "48W106"
click at [171, 105] on div "Bulk Actions Duplicate [GEOGRAPHIC_DATA] Import CSV Export CSV" at bounding box center [384, 104] width 555 height 11
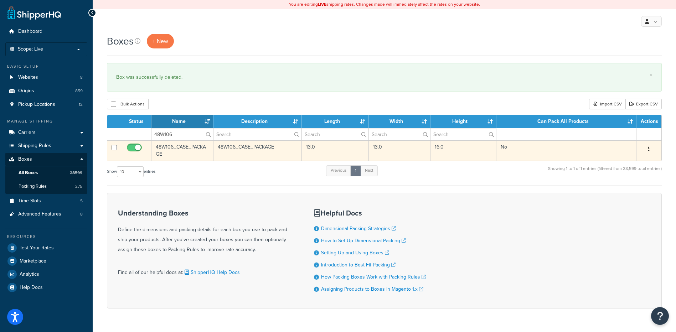
click at [651, 149] on button "button" at bounding box center [649, 149] width 10 height 11
click at [624, 192] on link "Delete" at bounding box center [625, 192] width 56 height 15
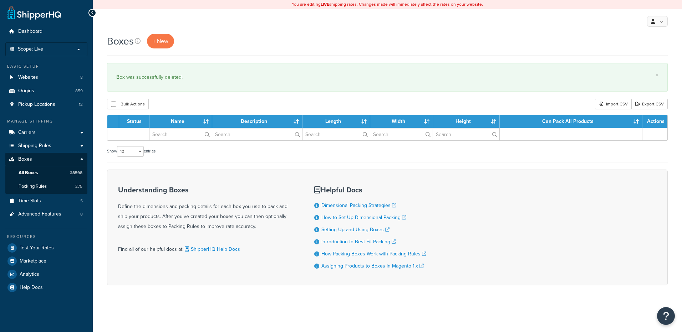
click at [169, 137] on input "text" at bounding box center [180, 134] width 62 height 12
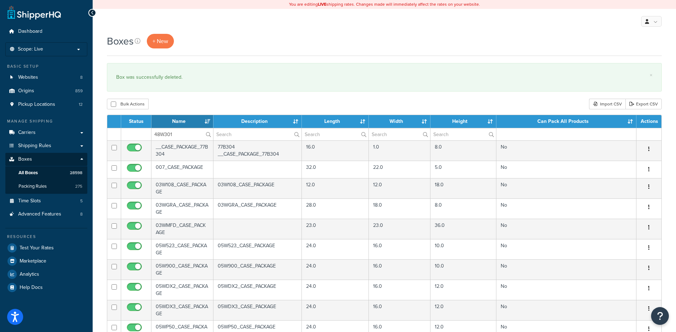
type input "48W301"
click at [176, 101] on div "Bulk Actions Duplicate [GEOGRAPHIC_DATA] Import CSV Export CSV" at bounding box center [384, 104] width 555 height 11
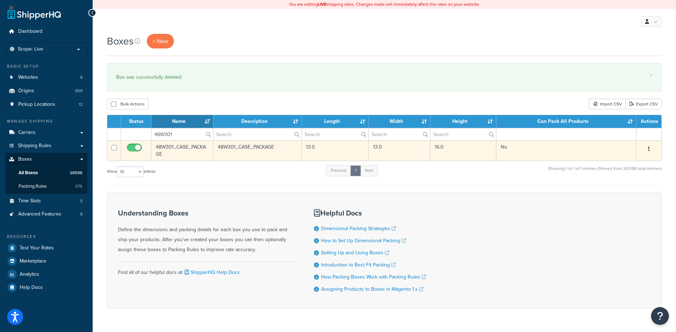
click at [648, 148] on button "button" at bounding box center [649, 149] width 10 height 11
click at [626, 189] on link "Delete" at bounding box center [625, 192] width 56 height 15
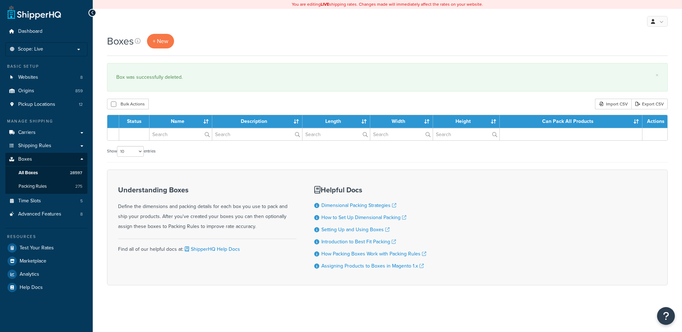
click at [165, 137] on input "text" at bounding box center [180, 134] width 62 height 12
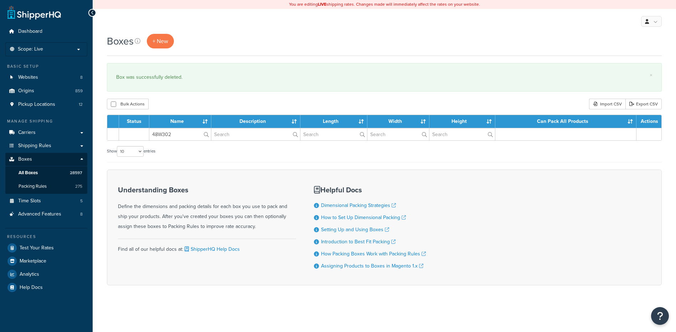
type input "48W302"
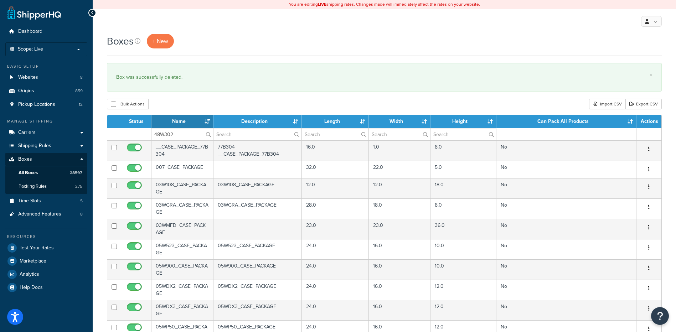
drag, startPoint x: 175, startPoint y: 101, endPoint x: 189, endPoint y: 122, distance: 24.9
click at [175, 101] on div "Bulk Actions Duplicate [GEOGRAPHIC_DATA] Import CSV Export CSV" at bounding box center [384, 104] width 555 height 11
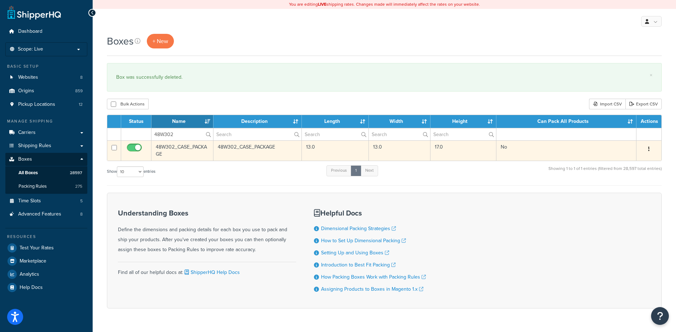
click at [651, 149] on button "button" at bounding box center [649, 149] width 10 height 11
click at [641, 188] on link "Delete" at bounding box center [625, 192] width 56 height 15
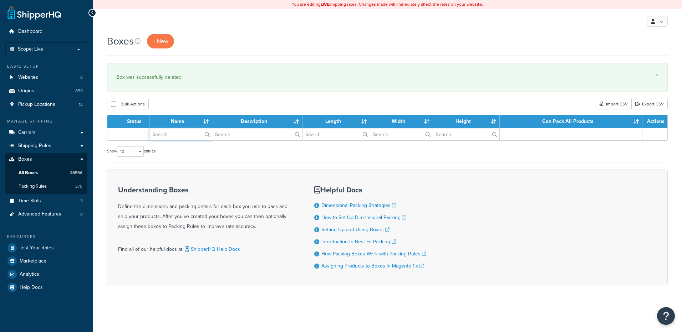
click at [171, 135] on input "text" at bounding box center [180, 134] width 62 height 12
paste input "56W32Z"
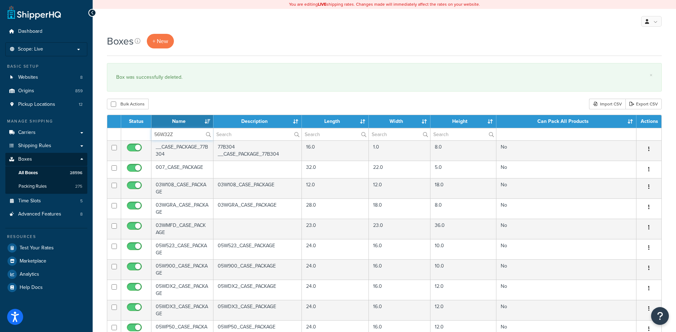
type input "56W32Z"
click at [182, 106] on div "Bulk Actions Duplicate Delete Import CSV Export CSV" at bounding box center [384, 104] width 555 height 11
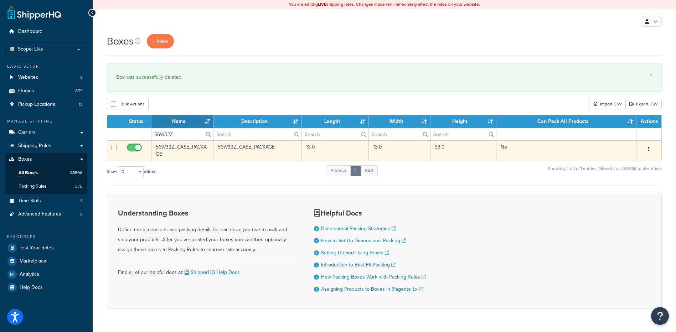
click at [648, 149] on button "button" at bounding box center [649, 149] width 10 height 11
click at [634, 190] on link "Delete" at bounding box center [625, 192] width 56 height 15
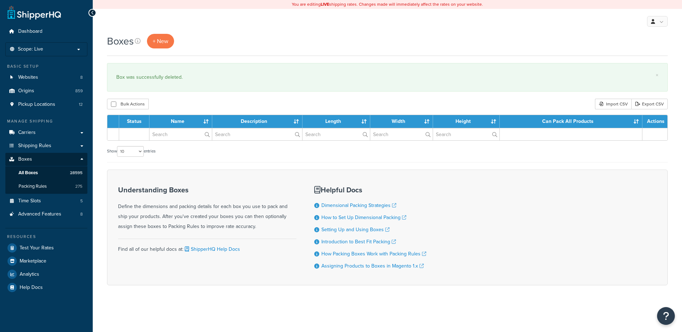
click at [177, 138] on input "text" at bounding box center [180, 134] width 62 height 12
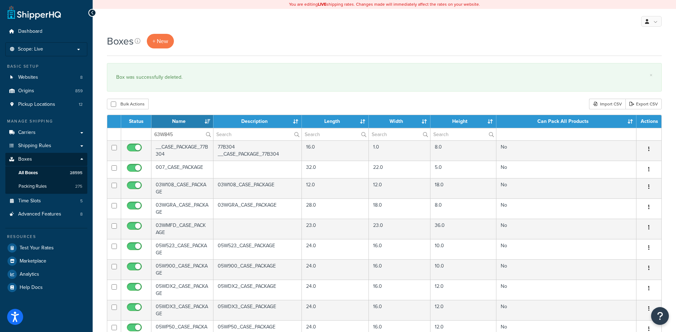
type input "63W845"
click at [183, 93] on div "Boxes + New × Box was successfully deleted. Bulk Actions Duplicate [GEOGRAPHIC_…" at bounding box center [385, 274] width 584 height 480
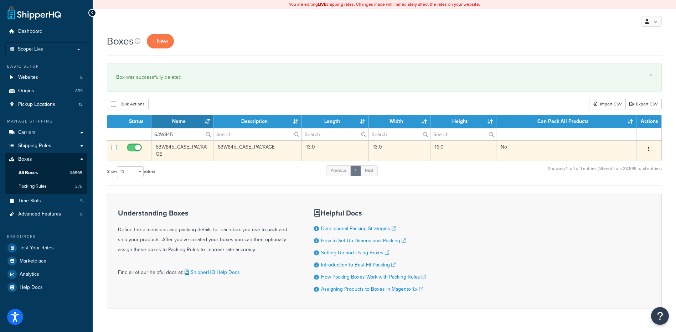
click at [651, 147] on button "button" at bounding box center [649, 149] width 10 height 11
click at [630, 192] on link "Delete" at bounding box center [625, 192] width 56 height 15
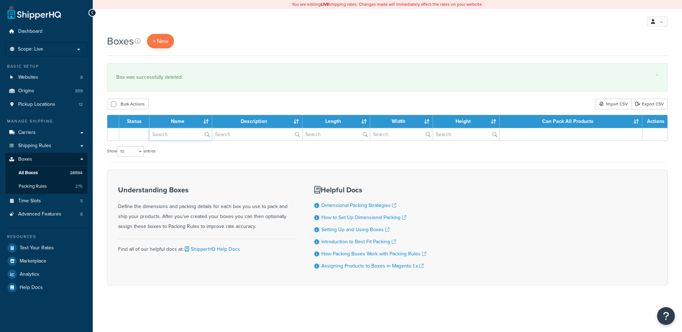
click at [174, 132] on input "text" at bounding box center [180, 134] width 62 height 12
paste input "81W042"
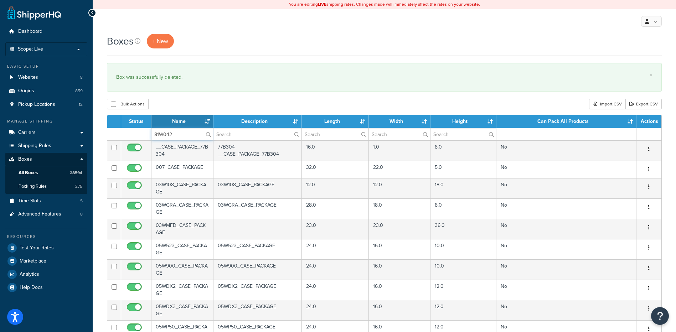
type input "81W042"
click at [184, 103] on div "Bulk Actions Duplicate [GEOGRAPHIC_DATA] Import CSV Export CSV" at bounding box center [384, 104] width 555 height 11
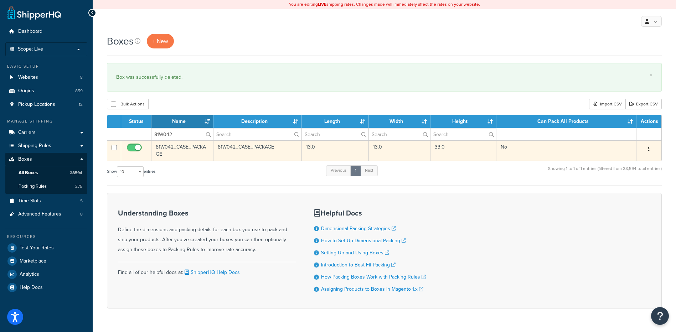
click at [649, 148] on icon "button" at bounding box center [648, 149] width 1 height 5
click at [633, 193] on link "Delete" at bounding box center [625, 192] width 56 height 15
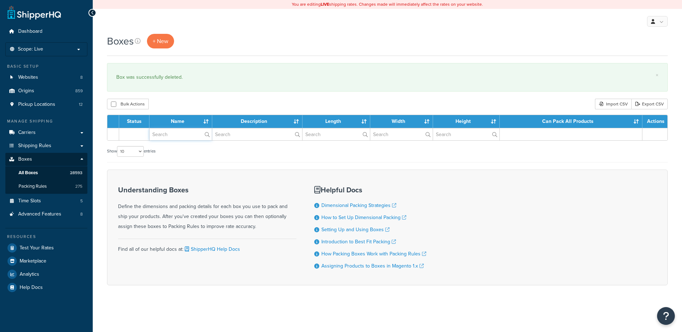
drag, startPoint x: 0, startPoint y: 0, endPoint x: 166, endPoint y: 134, distance: 213.2
click at [166, 134] on input "text" at bounding box center [180, 134] width 62 height 12
paste input "21W90F"
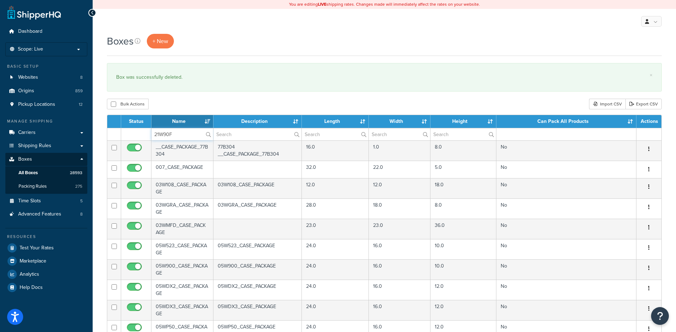
type input "21W90F"
click at [174, 106] on div "Bulk Actions Duplicate [GEOGRAPHIC_DATA] Import CSV Export CSV" at bounding box center [384, 104] width 555 height 11
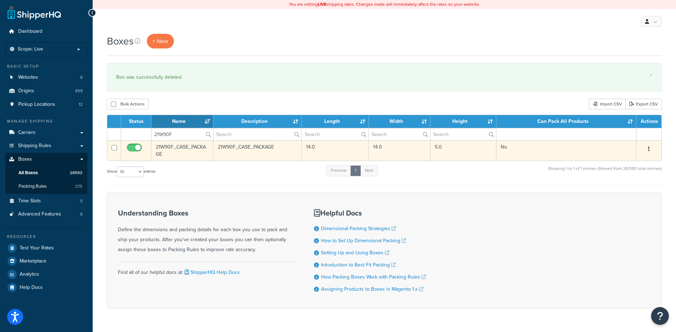
click at [648, 150] on button "button" at bounding box center [649, 149] width 10 height 11
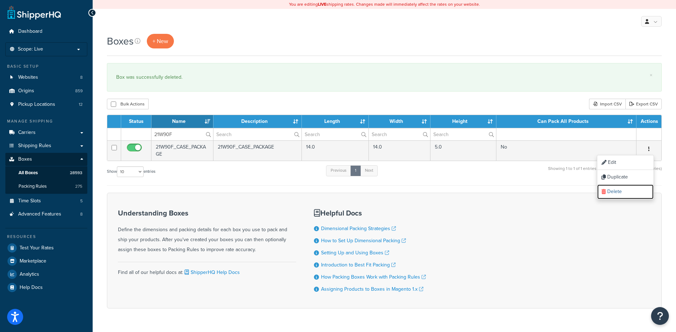
drag, startPoint x: 634, startPoint y: 193, endPoint x: 375, endPoint y: 26, distance: 308.2
click at [634, 193] on link "Delete" at bounding box center [625, 192] width 56 height 15
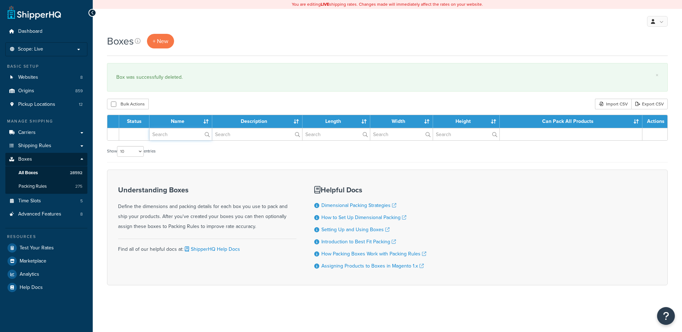
drag, startPoint x: 0, startPoint y: 0, endPoint x: 176, endPoint y: 136, distance: 222.4
click at [175, 139] on input "text" at bounding box center [180, 134] width 62 height 12
paste input "26BAS1"
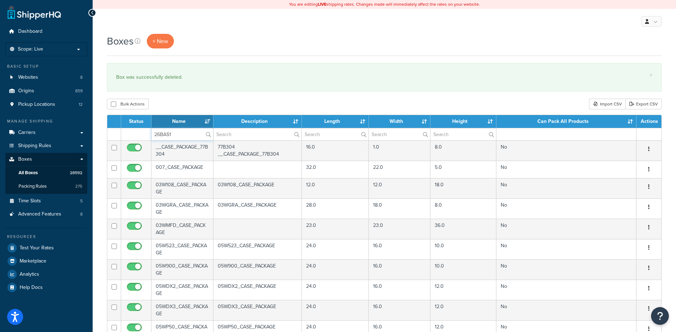
type input "26BAS1"
click at [189, 105] on div "Bulk Actions Duplicate [GEOGRAPHIC_DATA] Import CSV Export CSV" at bounding box center [384, 104] width 555 height 11
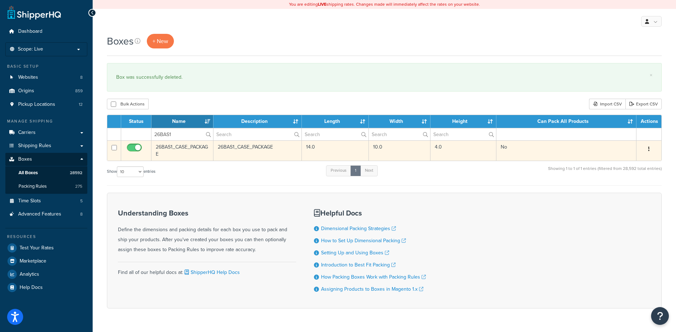
click at [648, 148] on button "button" at bounding box center [649, 149] width 10 height 11
click at [634, 193] on link "Delete" at bounding box center [625, 192] width 56 height 15
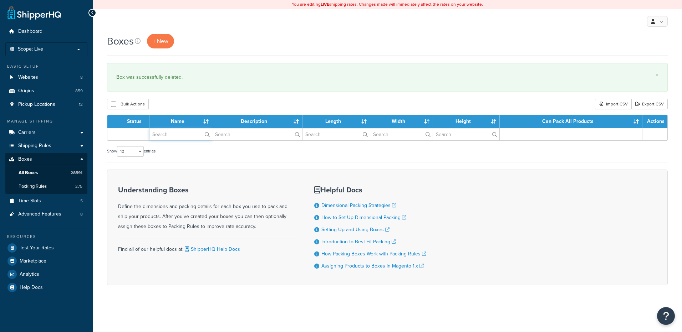
drag, startPoint x: 0, startPoint y: 0, endPoint x: 179, endPoint y: 140, distance: 227.1
click at [179, 140] on input "text" at bounding box center [180, 134] width 62 height 12
paste input "26WDZ3"
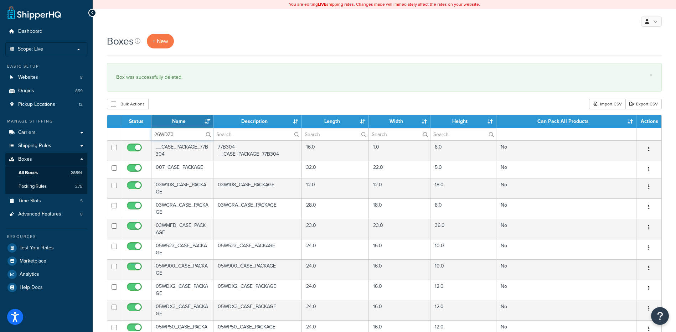
type input "26WDZ3"
click at [175, 106] on div "Bulk Actions Duplicate [GEOGRAPHIC_DATA] Import CSV Export CSV" at bounding box center [384, 104] width 555 height 11
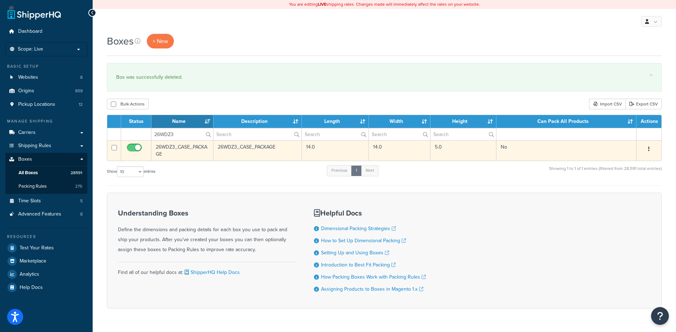
click at [650, 150] on icon "button" at bounding box center [648, 149] width 1 height 5
click at [624, 195] on link "Delete" at bounding box center [625, 192] width 56 height 15
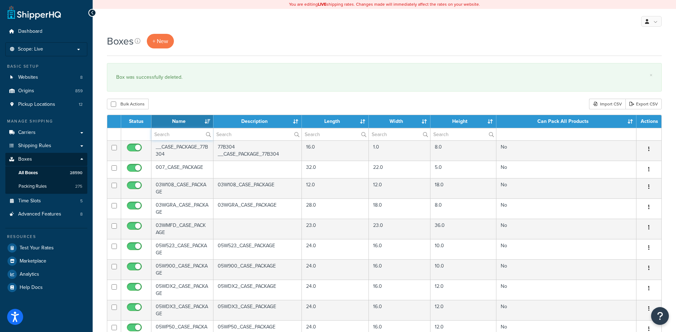
click at [169, 137] on input "text" at bounding box center [183, 134] width 62 height 12
paste input "26WP09"
type input "26WP09"
click at [183, 106] on div "Bulk Actions Duplicate [GEOGRAPHIC_DATA] Import CSV Export CSV" at bounding box center [384, 104] width 555 height 11
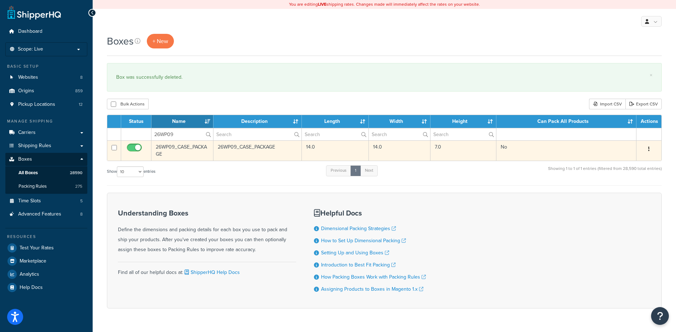
click at [648, 149] on button "button" at bounding box center [649, 149] width 10 height 11
click at [634, 192] on link "Delete" at bounding box center [625, 192] width 56 height 15
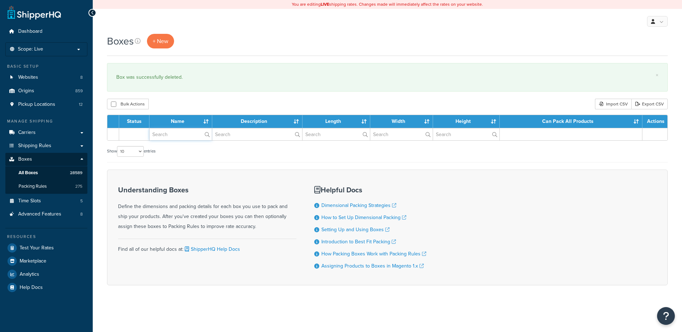
drag, startPoint x: 174, startPoint y: 136, endPoint x: 177, endPoint y: 132, distance: 4.6
click at [174, 136] on input "text" at bounding box center [180, 134] width 62 height 12
paste input "26WPN5"
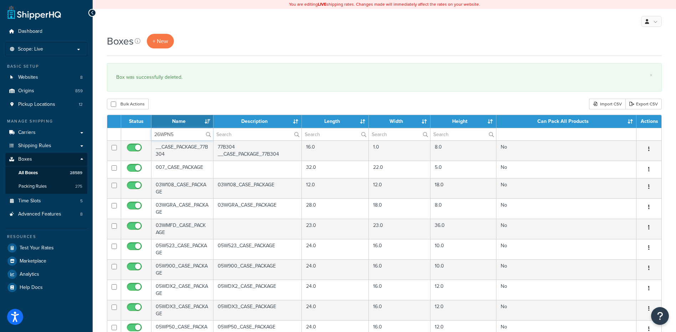
type input "26WPN5"
click at [191, 103] on div "Bulk Actions Duplicate [GEOGRAPHIC_DATA] Import CSV Export CSV" at bounding box center [384, 104] width 555 height 11
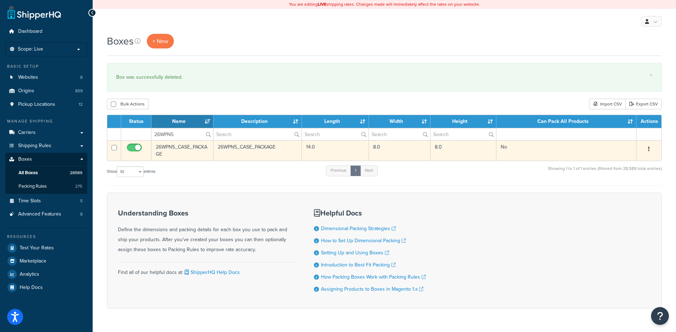
click at [650, 149] on button "button" at bounding box center [649, 149] width 10 height 11
click at [632, 193] on link "Delete" at bounding box center [625, 192] width 56 height 15
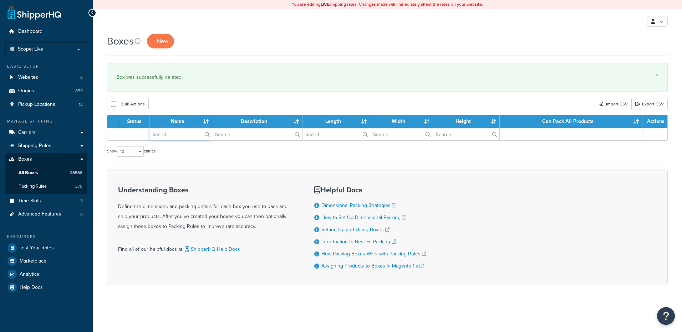
drag, startPoint x: 0, startPoint y: 0, endPoint x: 182, endPoint y: 134, distance: 225.7
click at [182, 134] on input "text" at bounding box center [180, 134] width 62 height 12
paste input "30BLAU"
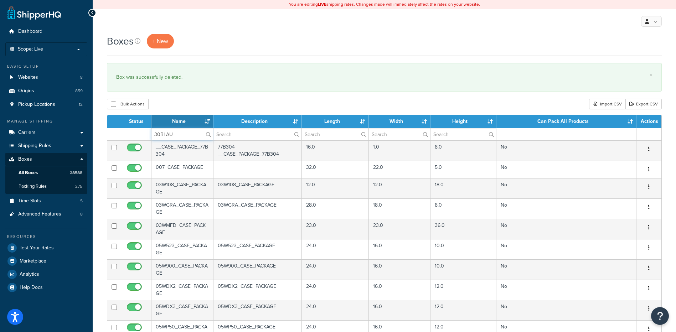
type input "30BLAU"
click at [187, 104] on div "Bulk Actions Duplicate Delete Import CSV Export CSV" at bounding box center [384, 104] width 555 height 11
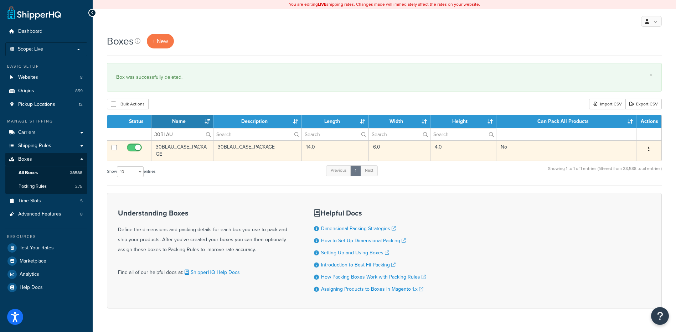
click at [649, 148] on icon "button" at bounding box center [648, 149] width 1 height 5
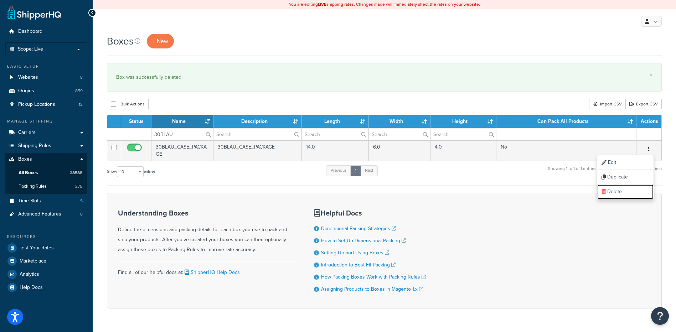
click at [625, 194] on link "Delete" at bounding box center [625, 192] width 56 height 15
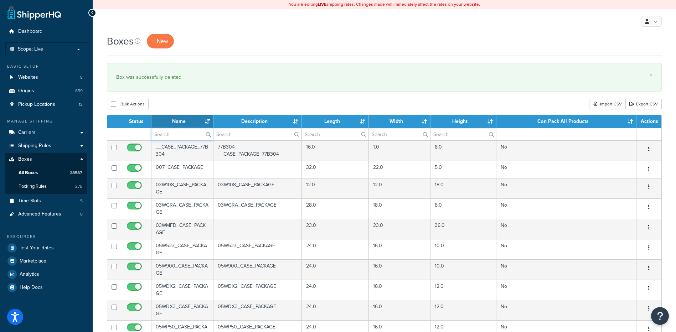
drag, startPoint x: 176, startPoint y: 135, endPoint x: 182, endPoint y: 128, distance: 9.2
click at [176, 135] on input "text" at bounding box center [183, 134] width 62 height 12
paste input "30W12Z"
type input "30W12Z"
click at [202, 98] on div "Boxes + New × Box was successfully deleted. Bulk Actions Duplicate Delete Impor…" at bounding box center [385, 274] width 584 height 480
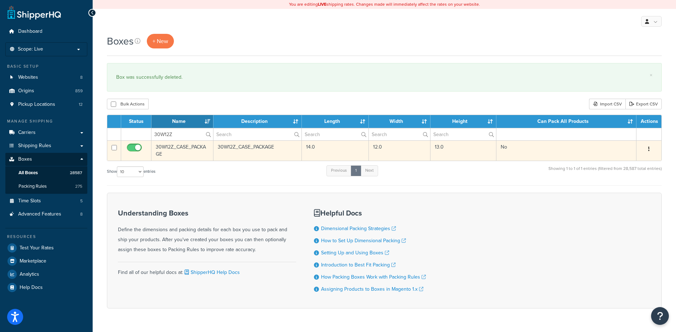
click at [649, 150] on icon "button" at bounding box center [648, 149] width 1 height 5
click at [625, 195] on link "Delete" at bounding box center [625, 192] width 56 height 15
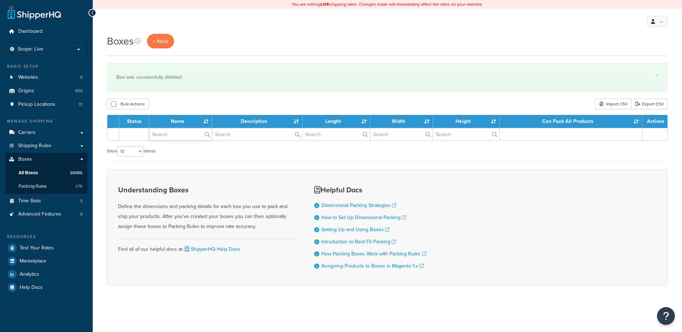
click at [173, 138] on input "text" at bounding box center [180, 134] width 62 height 12
paste input "30WDLI"
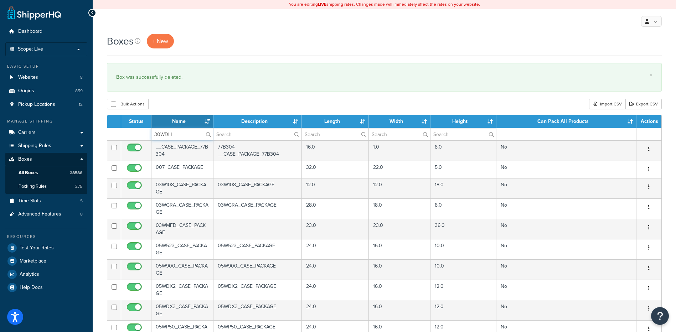
type input "30WDLI"
click at [187, 105] on div "Bulk Actions Duplicate [GEOGRAPHIC_DATA] Import CSV Export CSV" at bounding box center [384, 104] width 555 height 11
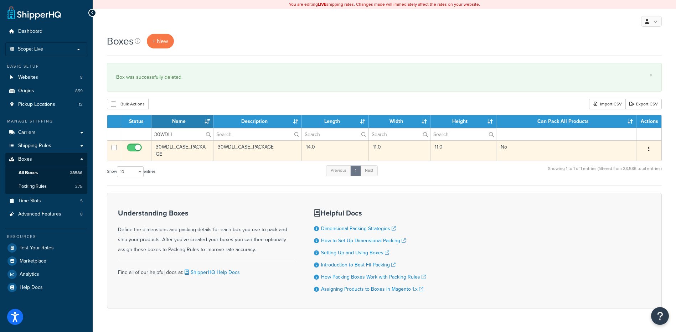
click at [650, 150] on icon "button" at bounding box center [648, 149] width 1 height 5
click at [625, 191] on link "Delete" at bounding box center [625, 192] width 56 height 15
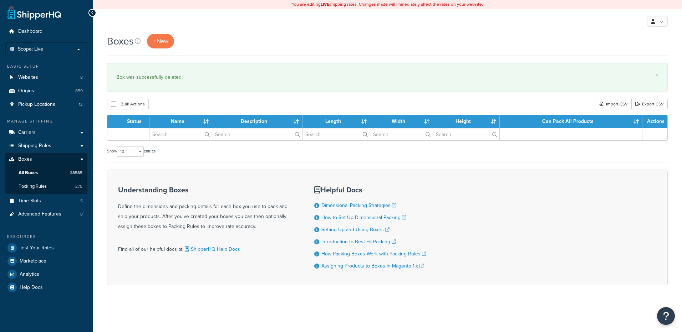
click at [156, 133] on input "text" at bounding box center [180, 134] width 62 height 12
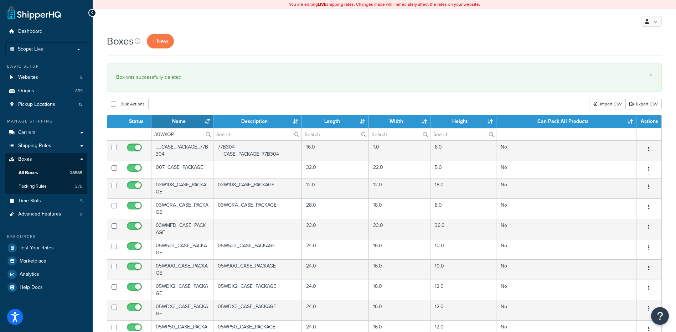
type input "30WKQP"
click at [179, 93] on div "Boxes + New × Box was successfully deleted. Bulk Actions Duplicate [GEOGRAPHIC_…" at bounding box center [385, 274] width 584 height 480
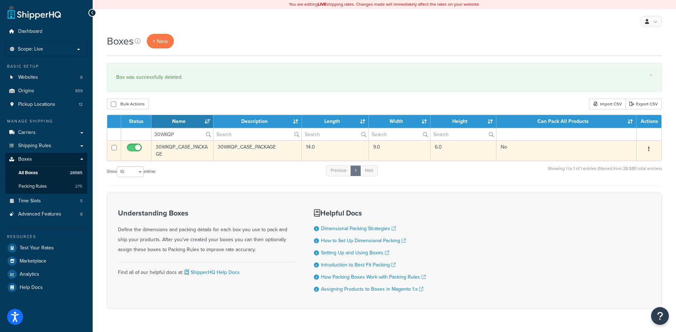
click at [647, 149] on button "button" at bounding box center [649, 149] width 10 height 11
click at [615, 192] on link "Delete" at bounding box center [625, 192] width 56 height 15
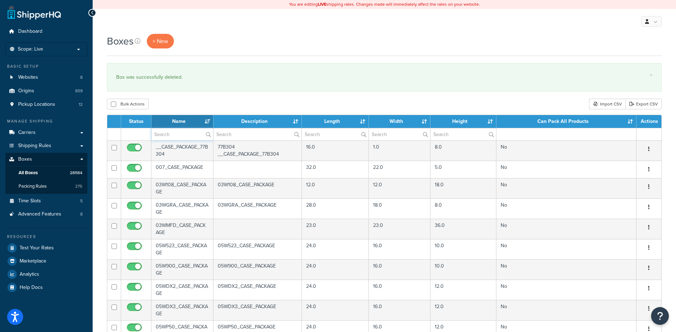
click at [179, 139] on input "text" at bounding box center [183, 134] width 62 height 12
paste input "11W300"
type input "11W300"
click at [176, 93] on div "Boxes + New × Box was successfully deleted. Bulk Actions Duplicate [GEOGRAPHIC_…" at bounding box center [385, 274] width 584 height 480
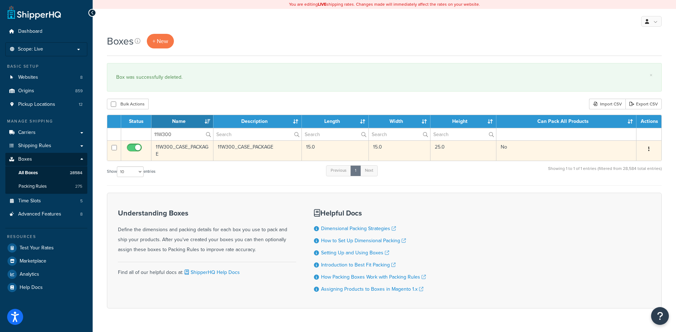
click at [649, 150] on icon "button" at bounding box center [648, 149] width 1 height 5
click at [628, 192] on link "Delete" at bounding box center [625, 192] width 56 height 15
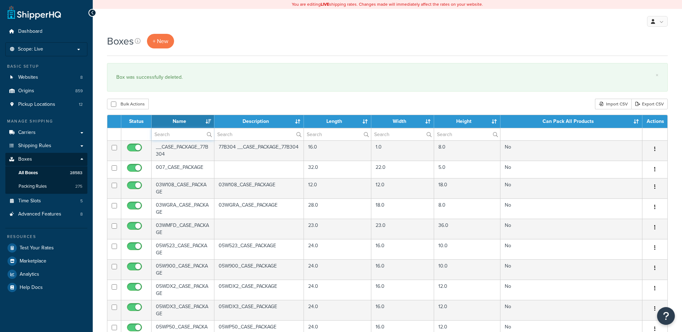
click at [168, 138] on input "text" at bounding box center [183, 134] width 62 height 12
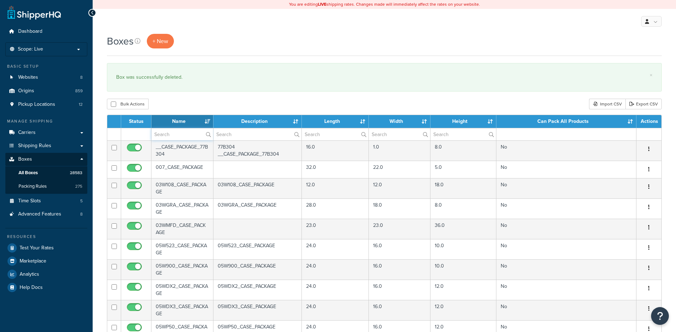
paste input "11W40P"
type input "11W40P"
click at [186, 93] on div "Boxes + New × Box was successfully deleted. Bulk Actions Duplicate [GEOGRAPHIC_…" at bounding box center [385, 274] width 584 height 480
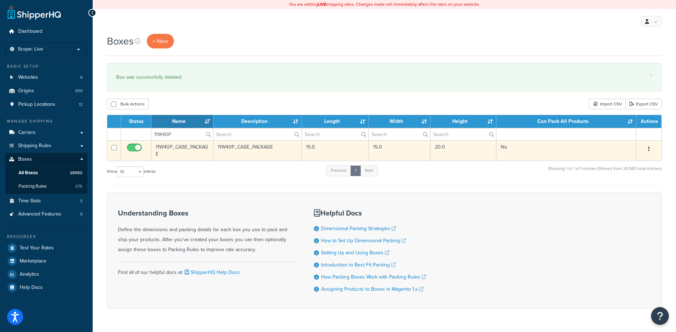
click at [650, 148] on button "button" at bounding box center [649, 149] width 10 height 11
click at [628, 196] on link "Delete" at bounding box center [625, 192] width 56 height 15
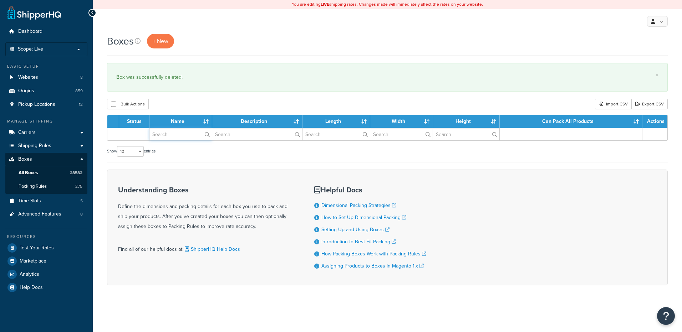
click at [170, 133] on input "text" at bounding box center [180, 134] width 62 height 12
paste input "11W50P"
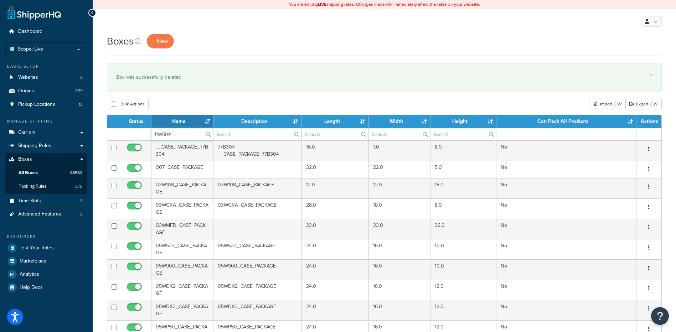
type input "11W50P"
click at [178, 98] on div "Boxes + New × Box was successfully deleted. Bulk Actions Duplicate Delete Impor…" at bounding box center [385, 274] width 584 height 480
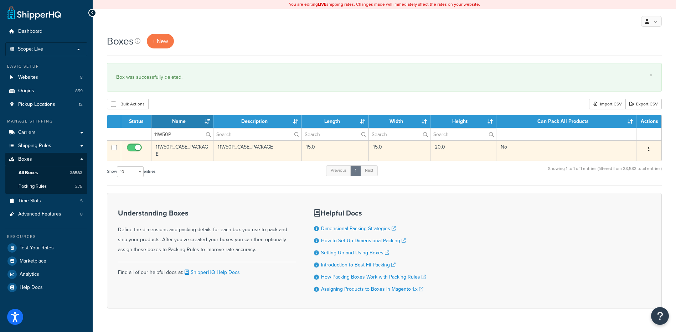
click at [648, 149] on button "button" at bounding box center [649, 149] width 10 height 11
click at [623, 191] on link "Delete" at bounding box center [625, 192] width 56 height 15
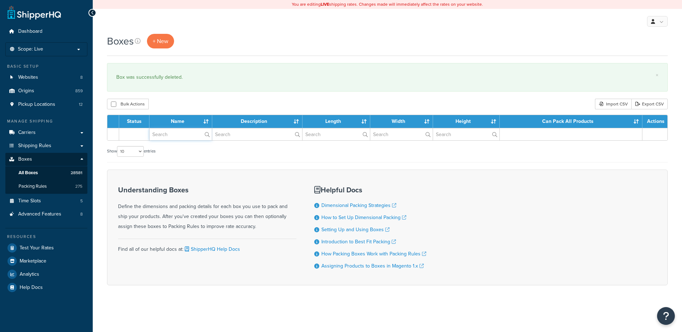
drag, startPoint x: 0, startPoint y: 0, endPoint x: 181, endPoint y: 134, distance: 225.5
click at [181, 134] on input "text" at bounding box center [180, 134] width 62 height 12
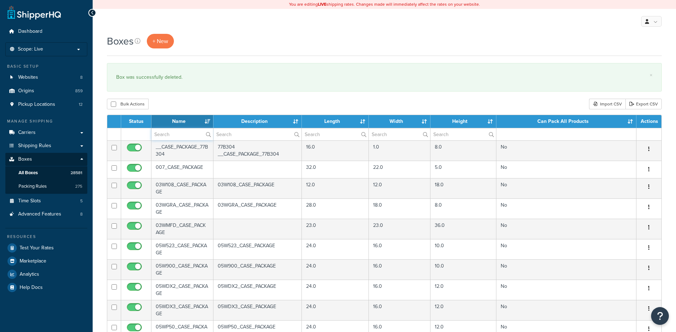
paste input "11W60P"
type input "11W60P"
click at [187, 99] on div "Boxes + New × Box was successfully deleted. Bulk Actions Duplicate [GEOGRAPHIC_…" at bounding box center [385, 274] width 584 height 480
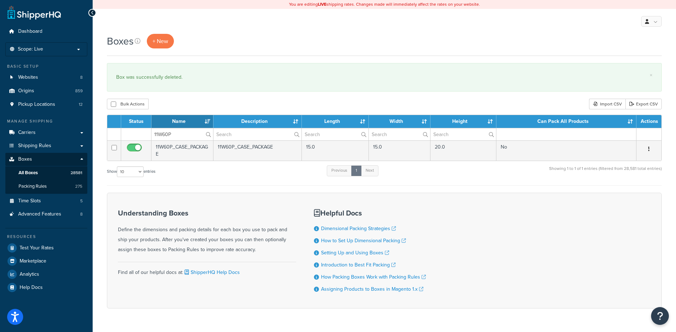
click at [651, 148] on button "button" at bounding box center [649, 149] width 10 height 11
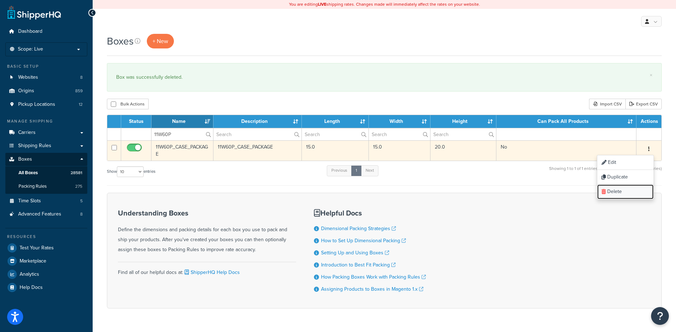
click at [619, 194] on link "Delete" at bounding box center [625, 192] width 56 height 15
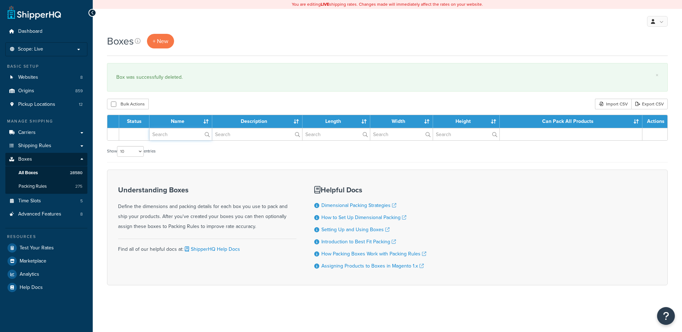
click at [163, 137] on input "text" at bounding box center [180, 134] width 62 height 12
paste input "11WA25"
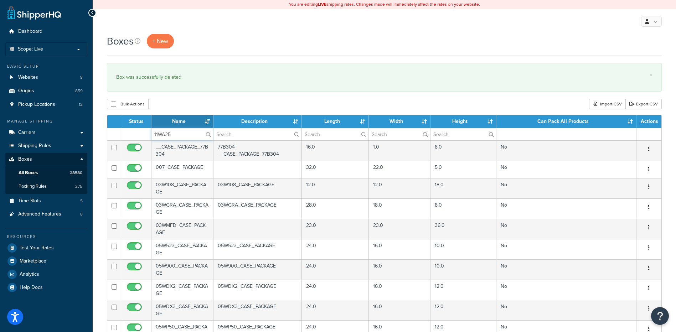
type input "11WA25"
click at [180, 106] on div "Bulk Actions Duplicate [GEOGRAPHIC_DATA] Import CSV Export CSV" at bounding box center [384, 104] width 555 height 11
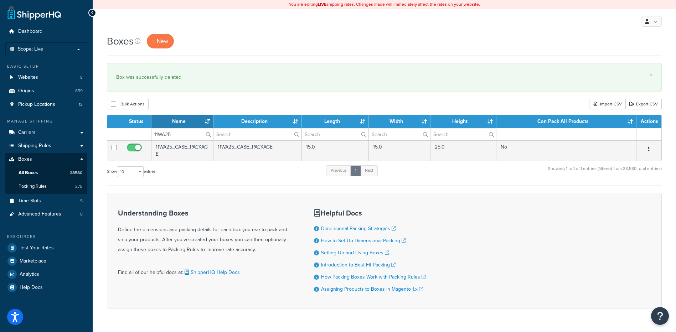
click at [648, 147] on button "button" at bounding box center [649, 149] width 10 height 11
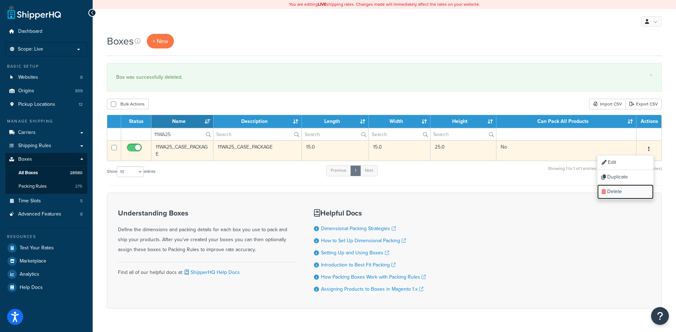
click at [623, 191] on link "Delete" at bounding box center [625, 192] width 56 height 15
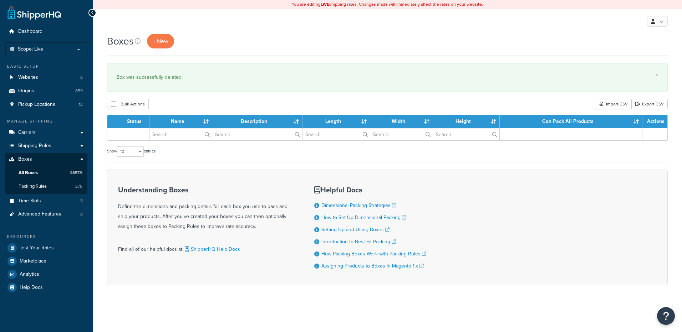
click at [167, 135] on input "text" at bounding box center [180, 134] width 62 height 12
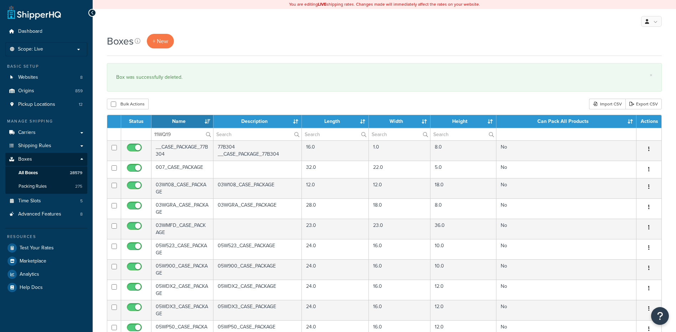
type input "11WQ19"
click at [193, 99] on div "Bulk Actions Duplicate [GEOGRAPHIC_DATA] Import CSV Export CSV" at bounding box center [384, 104] width 555 height 11
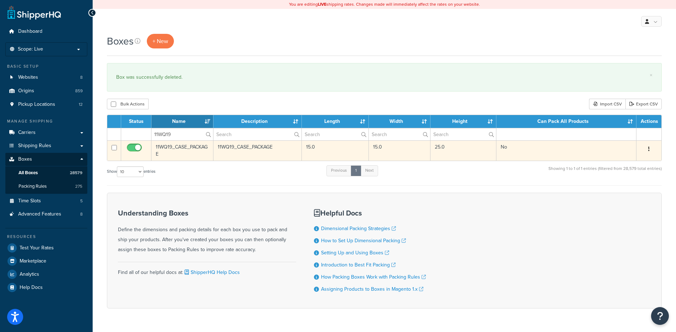
click at [650, 148] on icon "button" at bounding box center [648, 149] width 1 height 5
click at [621, 190] on link "Delete" at bounding box center [625, 192] width 56 height 15
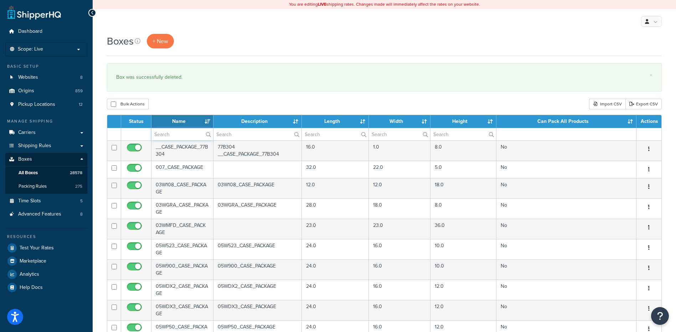
click at [161, 132] on input "text" at bounding box center [183, 134] width 62 height 12
paste input "11WQ36"
type input "11WQ36"
click at [179, 108] on div "Bulk Actions Duplicate [GEOGRAPHIC_DATA] Import CSV Export CSV" at bounding box center [384, 104] width 555 height 11
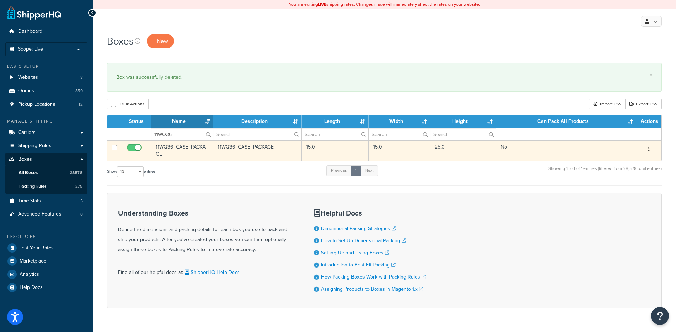
click at [648, 148] on button "button" at bounding box center [649, 149] width 10 height 11
click at [633, 194] on link "Delete" at bounding box center [625, 192] width 56 height 15
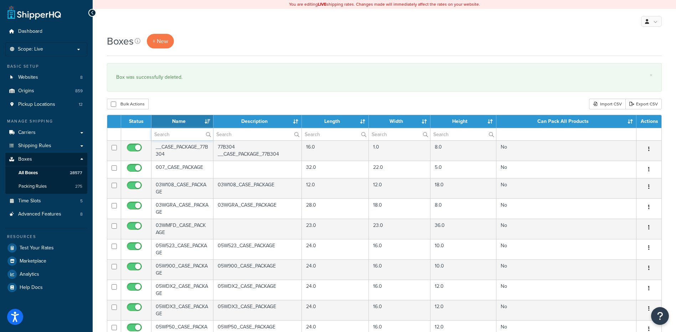
click at [165, 134] on input "text" at bounding box center [183, 134] width 62 height 12
paste input "11WQ48"
type input "11WQ48"
click at [175, 101] on div "Bulk Actions Duplicate [GEOGRAPHIC_DATA] Import CSV Export CSV" at bounding box center [384, 104] width 555 height 11
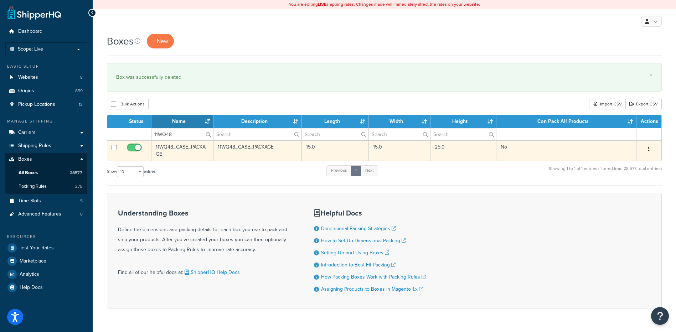
click at [647, 149] on button "button" at bounding box center [649, 149] width 10 height 11
click at [620, 191] on link "Delete" at bounding box center [625, 192] width 56 height 15
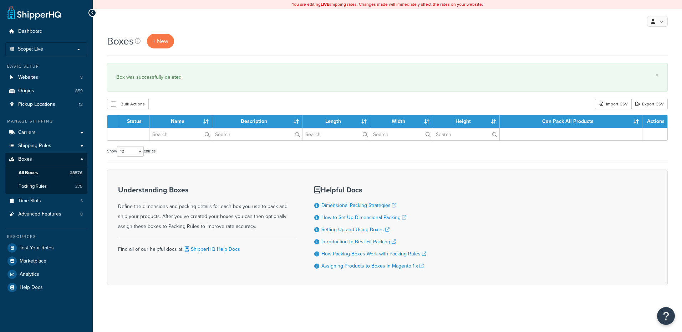
click at [175, 137] on input "text" at bounding box center [180, 134] width 62 height 12
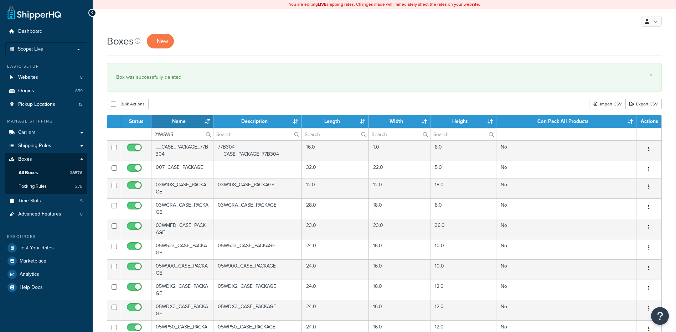
type input "21WSW5"
click at [187, 106] on div "Bulk Actions Duplicate [GEOGRAPHIC_DATA] Import CSV Export CSV" at bounding box center [384, 104] width 555 height 11
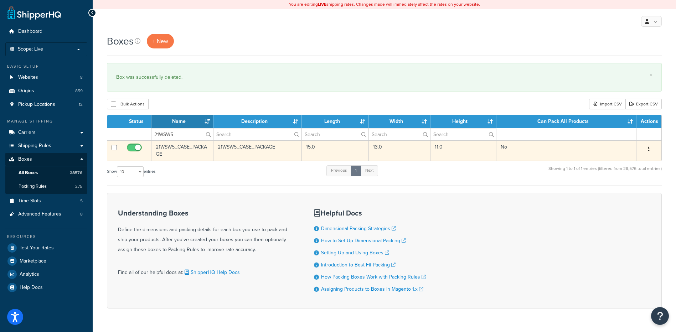
click at [648, 150] on button "button" at bounding box center [649, 149] width 10 height 11
click at [631, 193] on link "Delete" at bounding box center [625, 192] width 56 height 15
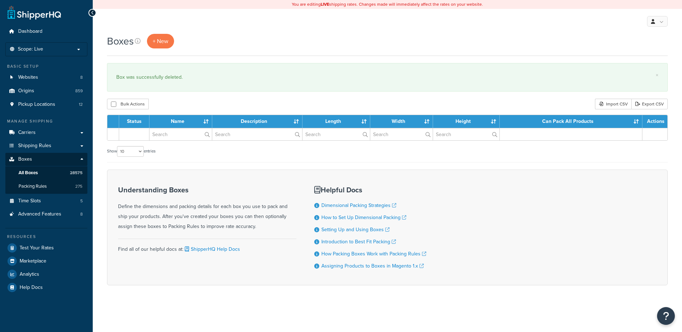
click at [169, 129] on input "text" at bounding box center [180, 134] width 62 height 12
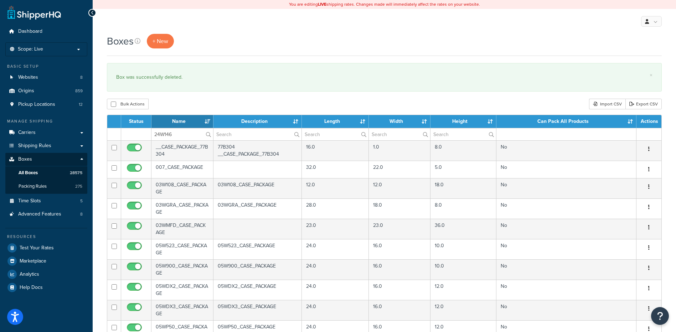
type input "24W146"
click at [184, 99] on div "Bulk Actions Duplicate [GEOGRAPHIC_DATA] Import CSV Export CSV" at bounding box center [384, 104] width 555 height 11
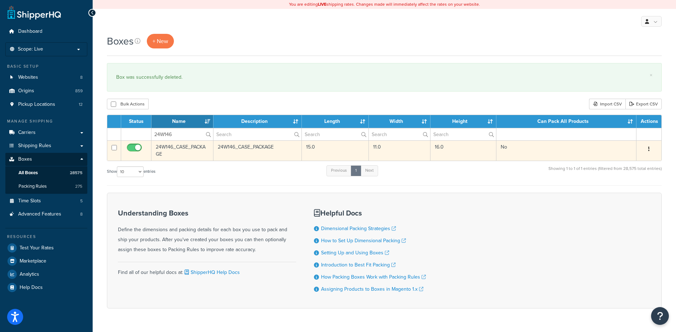
click at [650, 148] on icon "button" at bounding box center [648, 149] width 1 height 5
click at [639, 196] on link "Delete" at bounding box center [625, 192] width 56 height 15
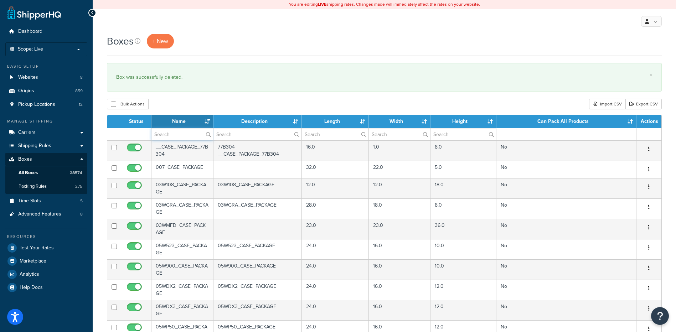
click at [175, 129] on input "text" at bounding box center [183, 134] width 62 height 12
paste input "24W498"
type input "24W498"
click at [185, 97] on div "Boxes + New × Box was successfully deleted. Bulk Actions Duplicate Delete Impor…" at bounding box center [385, 274] width 584 height 480
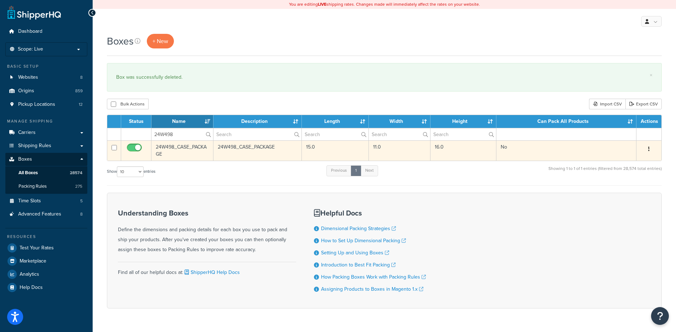
click at [650, 151] on button "button" at bounding box center [649, 149] width 10 height 11
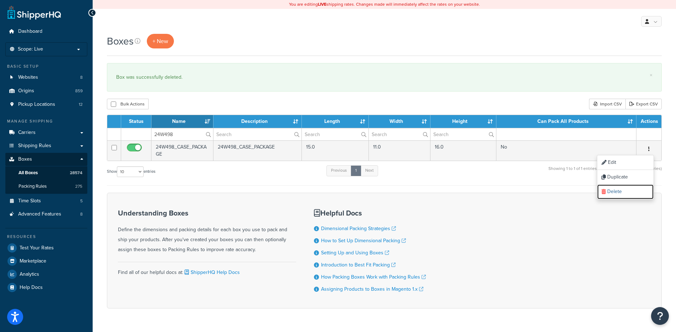
click at [637, 191] on link "Delete" at bounding box center [625, 192] width 56 height 15
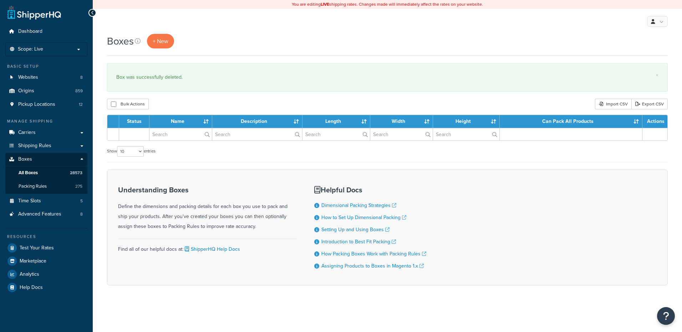
click at [171, 136] on input "text" at bounding box center [180, 134] width 62 height 12
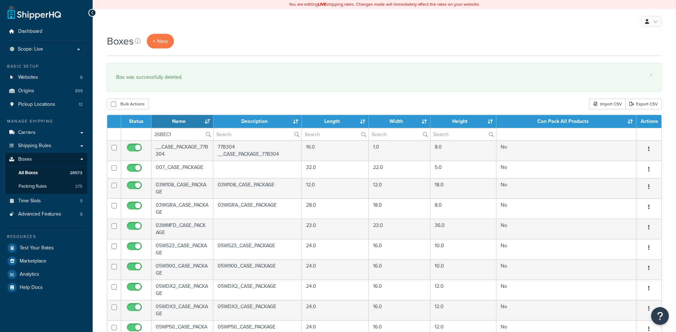
type input "26BEC1"
click at [188, 102] on div "Bulk Actions Duplicate [GEOGRAPHIC_DATA] Import CSV Export CSV" at bounding box center [384, 104] width 555 height 11
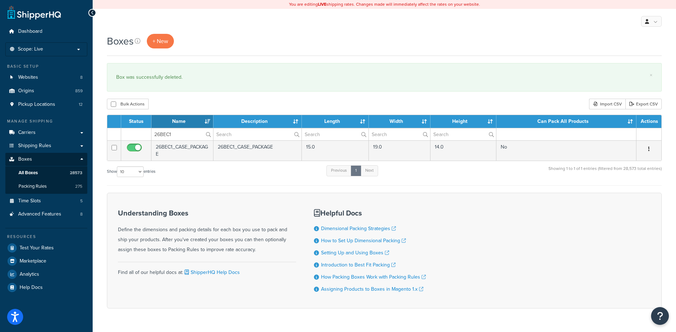
click at [648, 148] on icon "button" at bounding box center [648, 149] width 1 height 5
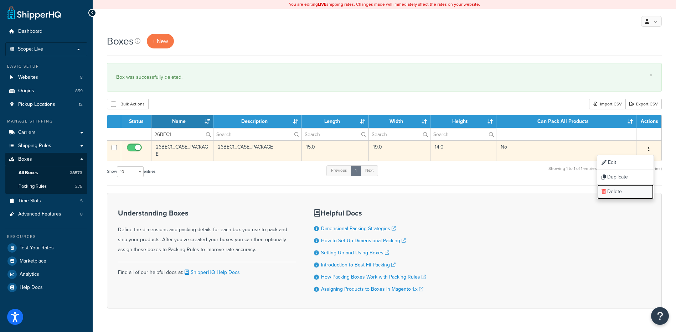
click at [633, 189] on link "Delete" at bounding box center [625, 192] width 56 height 15
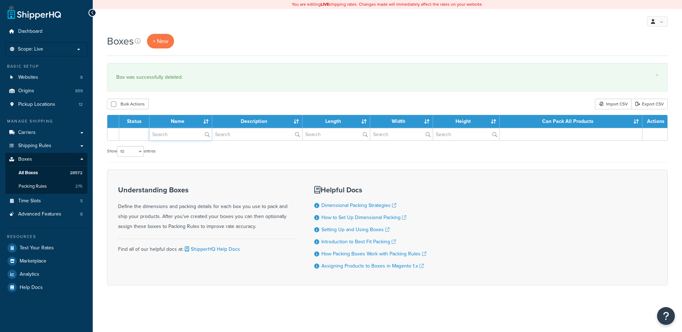
drag, startPoint x: 0, startPoint y: 0, endPoint x: 167, endPoint y: 140, distance: 218.1
click at [167, 140] on input "text" at bounding box center [180, 134] width 62 height 12
paste input "26W3VH"
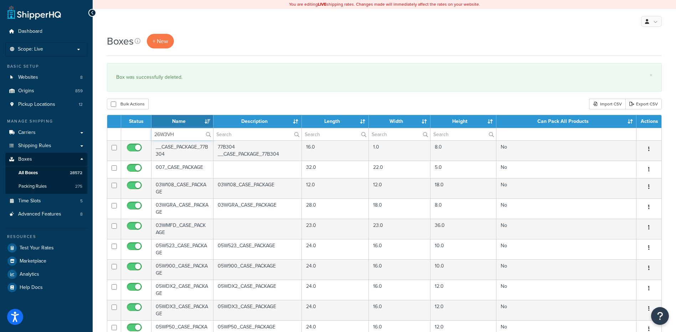
type input "26W3VH"
click at [195, 106] on div "Bulk Actions Duplicate [GEOGRAPHIC_DATA] Import CSV Export CSV" at bounding box center [384, 104] width 555 height 11
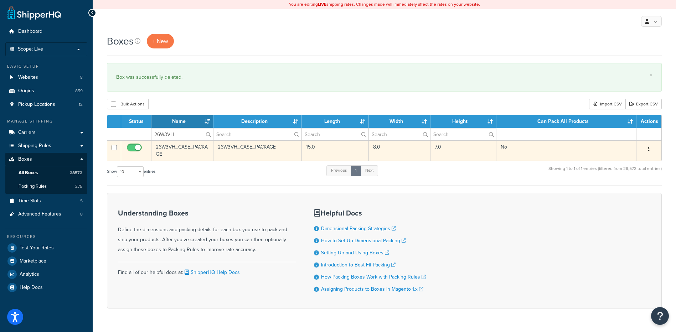
click at [650, 149] on button "button" at bounding box center [649, 149] width 10 height 11
click at [630, 196] on link "Delete" at bounding box center [625, 192] width 56 height 15
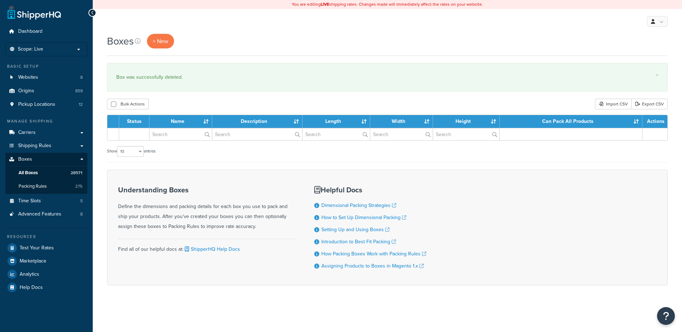
click at [166, 136] on input "text" at bounding box center [180, 134] width 62 height 12
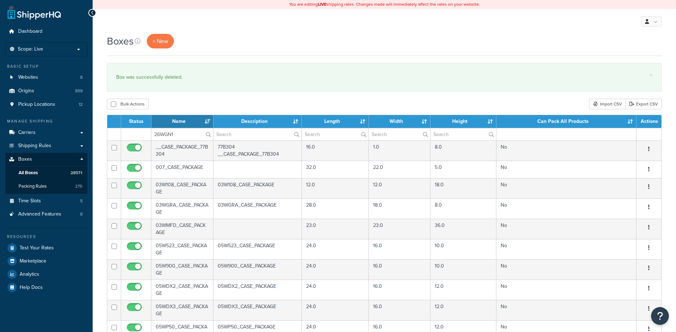
type input "26WGN1"
click at [183, 102] on div "Bulk Actions Duplicate [GEOGRAPHIC_DATA] Import CSV Export CSV" at bounding box center [384, 104] width 555 height 11
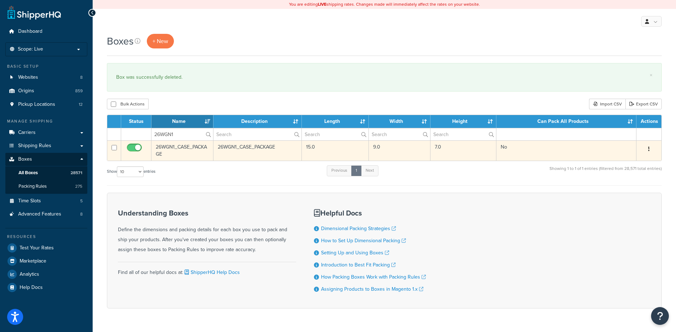
click at [648, 149] on icon "button" at bounding box center [648, 149] width 1 height 5
click at [623, 188] on link "Delete" at bounding box center [625, 192] width 56 height 15
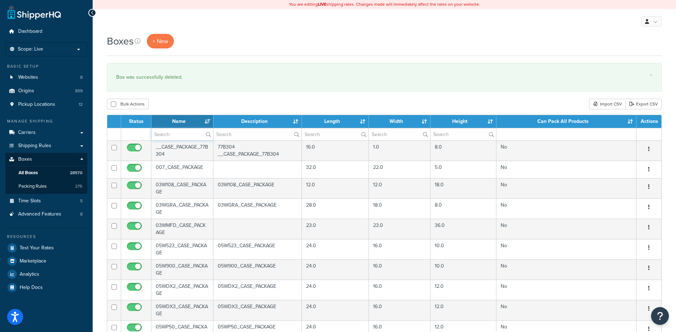
click at [166, 134] on input "text" at bounding box center [183, 134] width 62 height 12
paste input "26WGN2"
type input "26WGN2"
click at [172, 99] on div "Bulk Actions Duplicate [GEOGRAPHIC_DATA] Import CSV Export CSV" at bounding box center [384, 104] width 555 height 11
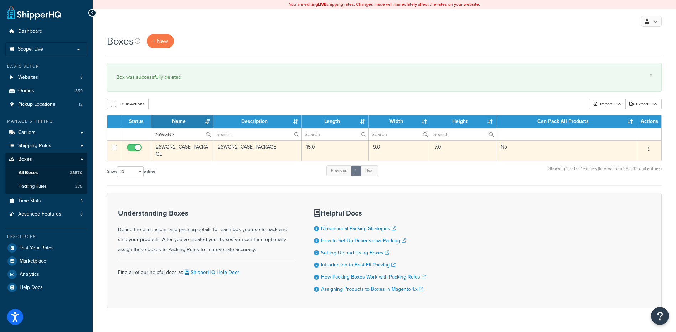
click at [652, 150] on button "button" at bounding box center [649, 149] width 10 height 11
click at [628, 192] on link "Delete" at bounding box center [625, 192] width 56 height 15
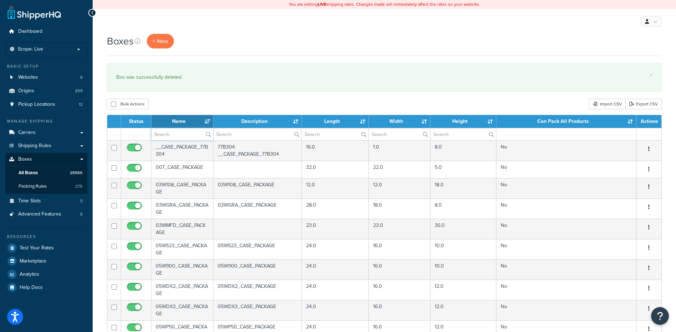
click at [181, 140] on input "text" at bounding box center [183, 134] width 62 height 12
paste input "26WV02"
type input "26WV02"
click at [189, 108] on div "Bulk Actions Duplicate [GEOGRAPHIC_DATA] Import CSV Export CSV" at bounding box center [384, 104] width 555 height 11
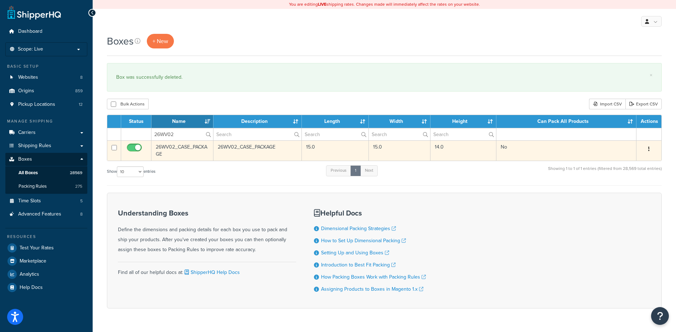
click at [652, 148] on button "button" at bounding box center [649, 149] width 10 height 11
click at [622, 195] on link "Delete" at bounding box center [625, 192] width 56 height 15
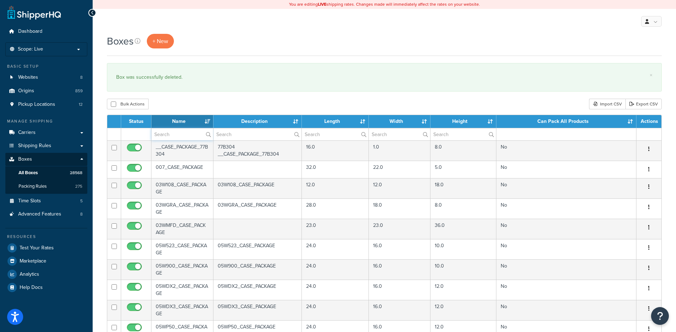
click at [166, 138] on input "text" at bounding box center [183, 134] width 62 height 12
paste input "29W020"
type input "29W020"
click at [185, 105] on div "Bulk Actions Duplicate [GEOGRAPHIC_DATA] Import CSV Export CSV" at bounding box center [384, 104] width 555 height 11
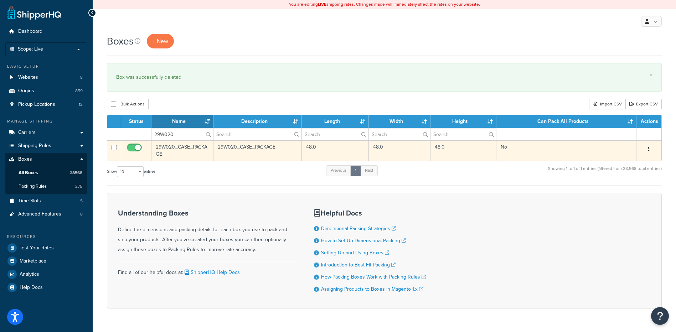
click at [648, 149] on button "button" at bounding box center [649, 149] width 10 height 11
click at [615, 193] on link "Delete" at bounding box center [625, 192] width 56 height 15
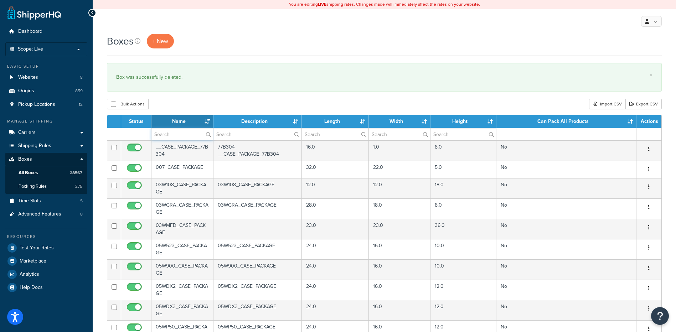
click at [175, 132] on input "text" at bounding box center [183, 134] width 62 height 12
paste input "30W18U"
type input "30W18U"
click at [194, 103] on div "Bulk Actions Duplicate [GEOGRAPHIC_DATA] Import CSV Export CSV" at bounding box center [384, 104] width 555 height 11
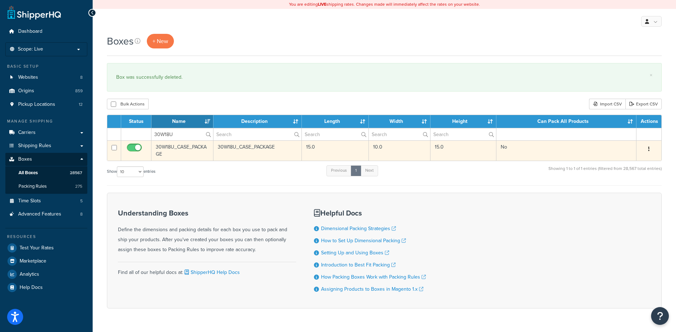
click at [650, 150] on icon "button" at bounding box center [648, 149] width 1 height 5
click at [632, 193] on link "Delete" at bounding box center [625, 192] width 56 height 15
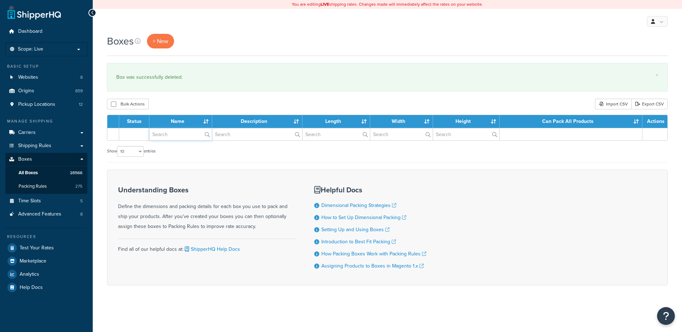
click at [179, 135] on input "text" at bounding box center [180, 134] width 62 height 12
paste input "30WKBL"
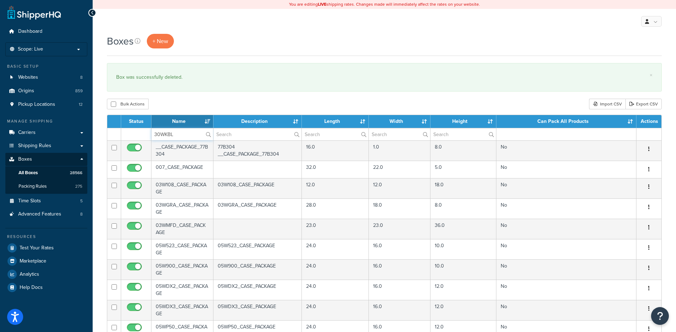
type input "30WKBL"
drag, startPoint x: 216, startPoint y: 100, endPoint x: 207, endPoint y: 112, distance: 14.5
click at [216, 100] on div "Bulk Actions Duplicate [GEOGRAPHIC_DATA] Import CSV Export CSV" at bounding box center [384, 104] width 555 height 11
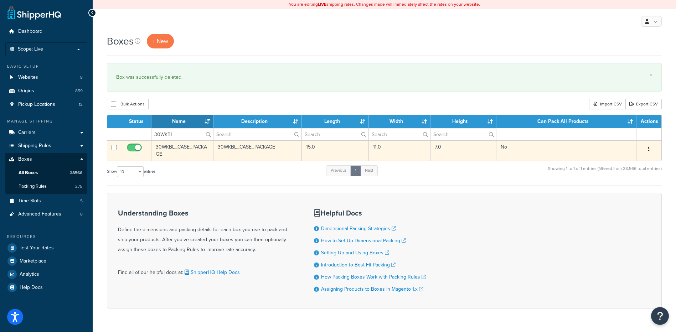
click at [648, 148] on button "button" at bounding box center [649, 149] width 10 height 11
click at [619, 195] on link "Delete" at bounding box center [625, 192] width 56 height 15
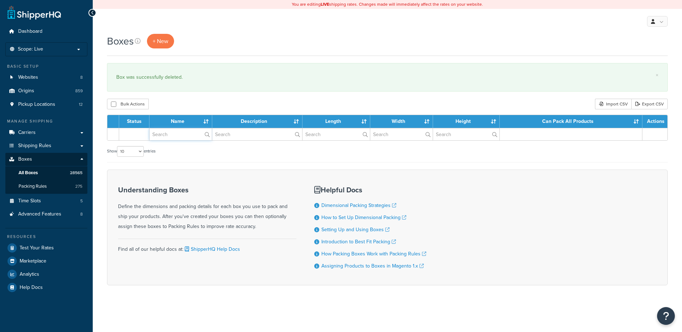
paste input "37BG72"
drag, startPoint x: 163, startPoint y: 136, endPoint x: 169, endPoint y: 124, distance: 13.4
click at [163, 136] on input "text" at bounding box center [180, 134] width 62 height 12
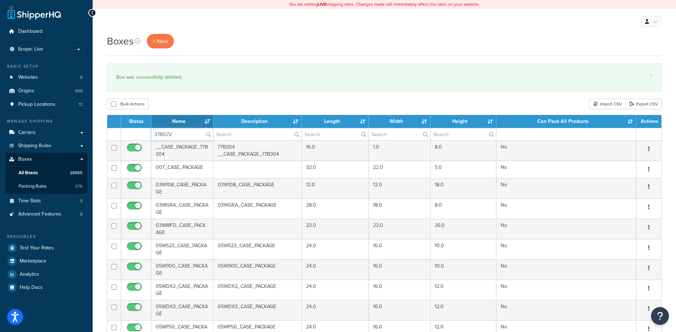
type input "37BG72"
click at [182, 105] on div "Bulk Actions Duplicate [GEOGRAPHIC_DATA] Import CSV Export CSV" at bounding box center [384, 104] width 555 height 11
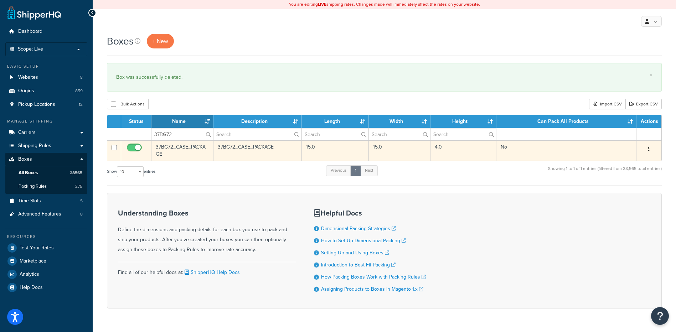
click at [650, 149] on button "button" at bounding box center [649, 149] width 10 height 11
click at [635, 193] on link "Delete" at bounding box center [625, 192] width 56 height 15
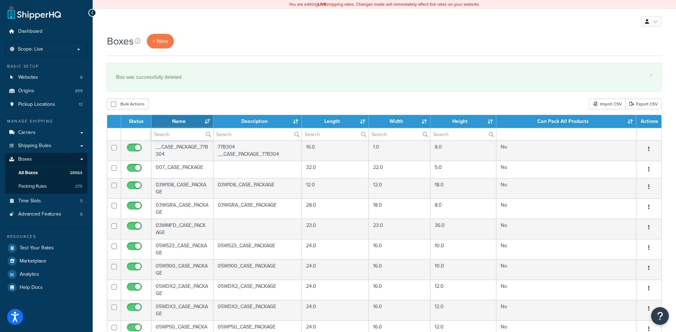
click at [181, 136] on input "text" at bounding box center [183, 134] width 62 height 12
paste input "37WCF3"
type input "37WCF3"
click at [195, 104] on div "Bulk Actions Duplicate [GEOGRAPHIC_DATA] Import CSV Export CSV" at bounding box center [384, 104] width 555 height 11
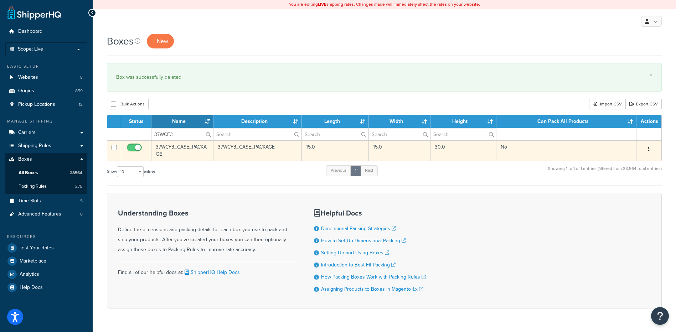
click at [649, 151] on icon "button" at bounding box center [648, 149] width 1 height 5
click at [621, 192] on link "Delete" at bounding box center [625, 192] width 56 height 15
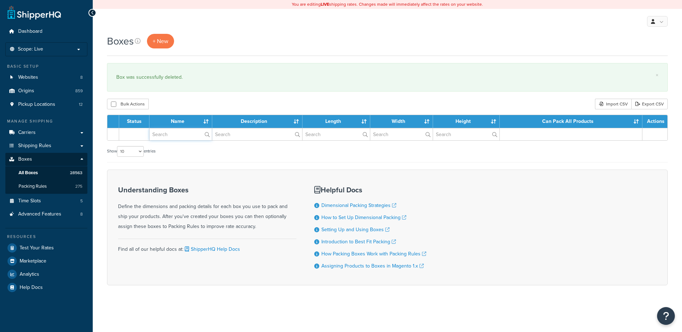
click at [169, 135] on input "text" at bounding box center [180, 134] width 62 height 12
paste input "37WCPK"
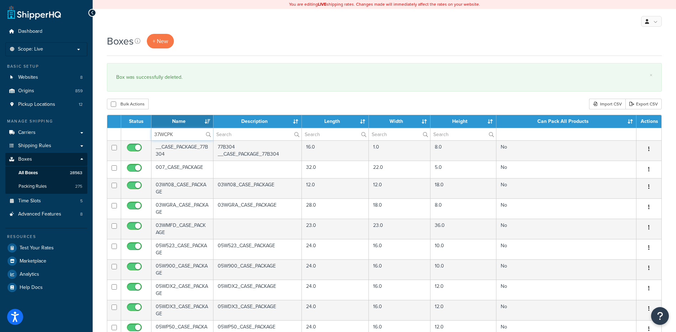
type input "37WCPK"
click at [190, 103] on div "Bulk Actions Duplicate [GEOGRAPHIC_DATA] Import CSV Export CSV" at bounding box center [384, 104] width 555 height 11
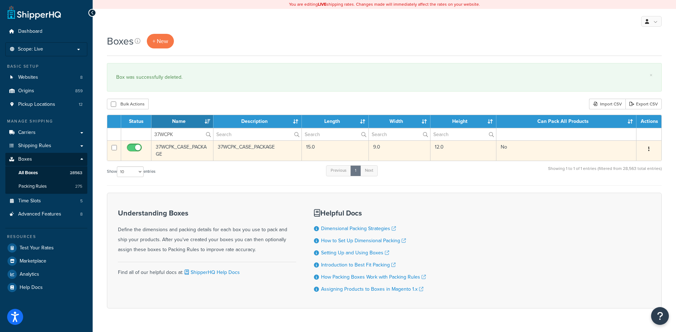
click at [651, 149] on button "button" at bounding box center [649, 149] width 10 height 11
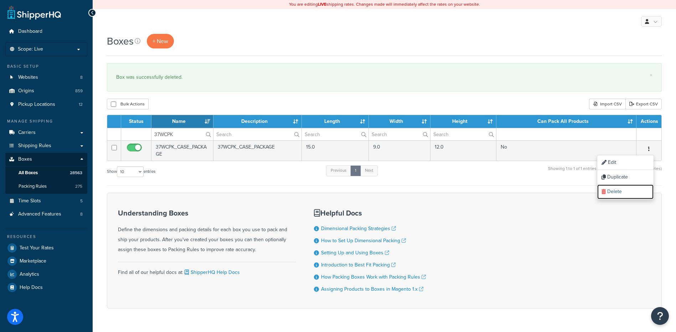
click at [627, 191] on link "Delete" at bounding box center [625, 192] width 56 height 15
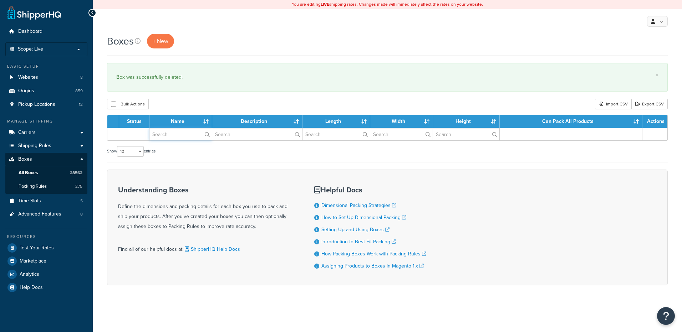
click at [171, 135] on input "text" at bounding box center [180, 134] width 62 height 12
paste input "37WUR1"
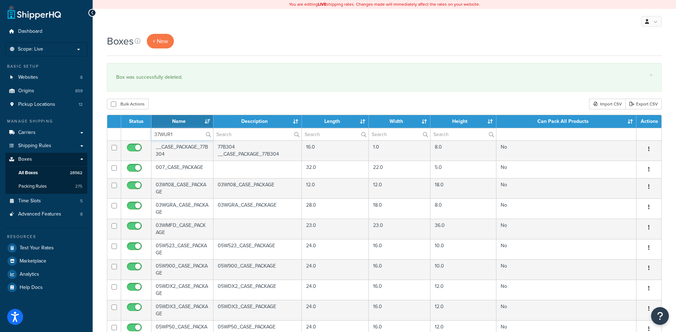
type input "37WUR1"
click at [220, 101] on div "Bulk Actions Duplicate [GEOGRAPHIC_DATA] Import CSV Export CSV" at bounding box center [384, 104] width 555 height 11
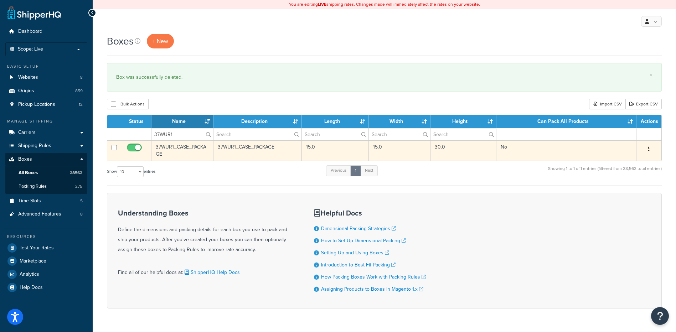
click at [649, 147] on icon "button" at bounding box center [648, 149] width 1 height 5
click at [628, 194] on link "Delete" at bounding box center [625, 192] width 56 height 15
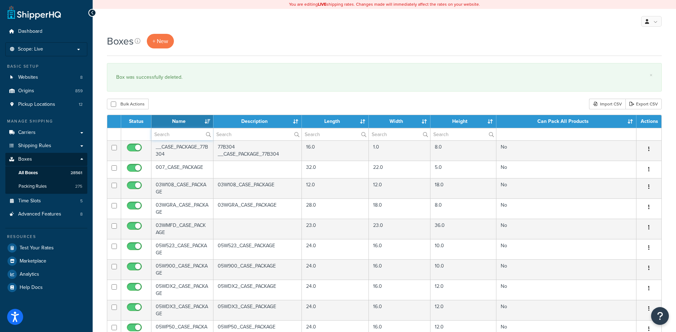
click at [179, 137] on input "text" at bounding box center [183, 134] width 62 height 12
paste input "37WUR2"
type input "37WUR2"
click at [197, 106] on div "Bulk Actions Duplicate [GEOGRAPHIC_DATA] Import CSV Export CSV" at bounding box center [384, 104] width 555 height 11
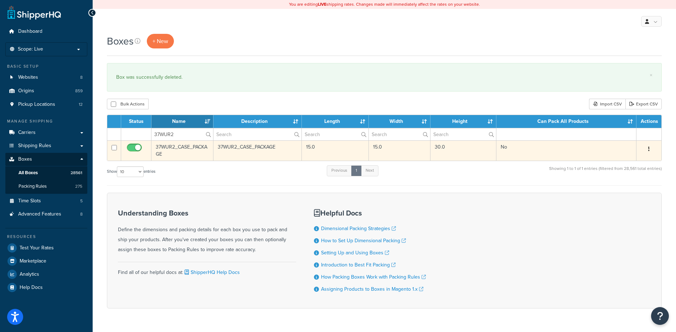
click at [650, 151] on button "button" at bounding box center [649, 149] width 10 height 11
click at [634, 191] on link "Delete" at bounding box center [625, 192] width 56 height 15
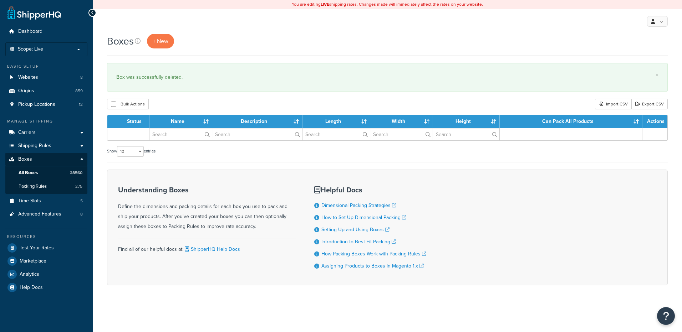
click at [174, 135] on input "text" at bounding box center [180, 134] width 62 height 12
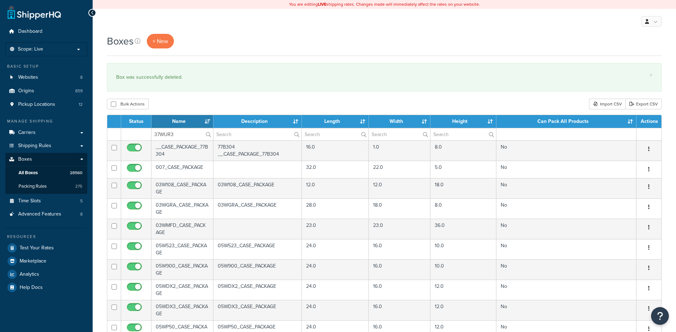
type input "37WUR3"
click at [176, 109] on div "Bulk Actions Duplicate [GEOGRAPHIC_DATA] Import CSV Export CSV" at bounding box center [384, 104] width 555 height 11
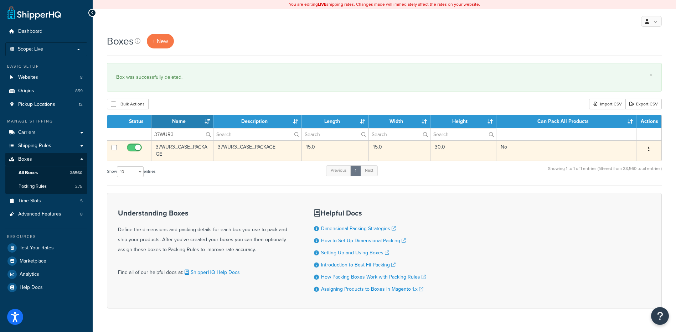
click at [648, 149] on button "button" at bounding box center [649, 149] width 10 height 11
click at [623, 191] on link "Delete" at bounding box center [625, 192] width 56 height 15
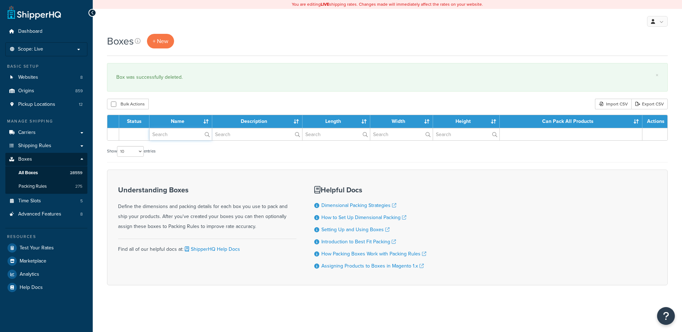
click at [157, 136] on input "text" at bounding box center [180, 134] width 62 height 12
paste input "81WVZ6"
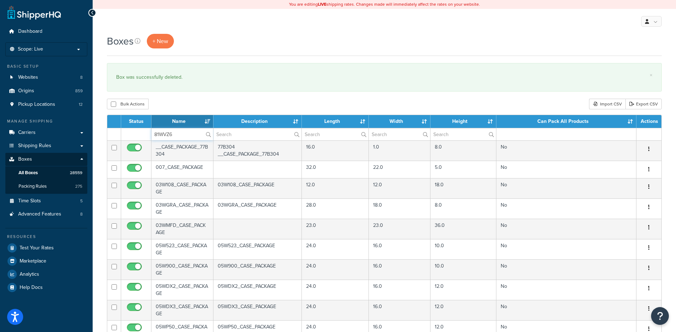
type input "81WVZ6"
click at [175, 107] on div "Bulk Actions Duplicate [GEOGRAPHIC_DATA] Import CSV Export CSV" at bounding box center [384, 104] width 555 height 11
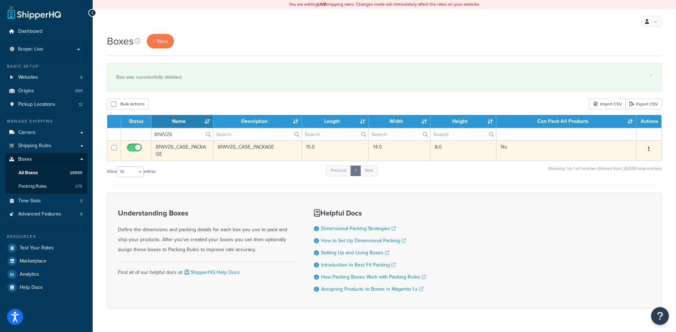
click at [651, 150] on button "button" at bounding box center [649, 149] width 10 height 11
click at [632, 191] on link "Delete" at bounding box center [625, 192] width 56 height 15
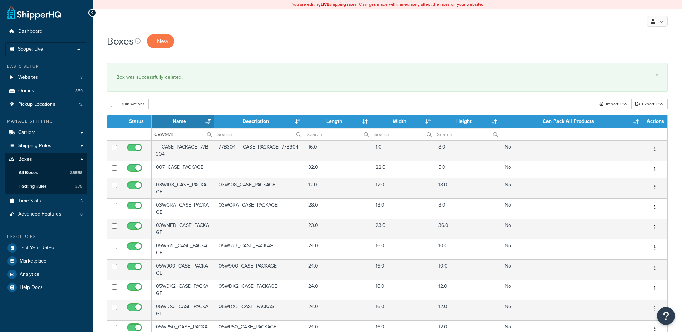
type input "08W9ML"
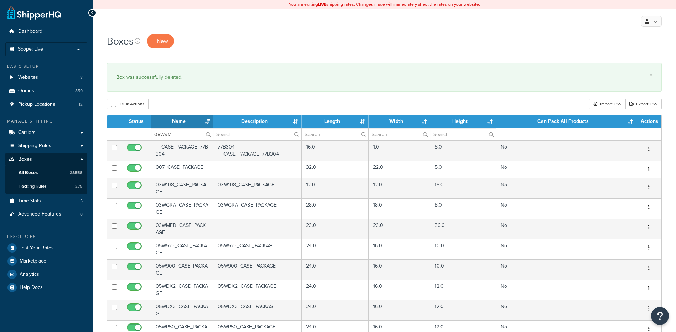
click at [180, 108] on div "Bulk Actions Duplicate [GEOGRAPHIC_DATA] Import CSV Export CSV" at bounding box center [384, 104] width 555 height 11
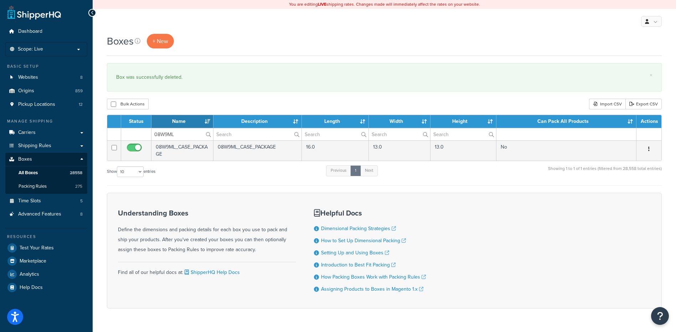
click at [650, 150] on button "button" at bounding box center [649, 149] width 10 height 11
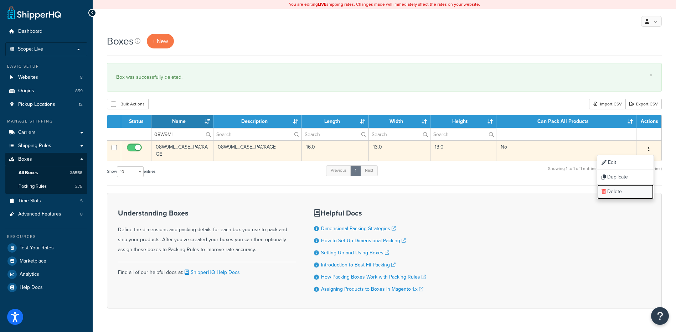
click at [636, 188] on link "Delete" at bounding box center [625, 192] width 56 height 15
type input "21W0CR"
click at [650, 150] on button "button" at bounding box center [649, 149] width 10 height 11
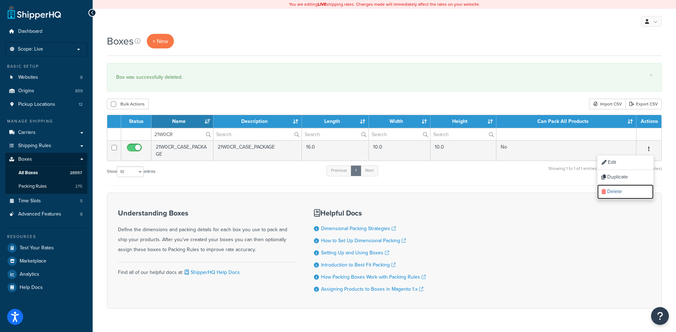
click at [630, 190] on link "Delete" at bounding box center [625, 192] width 56 height 15
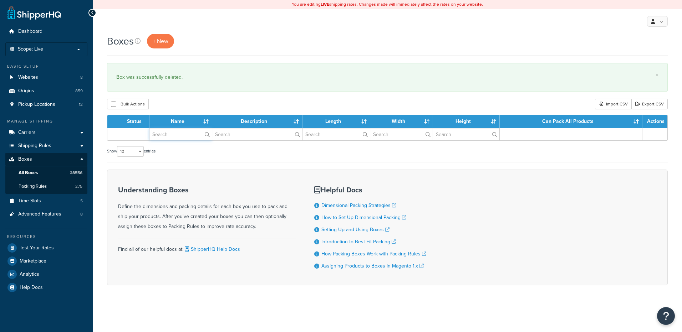
drag, startPoint x: 0, startPoint y: 0, endPoint x: 165, endPoint y: 133, distance: 212.2
click at [165, 133] on input "text" at bounding box center [180, 134] width 62 height 12
paste input "21W28U"
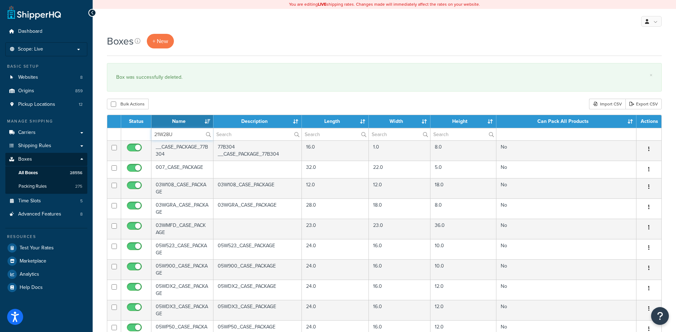
type input "21W28U"
click at [181, 99] on div "Bulk Actions Duplicate [GEOGRAPHIC_DATA] Import CSV Export CSV" at bounding box center [384, 104] width 555 height 11
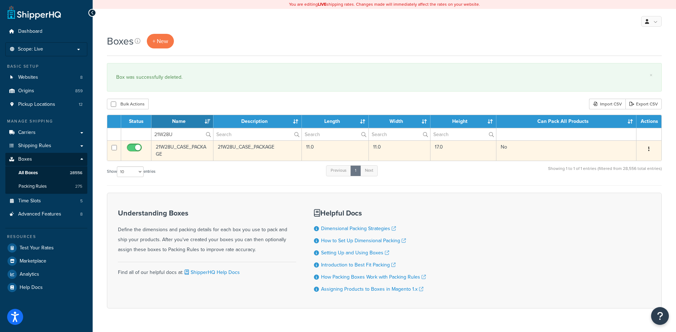
click at [652, 151] on button "button" at bounding box center [649, 149] width 10 height 11
click at [627, 197] on link "Delete" at bounding box center [625, 192] width 56 height 15
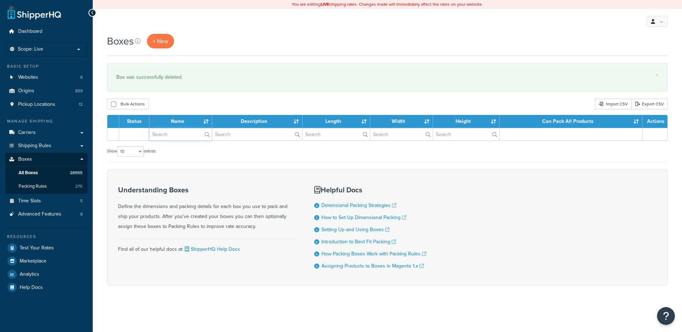
drag, startPoint x: 0, startPoint y: 0, endPoint x: 170, endPoint y: 137, distance: 218.6
click at [170, 137] on input "text" at bounding box center [180, 134] width 62 height 12
paste input "21W68U"
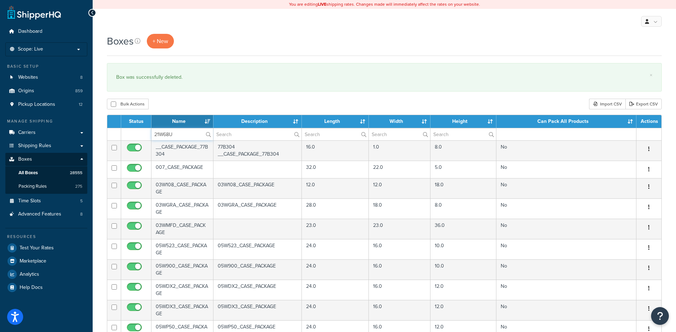
type input "21W68U"
click at [178, 102] on div "Bulk Actions Duplicate [GEOGRAPHIC_DATA] Import CSV Export CSV" at bounding box center [384, 104] width 555 height 11
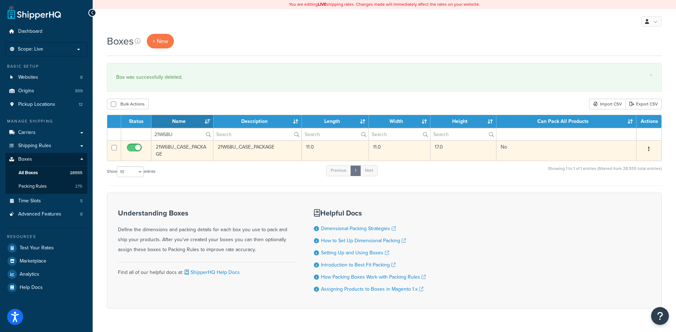
click at [648, 149] on button "button" at bounding box center [649, 149] width 10 height 11
click at [621, 192] on link "Delete" at bounding box center [625, 192] width 56 height 15
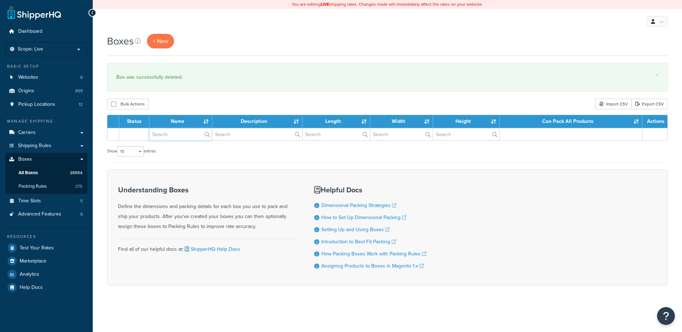
click at [184, 136] on input "text" at bounding box center [180, 134] width 62 height 12
paste input "21WE50"
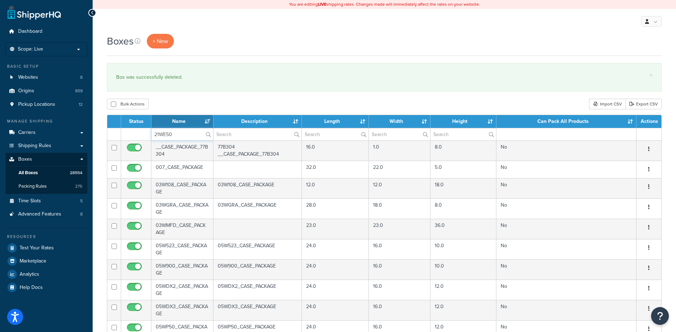
type input "21WE50"
click at [197, 107] on div "Bulk Actions Duplicate [GEOGRAPHIC_DATA] Import CSV Export CSV" at bounding box center [384, 104] width 555 height 11
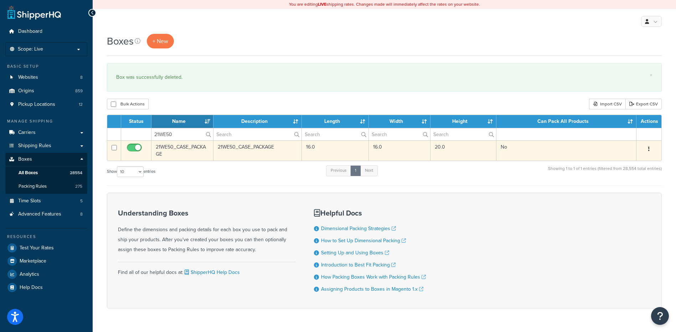
click at [650, 149] on button "button" at bounding box center [649, 149] width 10 height 11
click at [635, 190] on link "Delete" at bounding box center [625, 192] width 56 height 15
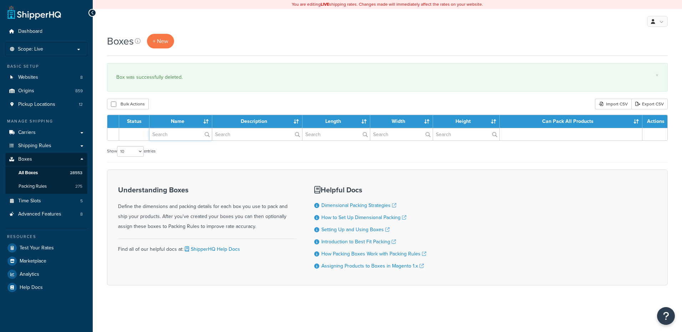
drag, startPoint x: 0, startPoint y: 0, endPoint x: 180, endPoint y: 136, distance: 225.5
click at [180, 136] on input "text" at bounding box center [180, 134] width 62 height 12
paste input "21WN2C"
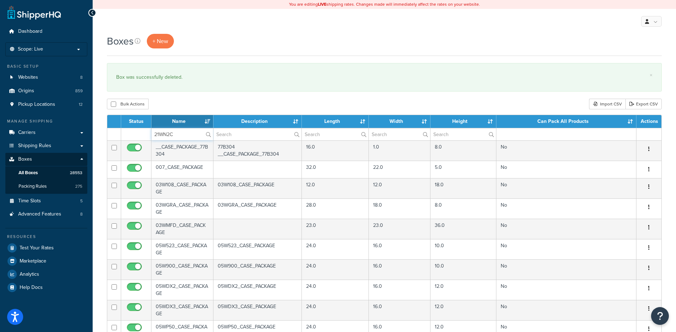
type input "21WN2C"
click at [191, 107] on div "Bulk Actions Duplicate [GEOGRAPHIC_DATA] Import CSV Export CSV" at bounding box center [384, 104] width 555 height 11
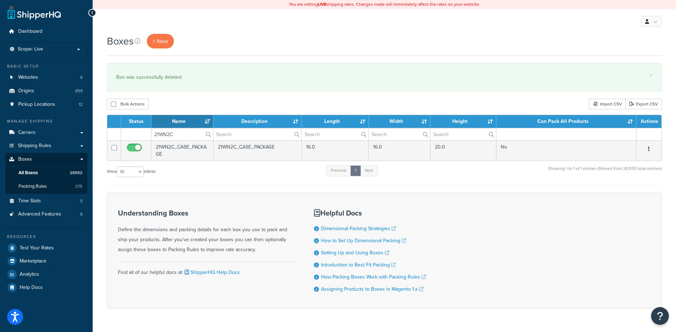
click at [650, 148] on button "button" at bounding box center [649, 149] width 10 height 11
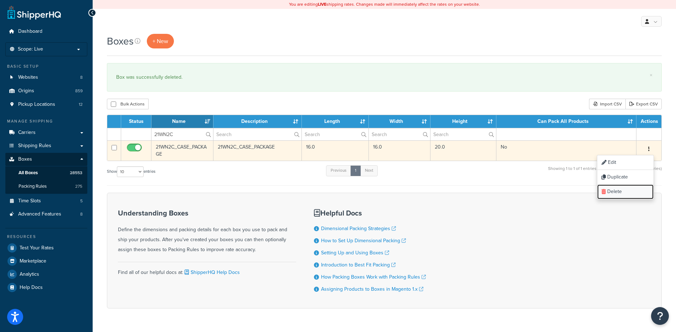
click at [624, 196] on link "Delete" at bounding box center [625, 192] width 56 height 15
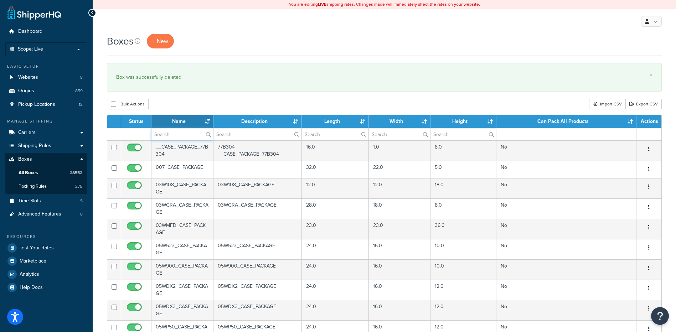
click at [171, 137] on input "text" at bounding box center [183, 134] width 62 height 12
paste input "21WN2C"
click at [183, 103] on div "Bulk Actions Duplicate [GEOGRAPHIC_DATA] Import CSV Export CSV" at bounding box center [384, 104] width 555 height 11
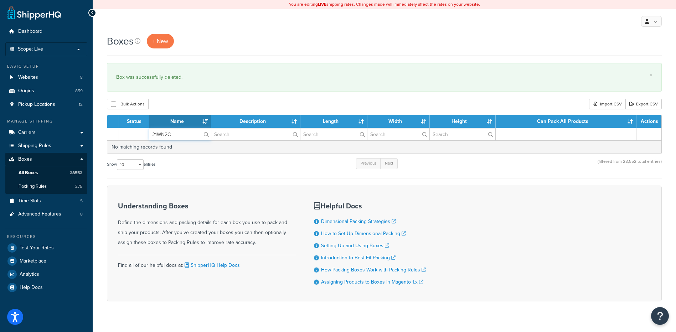
drag, startPoint x: 178, startPoint y: 134, endPoint x: 131, endPoint y: 134, distance: 46.7
click at [130, 133] on tr "21WN2C" at bounding box center [384, 134] width 554 height 12
paste input "4A"
type input "21WN4A"
click at [220, 108] on div "Bulk Actions Duplicate [GEOGRAPHIC_DATA] Import CSV Export CSV" at bounding box center [384, 104] width 555 height 11
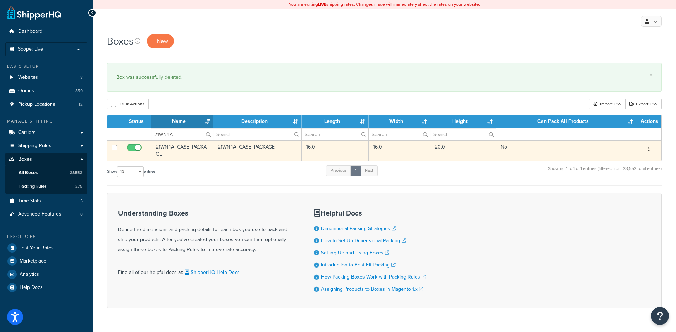
click at [647, 147] on button "button" at bounding box center [649, 149] width 10 height 11
click at [618, 193] on link "Delete" at bounding box center [625, 192] width 56 height 15
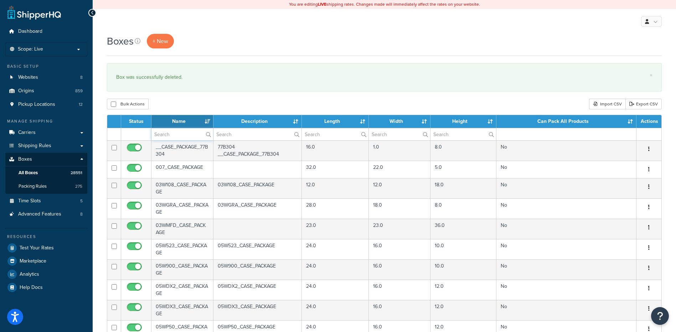
drag, startPoint x: 159, startPoint y: 134, endPoint x: 169, endPoint y: 114, distance: 22.3
click at [159, 134] on input "text" at bounding box center [183, 134] width 62 height 12
paste input "21WP1G"
type input "21WP1G"
click at [175, 104] on div "Bulk Actions Duplicate [GEOGRAPHIC_DATA] Import CSV Export CSV" at bounding box center [384, 104] width 555 height 11
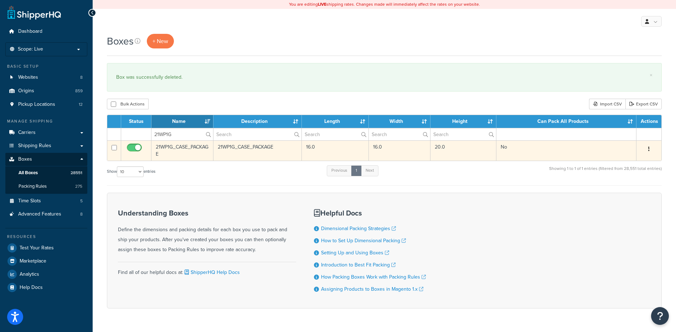
click at [652, 148] on button "button" at bounding box center [649, 149] width 10 height 11
click at [641, 190] on link "Delete" at bounding box center [625, 192] width 56 height 15
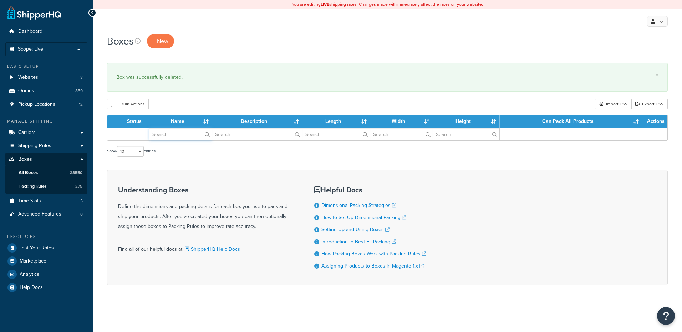
drag, startPoint x: 0, startPoint y: 0, endPoint x: 169, endPoint y: 134, distance: 215.6
click at [169, 134] on input "text" at bounding box center [180, 134] width 62 height 12
paste input "21WP5P"
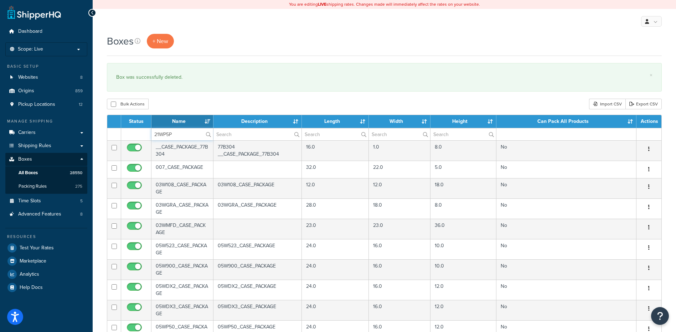
type input "21WP5P"
click at [180, 99] on div "Bulk Actions Duplicate Delete Import CSV Export CSV" at bounding box center [384, 104] width 555 height 11
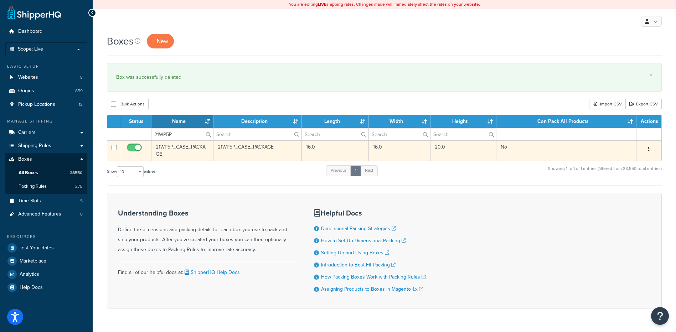
click at [647, 150] on button "button" at bounding box center [649, 149] width 10 height 11
click at [624, 189] on link "Delete" at bounding box center [625, 192] width 56 height 15
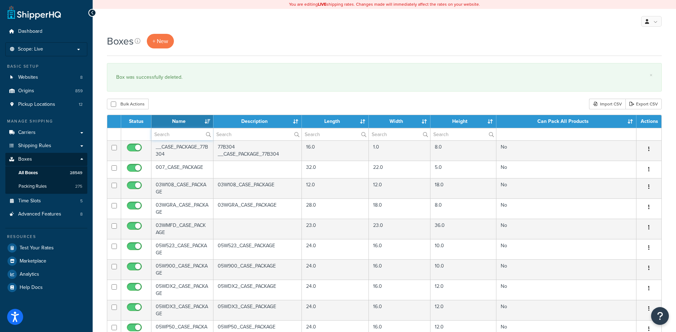
click at [170, 135] on input "text" at bounding box center [183, 134] width 62 height 12
paste input "21WTV5"
type input "21WTV5"
click at [181, 102] on div "Bulk Actions Duplicate [GEOGRAPHIC_DATA] Import CSV Export CSV" at bounding box center [384, 104] width 555 height 11
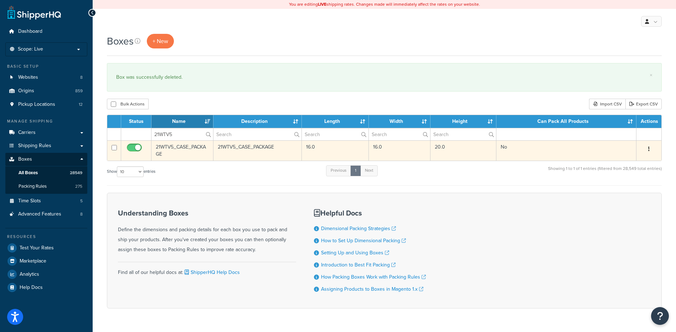
click at [649, 147] on icon "button" at bounding box center [648, 149] width 1 height 5
click at [623, 190] on link "Delete" at bounding box center [625, 192] width 56 height 15
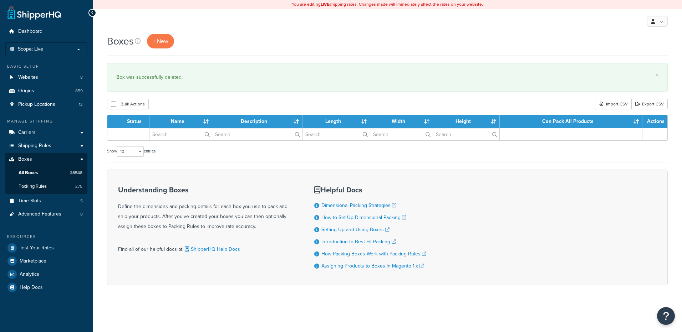
click at [174, 133] on input "text" at bounding box center [180, 134] width 62 height 12
type input "21WU19"
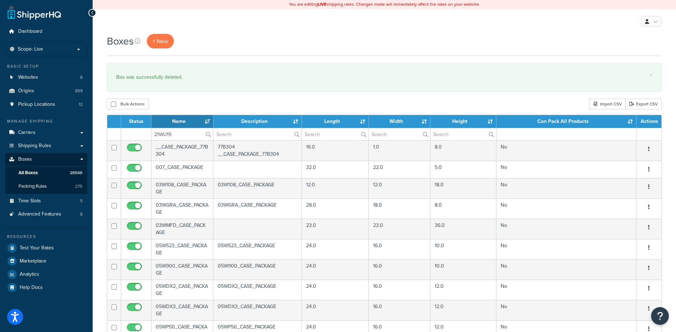
click at [181, 112] on div "Boxes + New × Box was successfully deleted. Bulk Actions Duplicate [GEOGRAPHIC_…" at bounding box center [385, 274] width 584 height 480
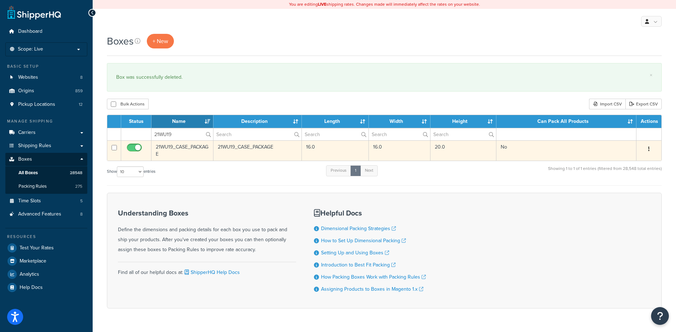
click at [648, 149] on button "button" at bounding box center [649, 149] width 10 height 11
click at [627, 194] on link "Delete" at bounding box center [625, 192] width 56 height 15
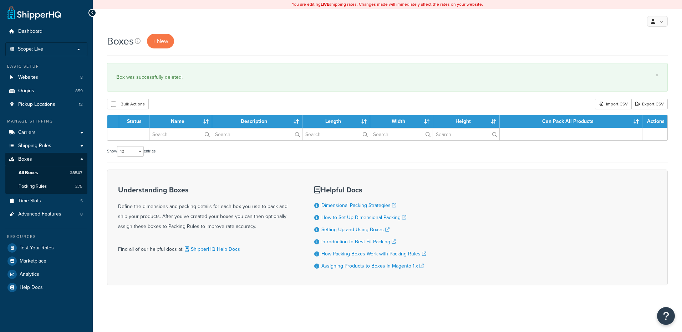
click at [175, 137] on input "text" at bounding box center [180, 134] width 62 height 12
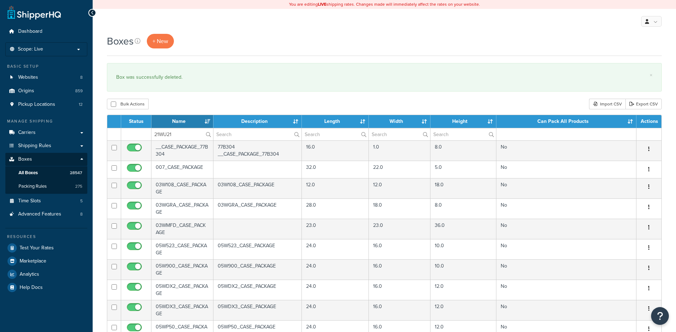
type input "21WU21"
click at [176, 97] on div "Boxes + New × Box was successfully deleted. Bulk Actions Duplicate Delete Impor…" at bounding box center [385, 274] width 584 height 480
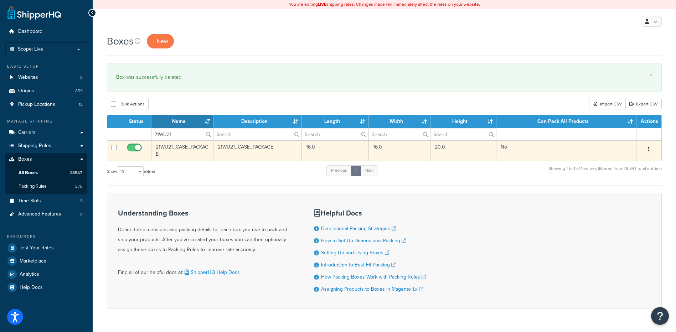
click at [648, 149] on button "button" at bounding box center [649, 149] width 10 height 11
click at [618, 193] on link "Delete" at bounding box center [625, 192] width 56 height 15
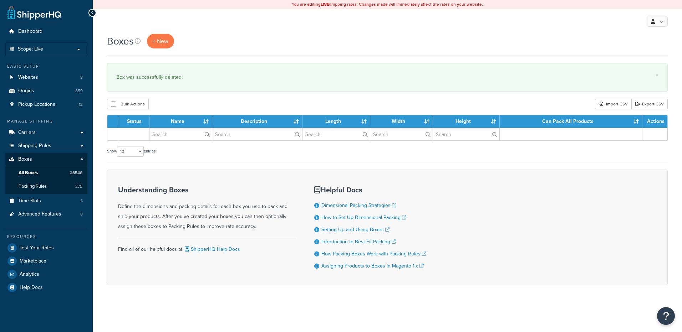
click at [169, 138] on input "text" at bounding box center [180, 134] width 62 height 12
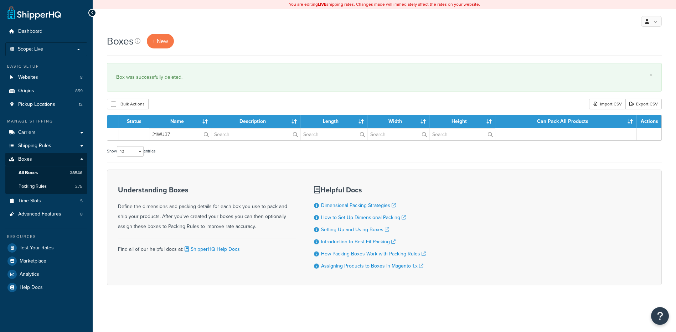
type input "21WU37"
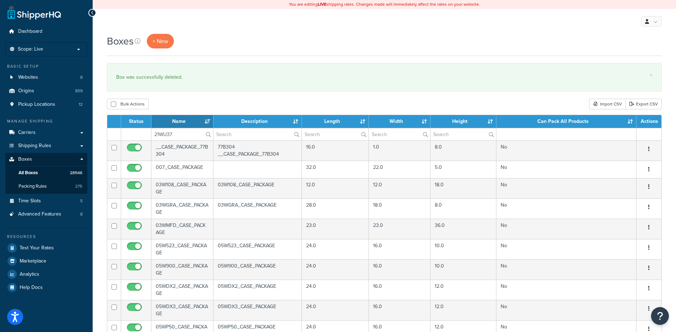
click at [182, 107] on div "Bulk Actions Duplicate [GEOGRAPHIC_DATA] Import CSV Export CSV" at bounding box center [384, 104] width 555 height 11
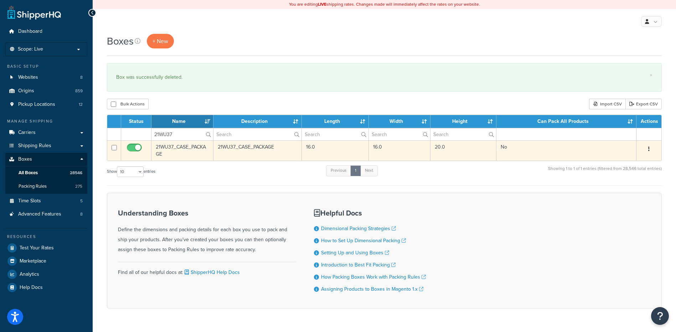
click at [648, 148] on icon "button" at bounding box center [648, 149] width 1 height 5
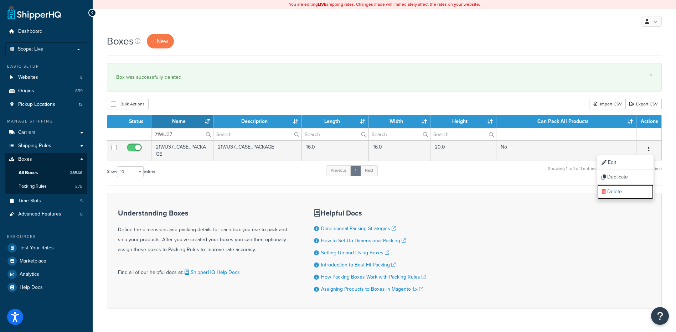
click at [630, 194] on link "Delete" at bounding box center [625, 192] width 56 height 15
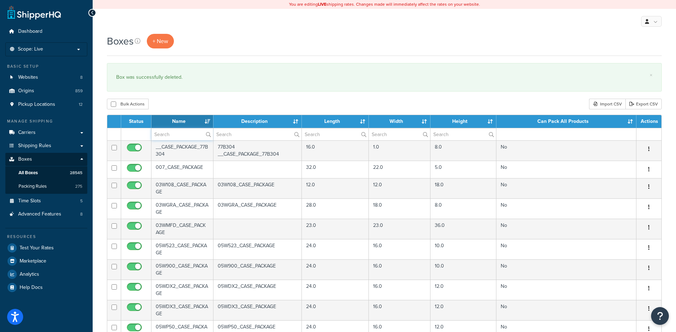
drag, startPoint x: 186, startPoint y: 136, endPoint x: 193, endPoint y: 129, distance: 9.9
click at [186, 136] on input "text" at bounding box center [183, 134] width 62 height 12
paste input "21WU38"
type input "21WU38"
click at [209, 101] on div "Bulk Actions Duplicate [GEOGRAPHIC_DATA] Import CSV Export CSV" at bounding box center [384, 104] width 555 height 11
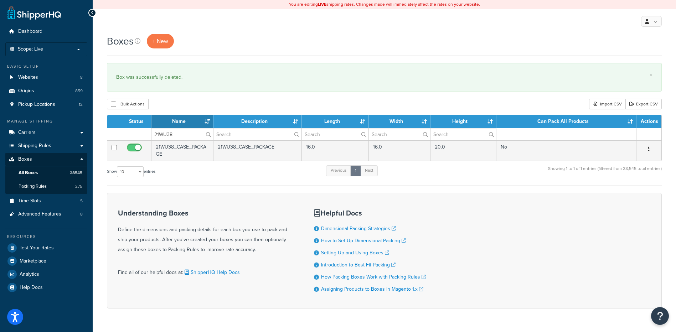
click at [647, 150] on button "button" at bounding box center [649, 149] width 10 height 11
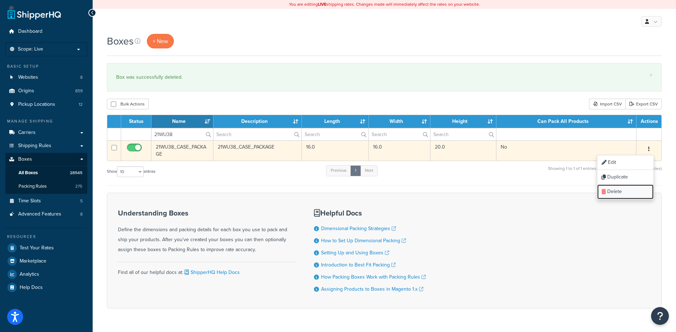
click at [631, 193] on link "Delete" at bounding box center [625, 192] width 56 height 15
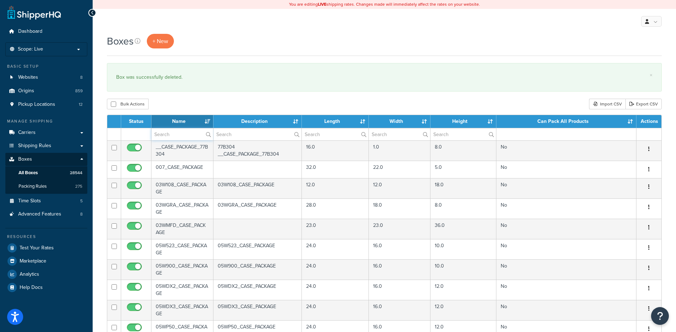
drag, startPoint x: 0, startPoint y: 0, endPoint x: 176, endPoint y: 134, distance: 221.5
click at [176, 134] on input "text" at bounding box center [183, 134] width 62 height 12
paste input "26BC13"
type input "26BC13"
click at [179, 101] on div "Bulk Actions Duplicate [GEOGRAPHIC_DATA] Import CSV Export CSV" at bounding box center [384, 104] width 555 height 11
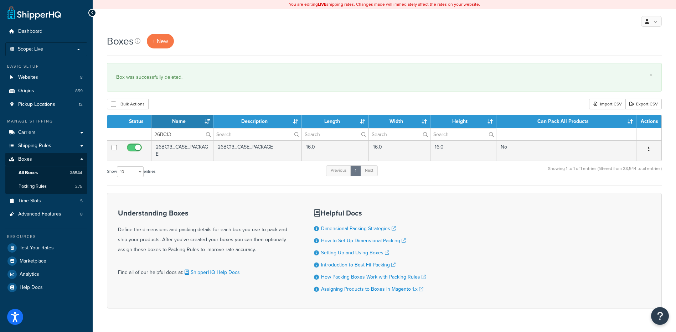
click at [649, 148] on icon "button" at bounding box center [648, 149] width 1 height 5
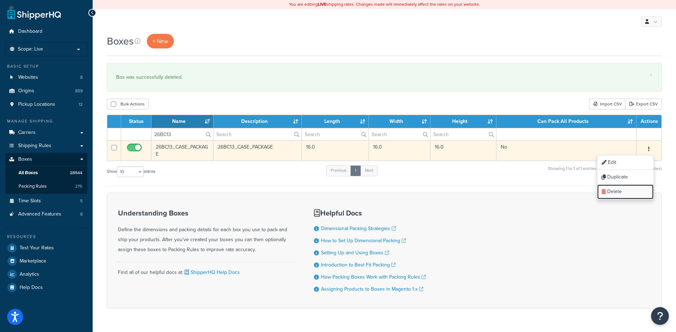
click at [628, 193] on link "Delete" at bounding box center [625, 192] width 56 height 15
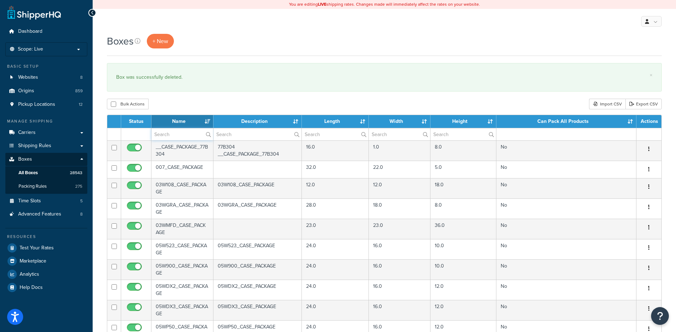
click at [186, 135] on input "text" at bounding box center [183, 134] width 62 height 12
paste input "26BC14"
type input "26BC14"
click at [196, 102] on div "Bulk Actions Duplicate [GEOGRAPHIC_DATA] Import CSV Export CSV" at bounding box center [384, 104] width 555 height 11
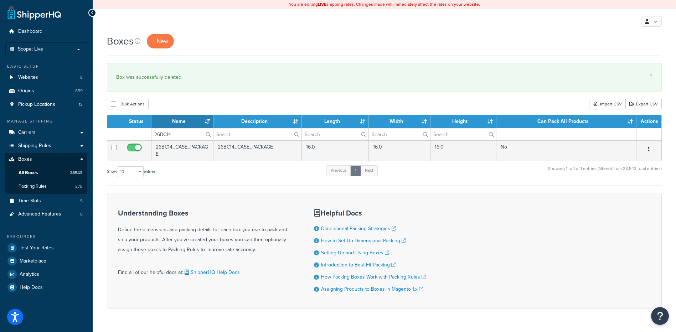
click at [650, 146] on button "button" at bounding box center [649, 149] width 10 height 11
click at [628, 191] on link "Delete" at bounding box center [625, 192] width 56 height 15
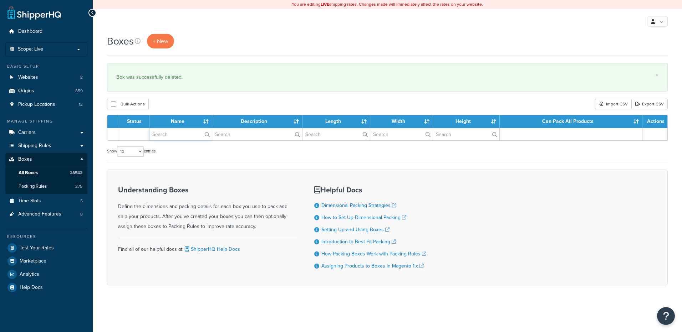
drag, startPoint x: 0, startPoint y: 0, endPoint x: 169, endPoint y: 137, distance: 217.0
click at [169, 137] on input "text" at bounding box center [180, 134] width 62 height 12
paste input "26BC15"
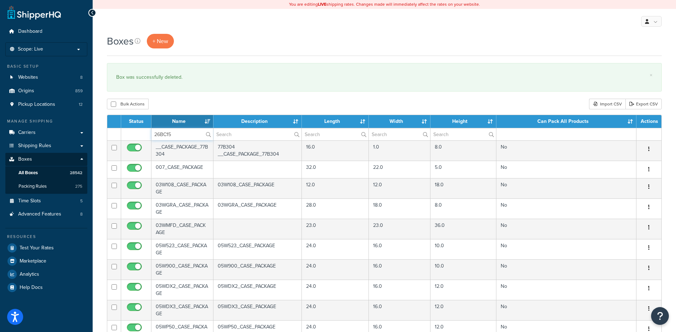
type input "26BC15"
click at [183, 101] on div "Bulk Actions Duplicate [GEOGRAPHIC_DATA] Import CSV Export CSV" at bounding box center [384, 104] width 555 height 11
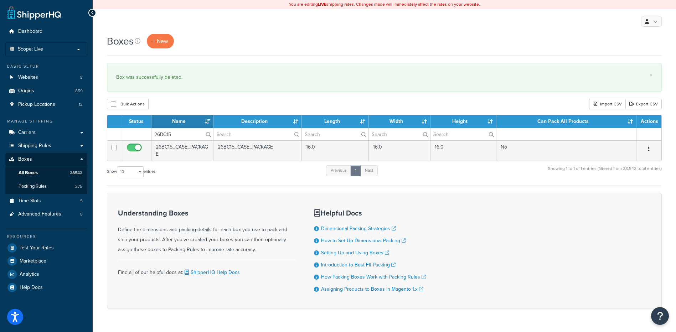
click at [650, 149] on icon "button" at bounding box center [648, 149] width 1 height 5
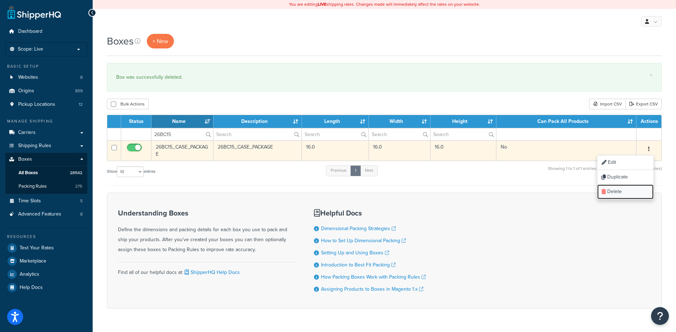
click at [639, 188] on link "Delete" at bounding box center [625, 192] width 56 height 15
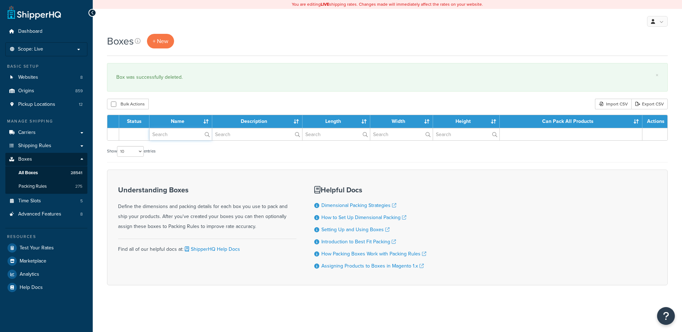
drag, startPoint x: 0, startPoint y: 0, endPoint x: 173, endPoint y: 138, distance: 220.7
click at [173, 138] on input "text" at bounding box center [180, 134] width 62 height 12
paste input "26W21T"
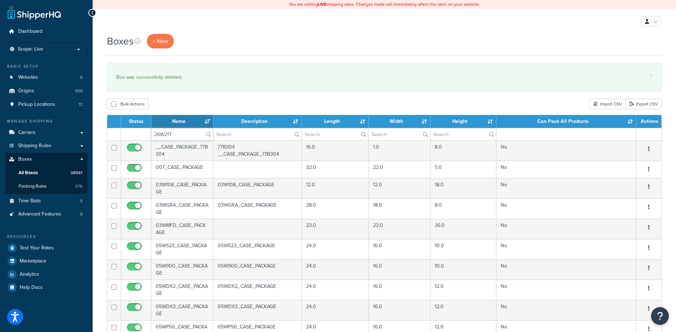
type input "26W21T"
click at [248, 103] on div "Bulk Actions Duplicate [GEOGRAPHIC_DATA] Import CSV Export CSV" at bounding box center [384, 104] width 555 height 11
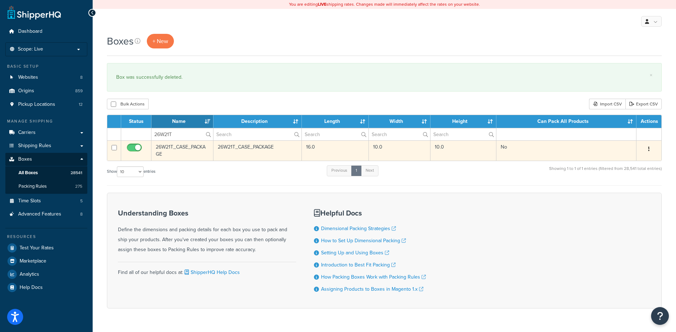
click at [649, 150] on icon "button" at bounding box center [648, 149] width 1 height 5
click at [634, 194] on link "Delete" at bounding box center [625, 192] width 56 height 15
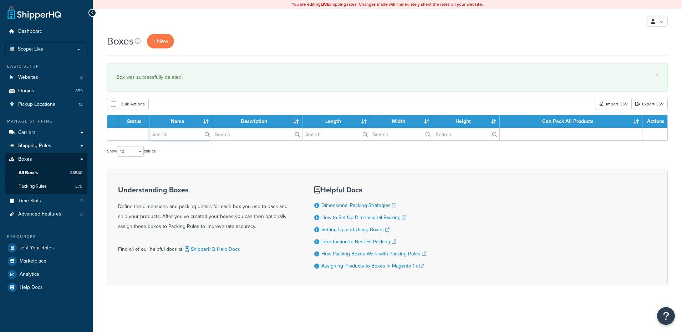
drag, startPoint x: 0, startPoint y: 0, endPoint x: 183, endPoint y: 136, distance: 228.0
click at [183, 136] on input "text" at bounding box center [180, 134] width 62 height 12
paste input "26W2QT"
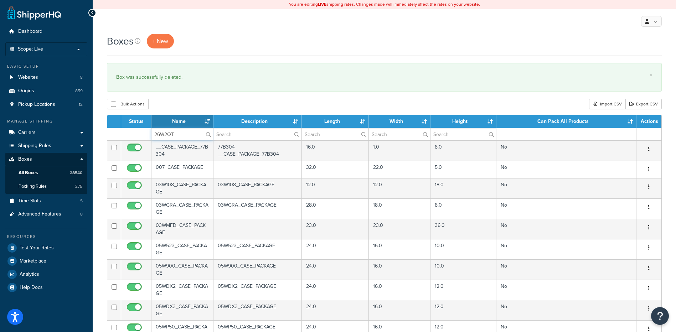
type input "26W2QT"
click at [181, 102] on div "Bulk Actions Duplicate [GEOGRAPHIC_DATA] Import CSV Export CSV" at bounding box center [384, 104] width 555 height 11
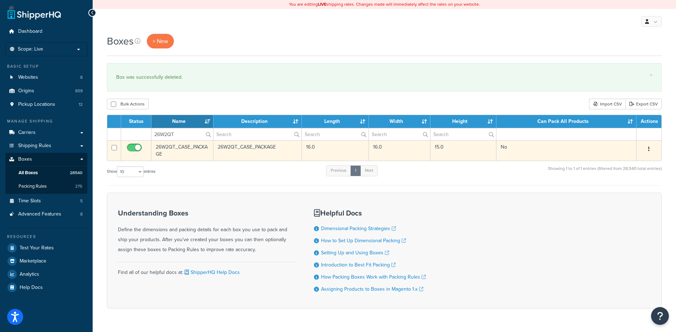
click at [647, 150] on button "button" at bounding box center [649, 149] width 10 height 11
click at [636, 193] on link "Delete" at bounding box center [625, 192] width 56 height 15
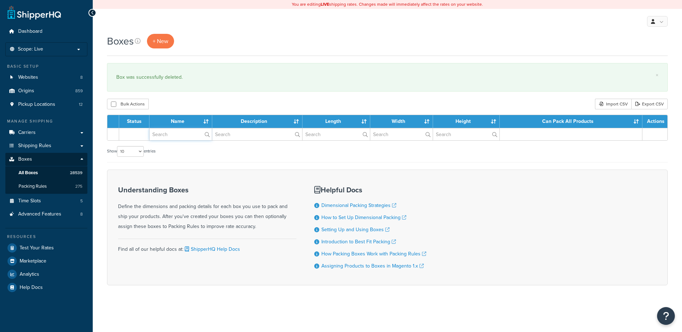
click at [161, 137] on input "text" at bounding box center [180, 134] width 62 height 12
paste input "26WPSF"
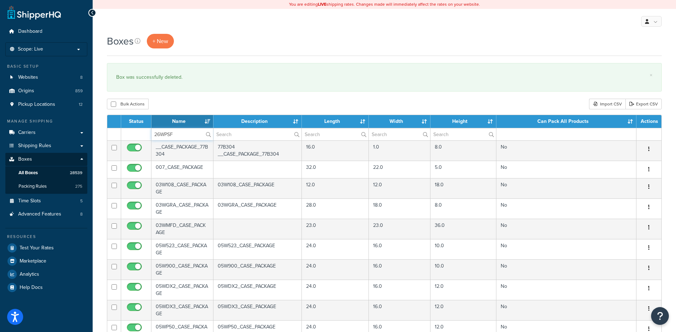
type input "26WPSF"
click at [174, 101] on div "Bulk Actions Duplicate [GEOGRAPHIC_DATA] Import CSV Export CSV" at bounding box center [384, 104] width 555 height 11
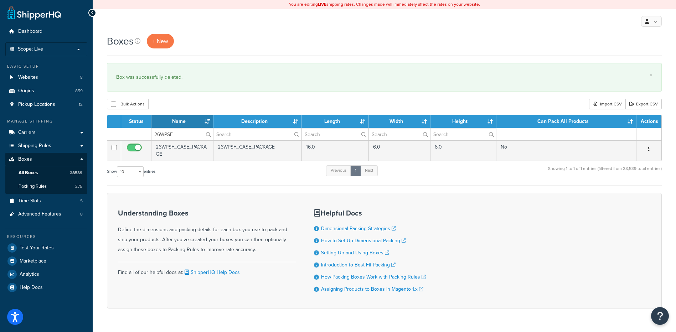
click at [649, 148] on icon "button" at bounding box center [648, 149] width 1 height 5
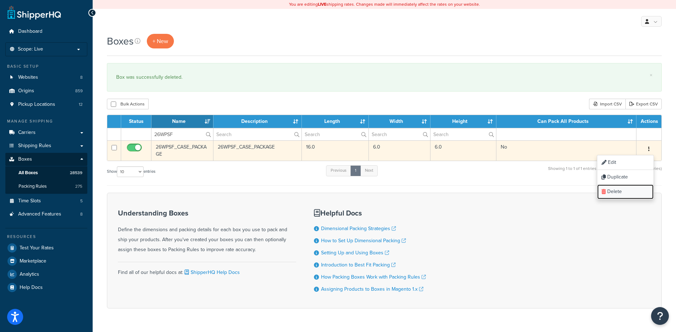
click at [628, 190] on link "Delete" at bounding box center [625, 192] width 56 height 15
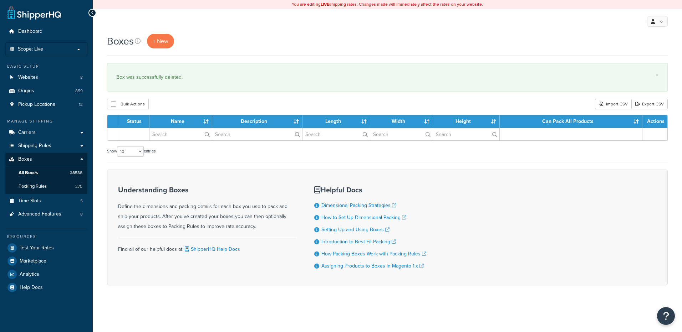
click at [171, 132] on input "text" at bounding box center [180, 134] width 62 height 12
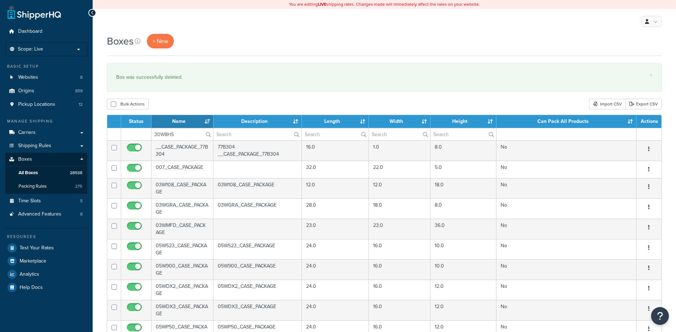
type input "30W8HS"
click at [190, 102] on div "Bulk Actions Duplicate [GEOGRAPHIC_DATA] Import CSV Export CSV" at bounding box center [384, 104] width 555 height 11
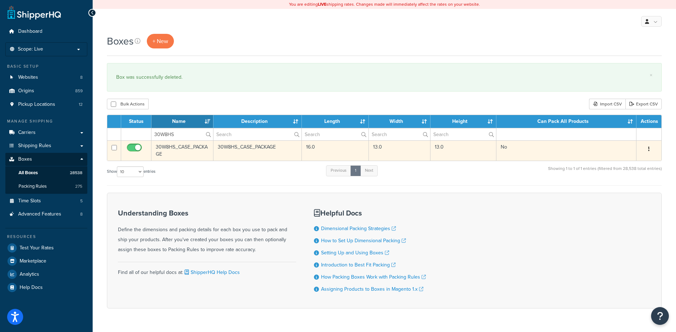
click at [649, 149] on icon "button" at bounding box center [648, 149] width 1 height 5
click at [637, 189] on link "Delete" at bounding box center [625, 192] width 56 height 15
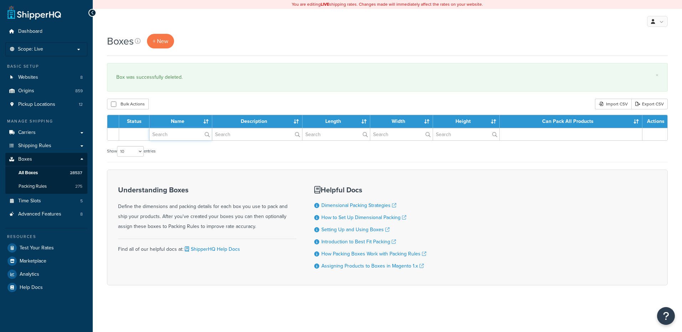
drag, startPoint x: 0, startPoint y: 0, endPoint x: 173, endPoint y: 134, distance: 218.5
click at [173, 134] on input "text" at bounding box center [180, 134] width 62 height 12
paste input "30WBDS"
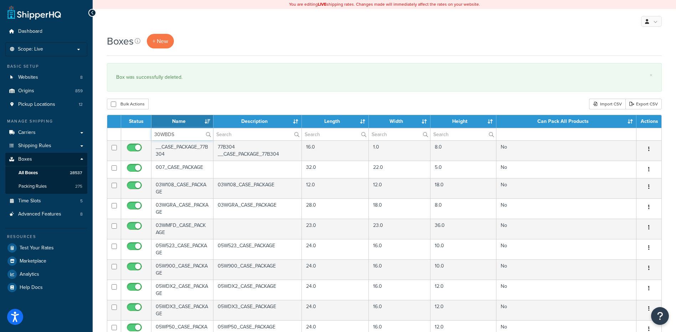
type input "30WBDS"
click at [190, 99] on div "Bulk Actions Duplicate [GEOGRAPHIC_DATA] Import CSV Export CSV" at bounding box center [384, 104] width 555 height 11
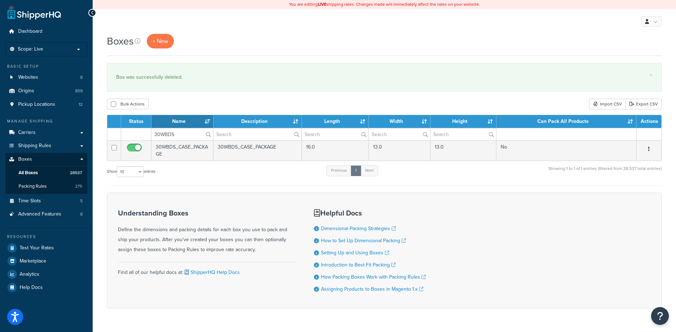
click at [649, 146] on button "button" at bounding box center [649, 149] width 10 height 11
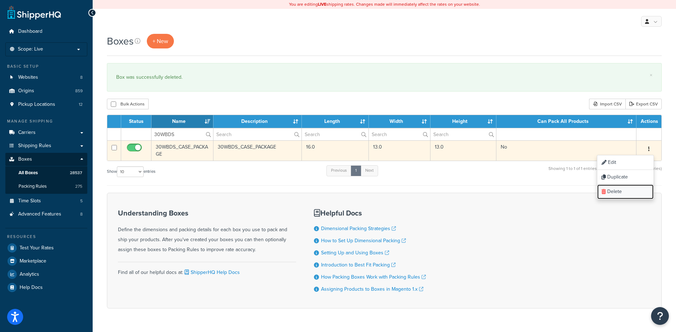
click at [606, 194] on link "Delete" at bounding box center [625, 192] width 56 height 15
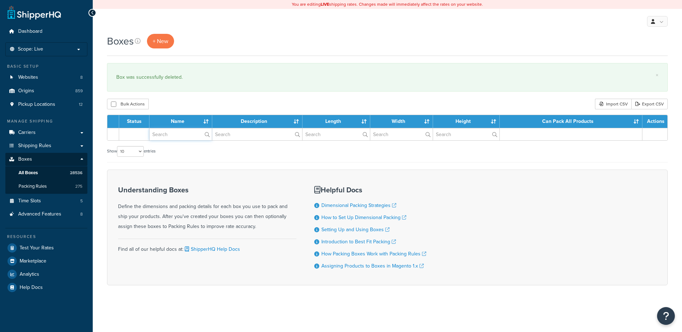
click at [190, 136] on input "text" at bounding box center [180, 134] width 62 height 12
paste input "30WTDS"
type input "30WTDS"
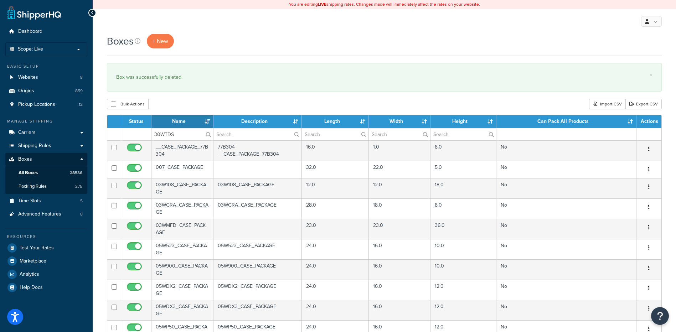
click at [195, 94] on div "Boxes + New × Box was successfully deleted. Bulk Actions Duplicate Delete Impor…" at bounding box center [385, 274] width 584 height 480
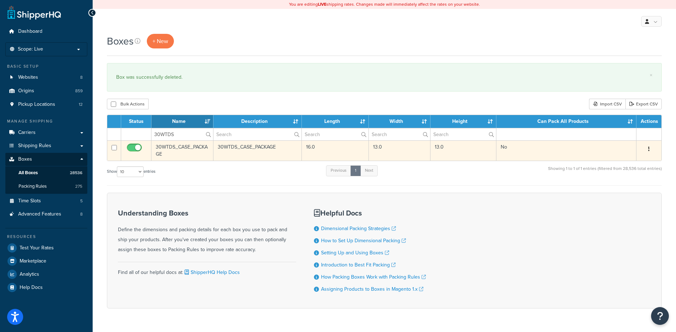
click at [648, 149] on button "button" at bounding box center [649, 149] width 10 height 11
click at [629, 189] on link "Delete" at bounding box center [625, 192] width 56 height 15
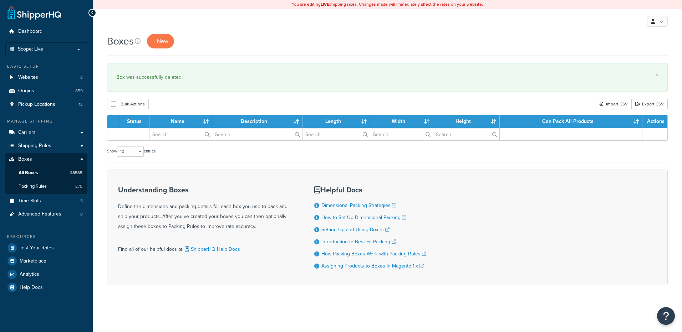
click at [180, 135] on input "text" at bounding box center [180, 134] width 62 height 12
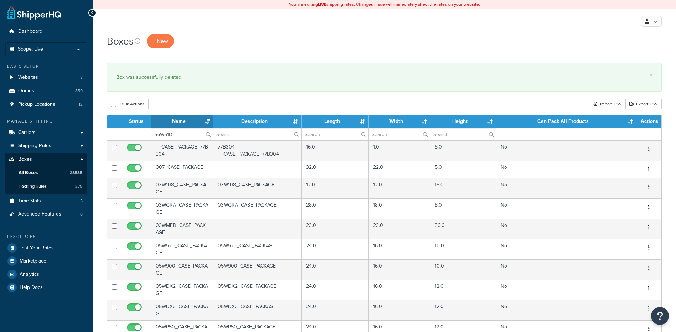
type input "56W51D"
click at [184, 103] on div "Bulk Actions Duplicate [GEOGRAPHIC_DATA] Import CSV Export CSV" at bounding box center [384, 104] width 555 height 11
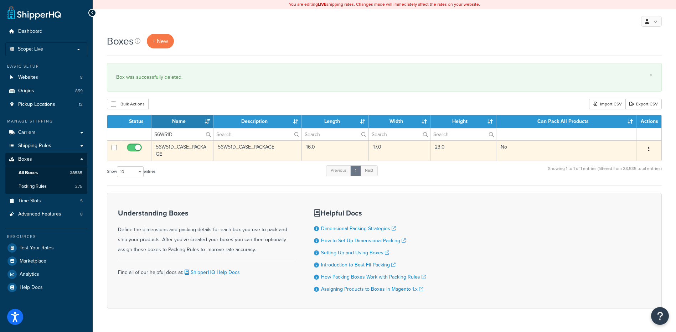
click at [651, 147] on button "button" at bounding box center [649, 149] width 10 height 11
click at [616, 194] on link "Delete" at bounding box center [625, 192] width 56 height 15
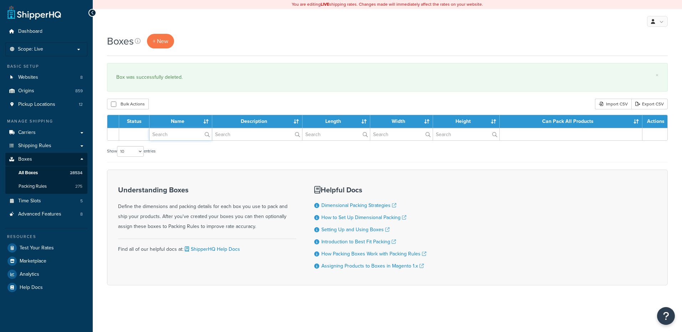
drag, startPoint x: 0, startPoint y: 0, endPoint x: 184, endPoint y: 135, distance: 228.7
click at [184, 135] on input "text" at bounding box center [180, 134] width 62 height 12
paste input "56WRBD"
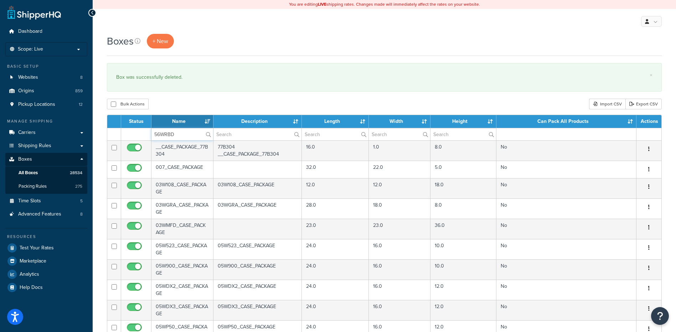
type input "56WRBD"
click at [207, 106] on div "Bulk Actions Duplicate [GEOGRAPHIC_DATA] Import CSV Export CSV" at bounding box center [384, 104] width 555 height 11
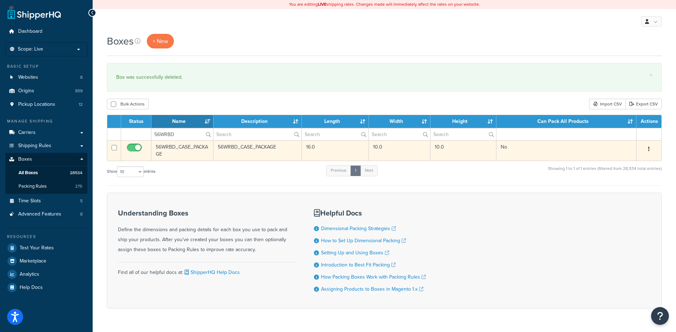
click at [649, 150] on icon "button" at bounding box center [648, 149] width 1 height 5
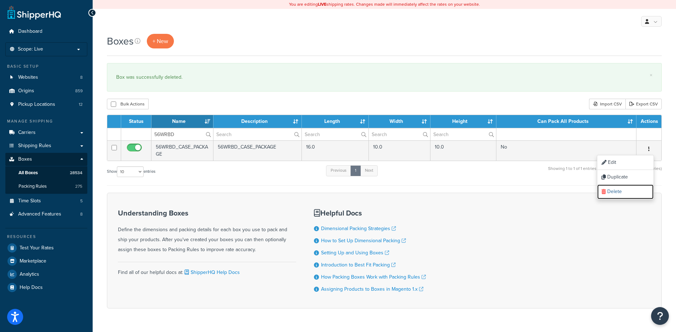
click at [627, 193] on link "Delete" at bounding box center [625, 192] width 56 height 15
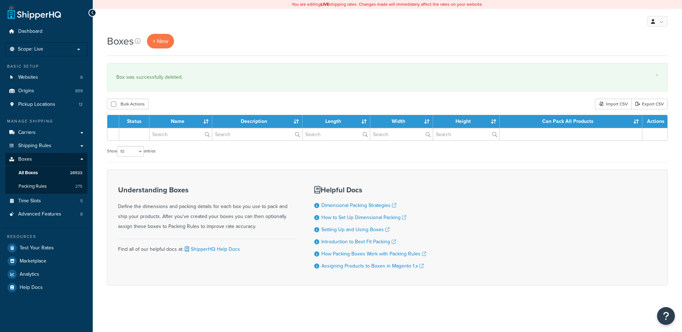
click at [179, 134] on input "text" at bounding box center [180, 134] width 62 height 12
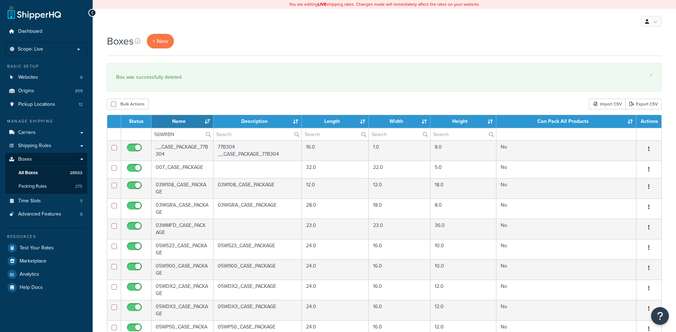
type input "56WRBN"
click at [203, 104] on div "Bulk Actions Duplicate [GEOGRAPHIC_DATA] Import CSV Export CSV" at bounding box center [384, 104] width 555 height 11
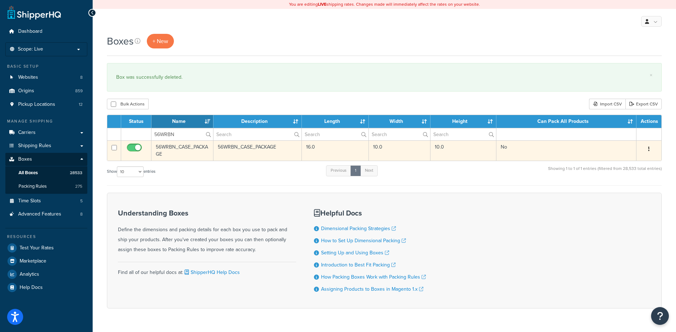
click at [650, 148] on button "button" at bounding box center [649, 149] width 10 height 11
click at [628, 193] on link "Delete" at bounding box center [625, 192] width 56 height 15
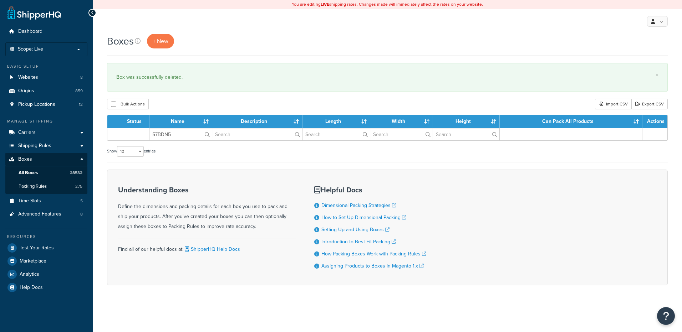
type input "57BDN5"
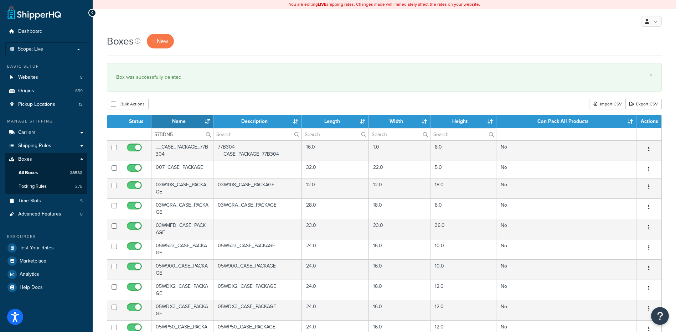
click at [199, 104] on div "Bulk Actions Duplicate [GEOGRAPHIC_DATA] Import CSV Export CSV" at bounding box center [384, 104] width 555 height 11
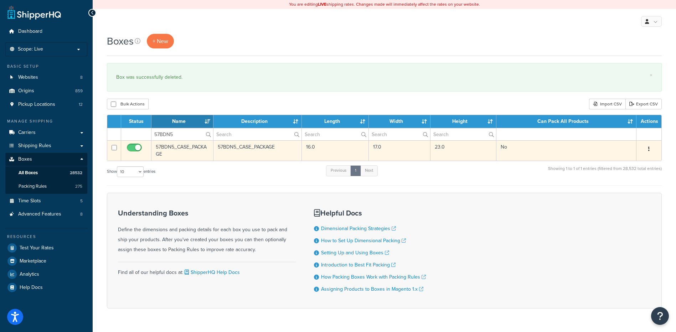
click at [647, 149] on button "button" at bounding box center [649, 149] width 10 height 11
click at [628, 194] on link "Delete" at bounding box center [625, 192] width 56 height 15
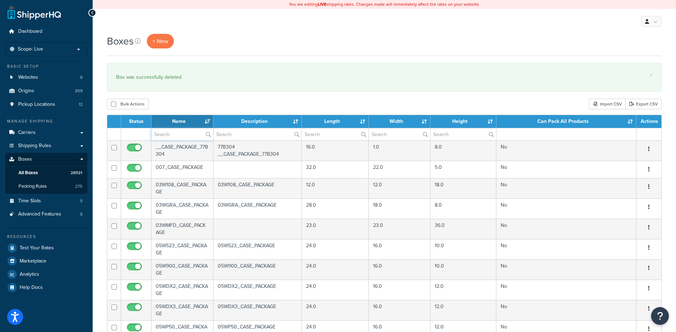
drag, startPoint x: 159, startPoint y: 133, endPoint x: 169, endPoint y: 120, distance: 16.8
click at [159, 133] on input "text" at bounding box center [183, 134] width 62 height 12
paste input "81W059"
type input "81W059"
click at [186, 102] on div "Bulk Actions Duplicate [GEOGRAPHIC_DATA] Import CSV Export CSV" at bounding box center [384, 104] width 555 height 11
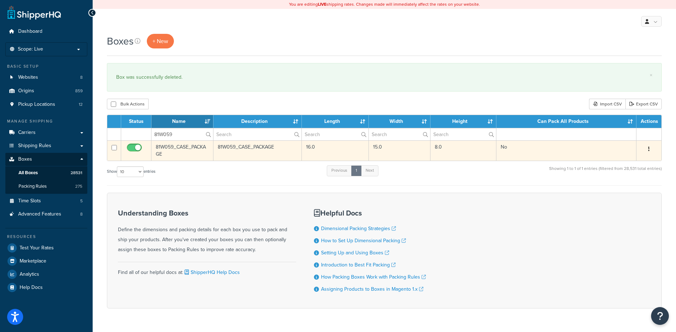
click at [649, 152] on icon "button" at bounding box center [648, 149] width 1 height 5
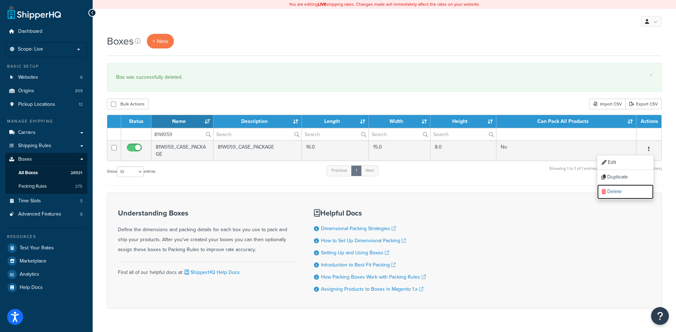
click at [624, 193] on link "Delete" at bounding box center [625, 192] width 56 height 15
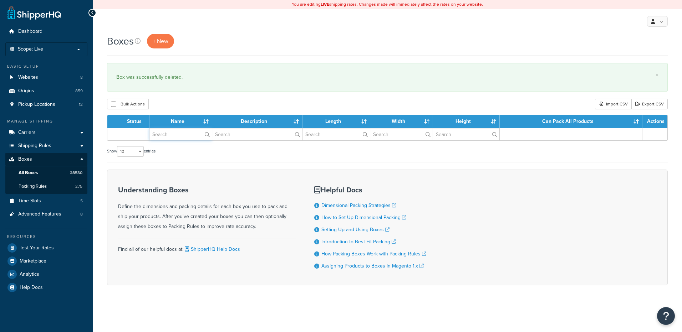
click at [167, 134] on input "text" at bounding box center [180, 134] width 62 height 12
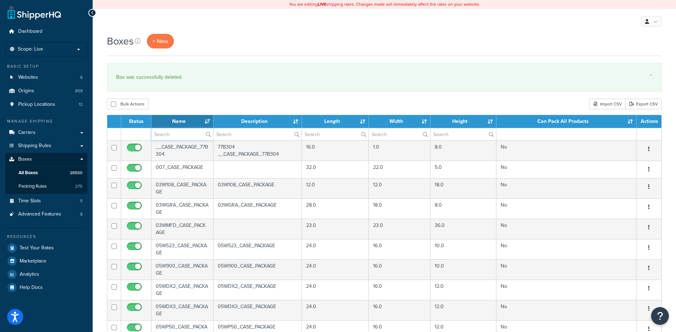
paste input "81W2WD"
type input "81W2WD"
click at [189, 101] on div "Bulk Actions Duplicate [GEOGRAPHIC_DATA] Import CSV Export CSV" at bounding box center [384, 104] width 555 height 11
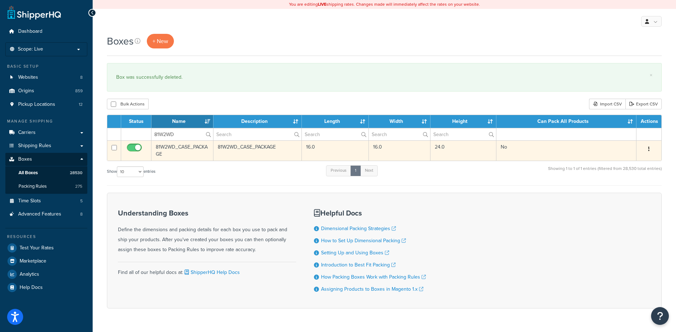
click at [648, 149] on button "button" at bounding box center [649, 149] width 10 height 11
click at [626, 193] on link "Delete" at bounding box center [625, 192] width 56 height 15
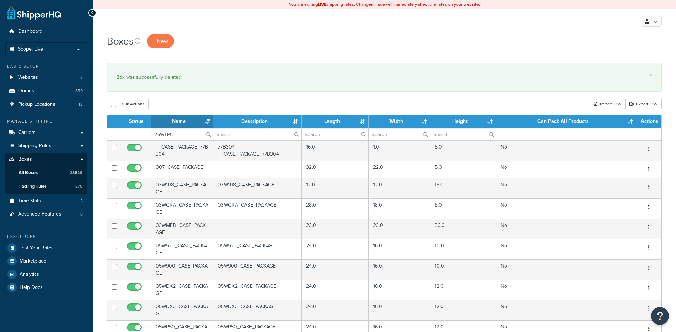
type input "26WTP6"
click at [180, 106] on div "Bulk Actions Duplicate [GEOGRAPHIC_DATA] Import CSV Export CSV" at bounding box center [384, 104] width 555 height 11
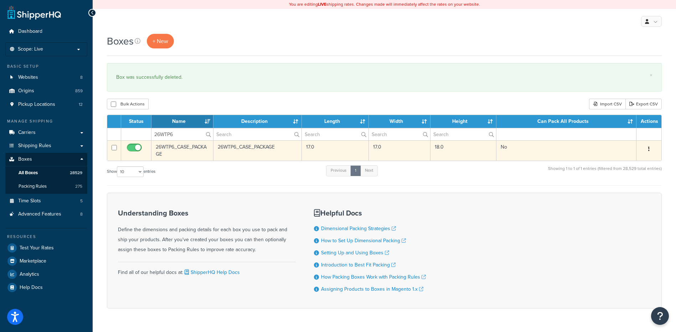
click at [650, 151] on icon "button" at bounding box center [648, 149] width 1 height 5
click at [642, 192] on link "Delete" at bounding box center [625, 192] width 56 height 15
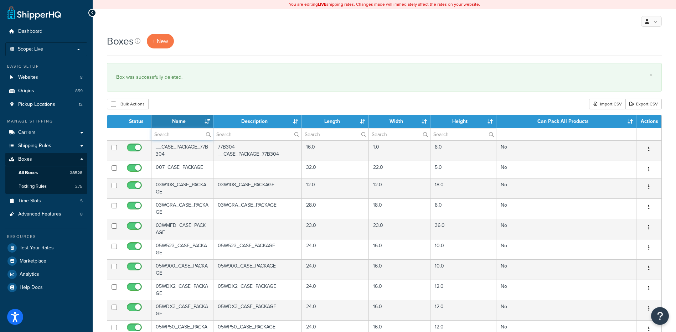
click at [169, 137] on input "text" at bounding box center [183, 134] width 62 height 12
paste input "26WTP7"
type input "26WTP7"
click at [189, 111] on div "Boxes + New × Box was successfully deleted. Bulk Actions Duplicate Delete Impor…" at bounding box center [385, 274] width 584 height 480
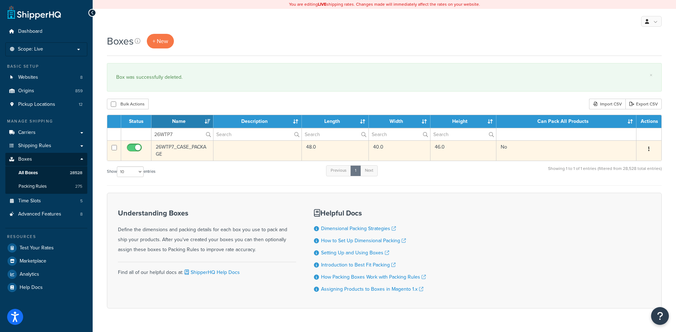
click at [646, 153] on button "button" at bounding box center [649, 149] width 10 height 11
click at [623, 195] on link "Delete" at bounding box center [625, 192] width 56 height 15
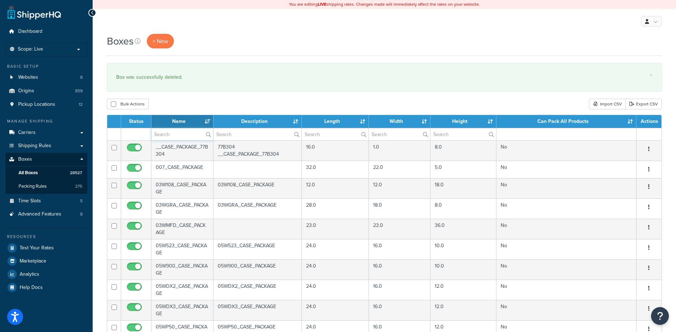
click at [160, 137] on input "text" at bounding box center [183, 134] width 62 height 12
paste input "30W026"
type input "30W026"
click at [186, 108] on div "Bulk Actions Duplicate [GEOGRAPHIC_DATA] Import CSV Export CSV" at bounding box center [384, 104] width 555 height 11
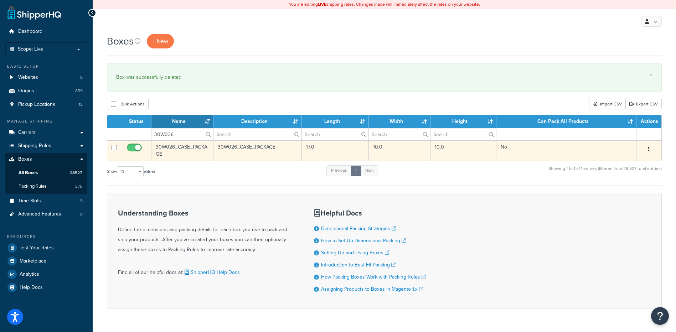
click at [647, 148] on button "button" at bounding box center [649, 149] width 10 height 11
click at [632, 198] on link "Delete" at bounding box center [625, 192] width 56 height 15
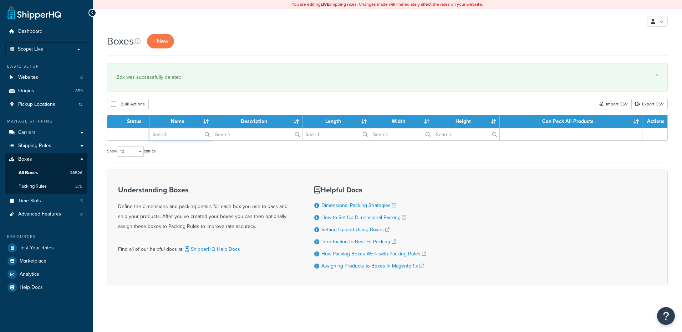
drag, startPoint x: 0, startPoint y: 0, endPoint x: 176, endPoint y: 136, distance: 222.4
click at [176, 136] on input "text" at bounding box center [180, 134] width 62 height 12
paste input "30W028"
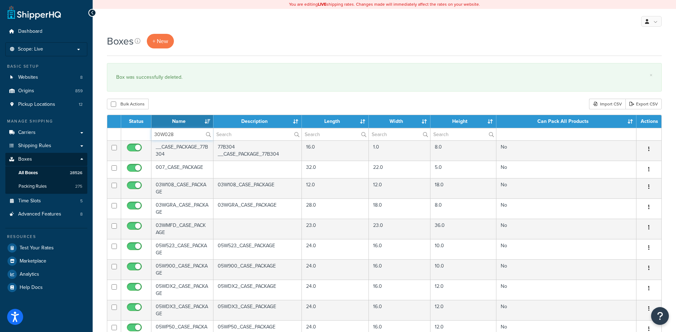
type input "30W028"
click at [206, 104] on div "Bulk Actions Duplicate Delete Import CSV Export CSV" at bounding box center [384, 104] width 555 height 11
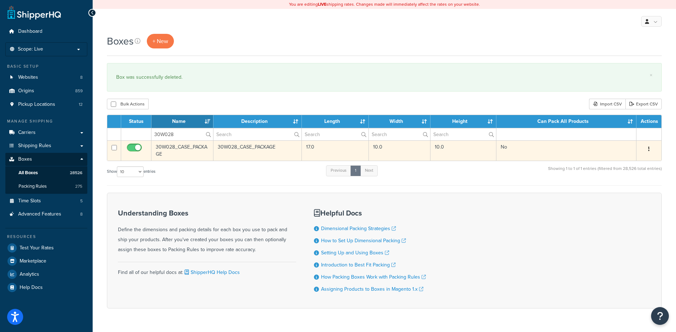
click at [646, 148] on button "button" at bounding box center [649, 149] width 10 height 11
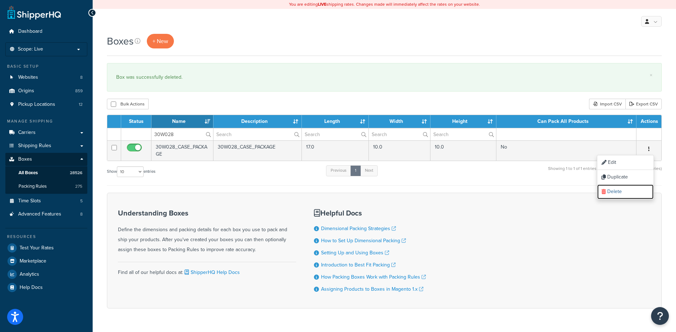
click at [619, 194] on link "Delete" at bounding box center [625, 192] width 56 height 15
